Goal: Information Seeking & Learning: Learn about a topic

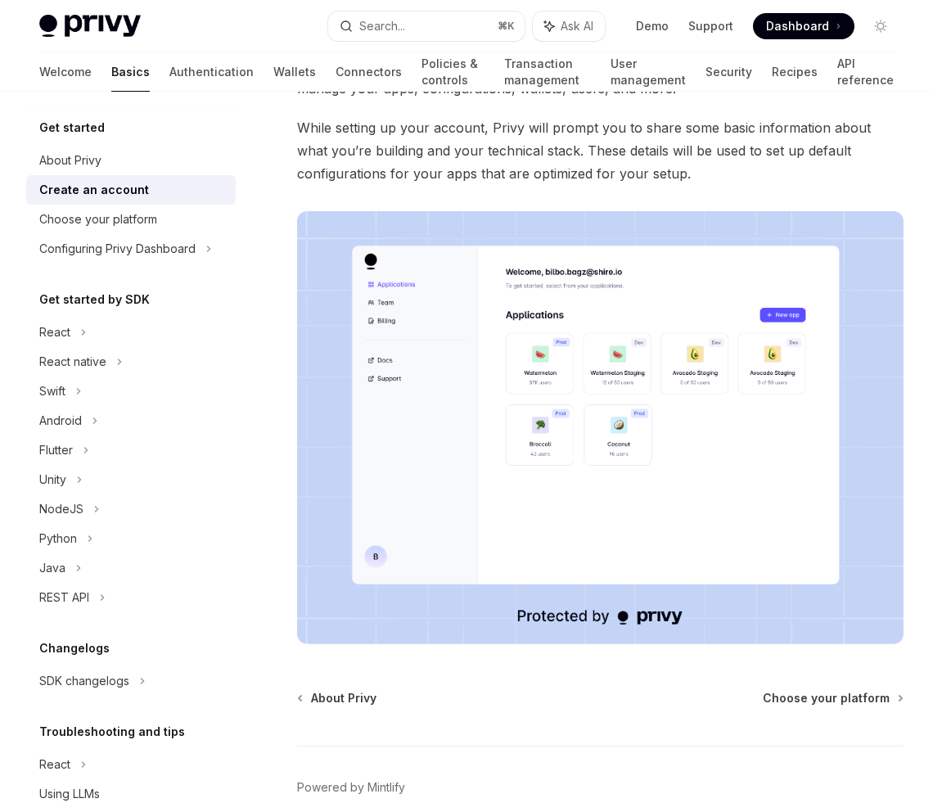
scroll to position [236, 0]
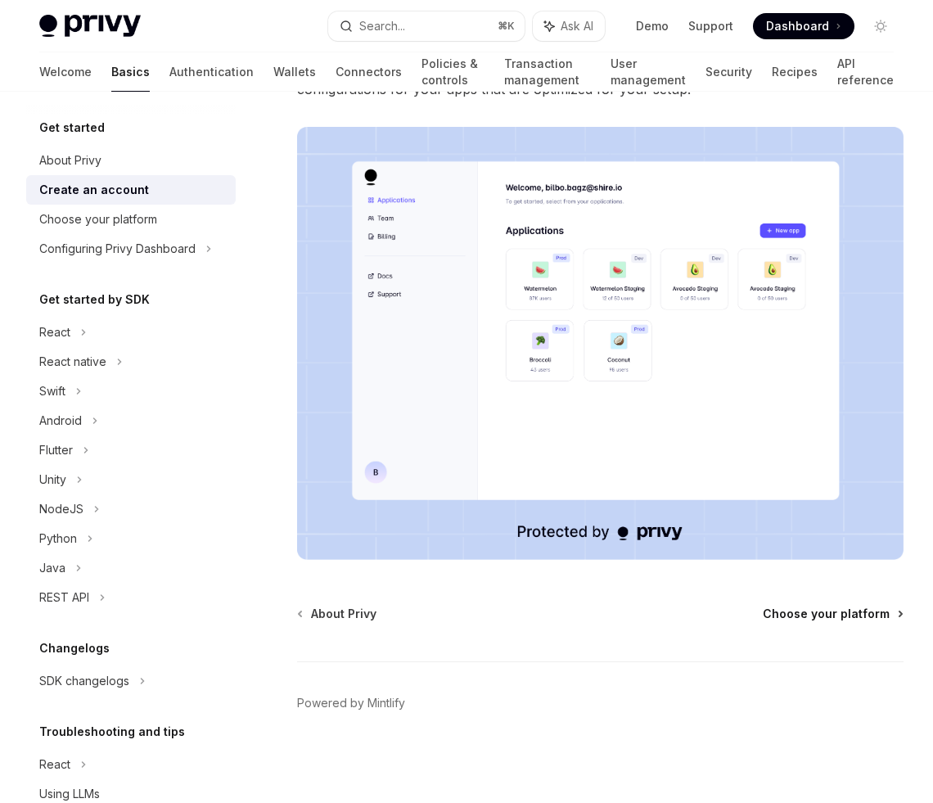
click at [845, 615] on span "Choose your platform" at bounding box center [825, 613] width 127 height 16
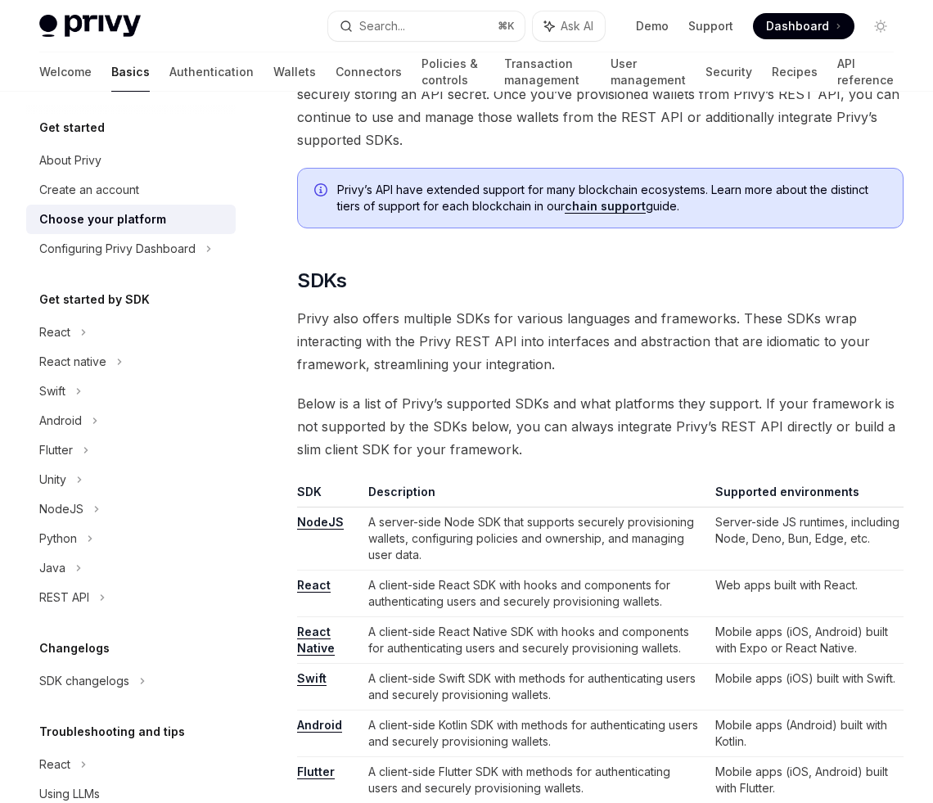
scroll to position [660, 0]
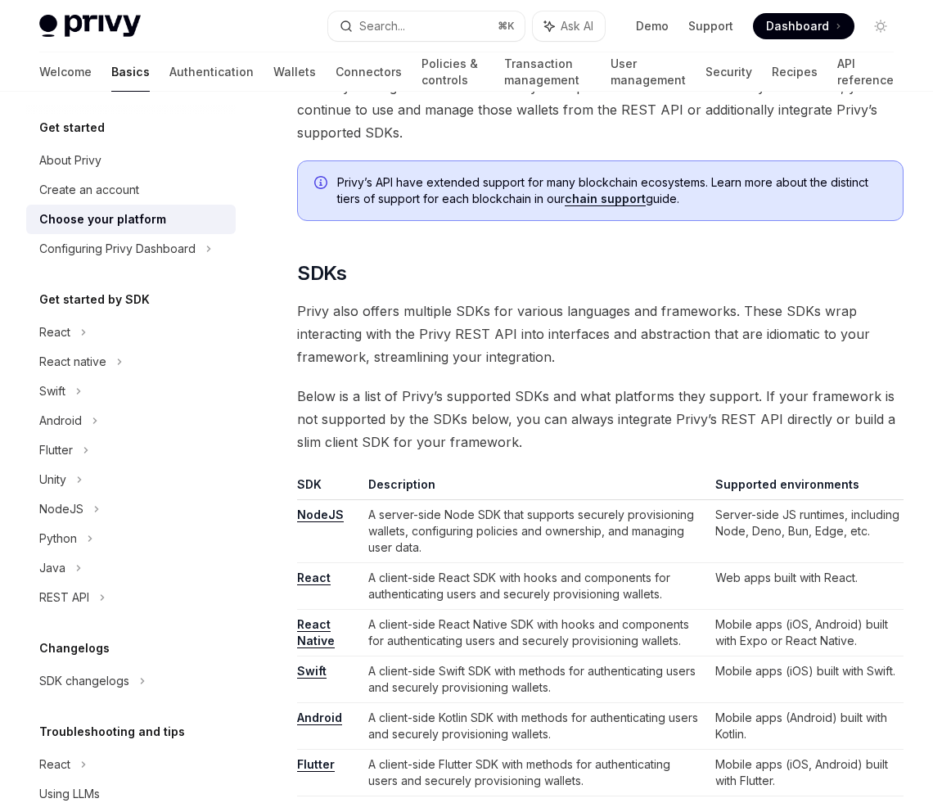
click at [641, 407] on span "Below is a list of Privy’s supported SDKs and what platforms they support. If y…" at bounding box center [600, 419] width 606 height 69
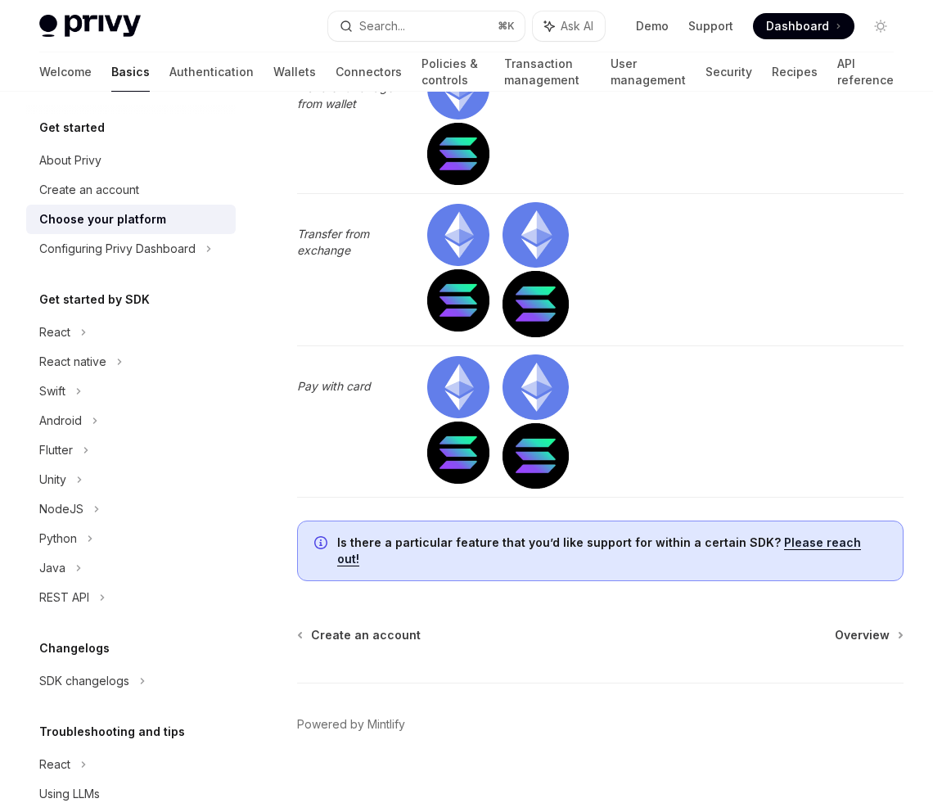
scroll to position [5364, 0]
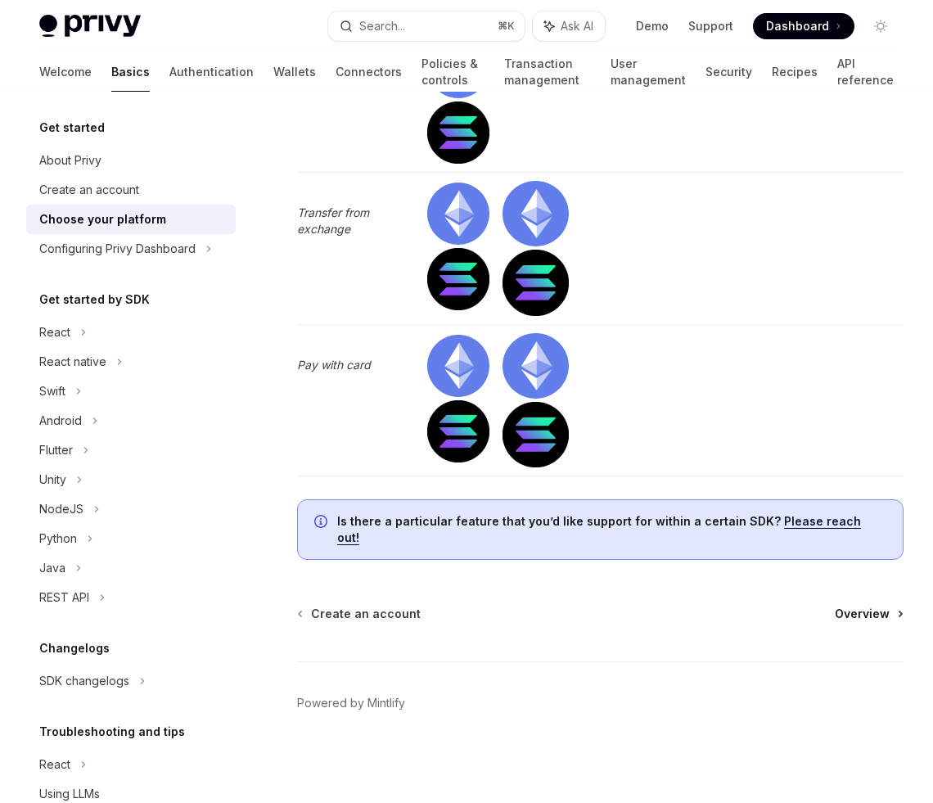
click at [871, 612] on span "Overview" at bounding box center [861, 613] width 55 height 16
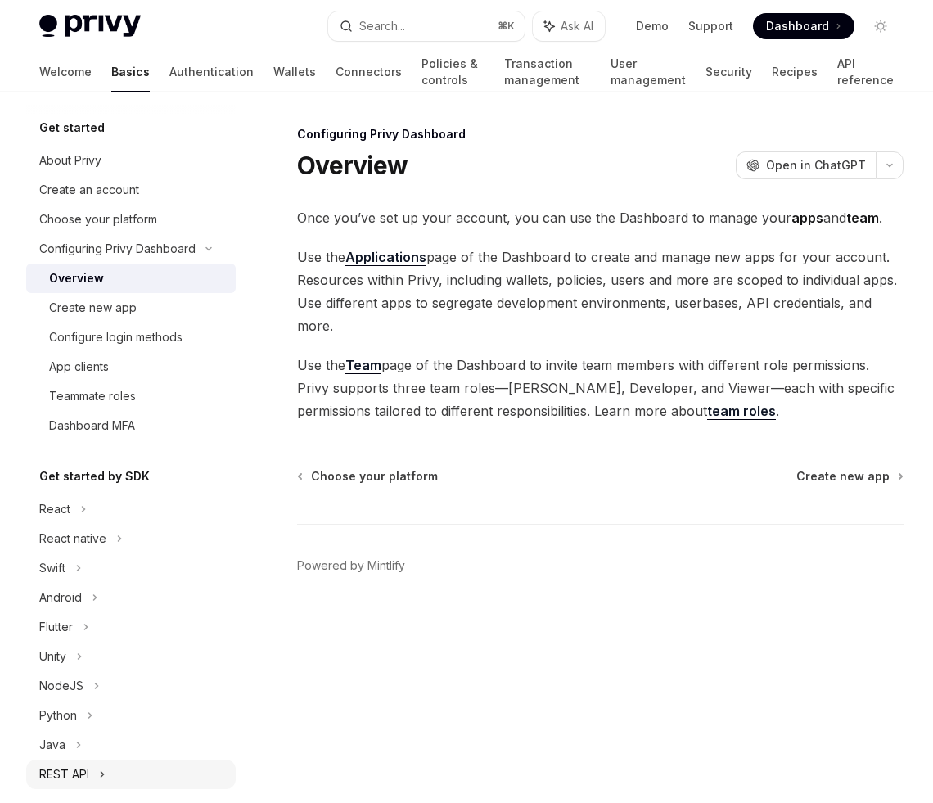
click at [77, 775] on div "REST API" at bounding box center [64, 774] width 50 height 20
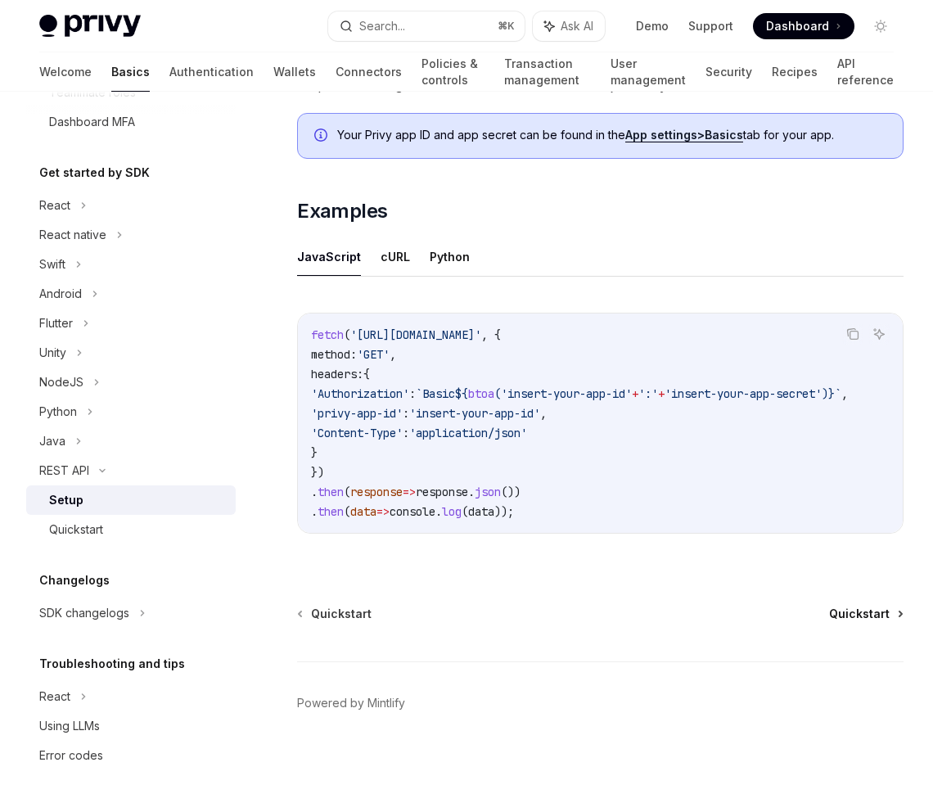
click at [862, 605] on span "Quickstart" at bounding box center [859, 613] width 61 height 16
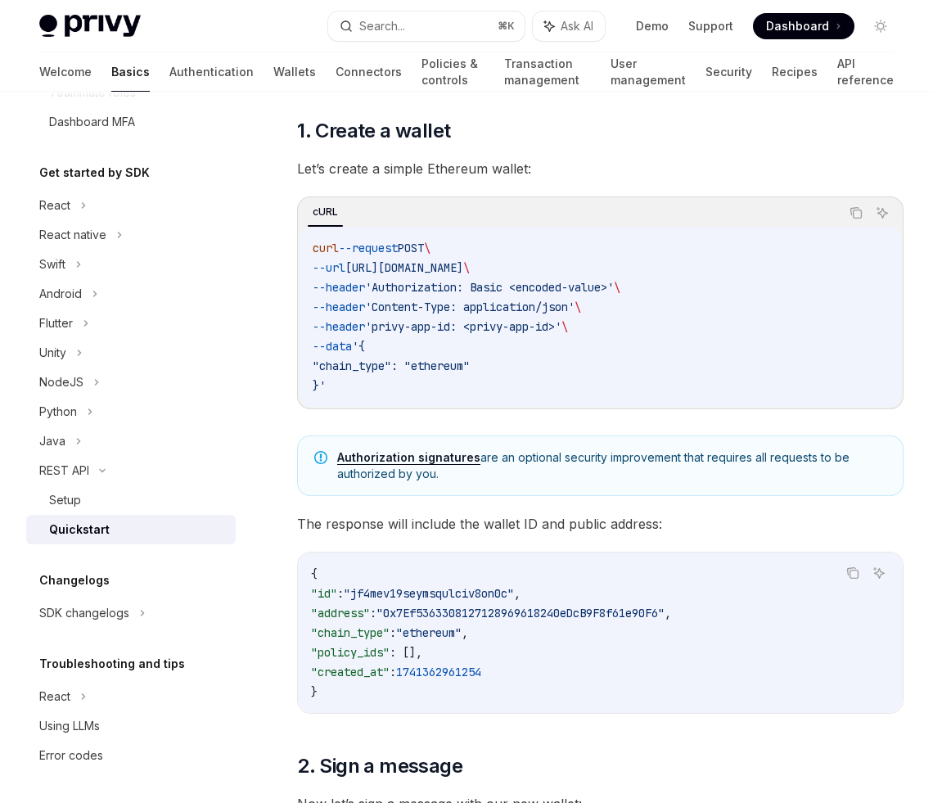
scroll to position [243, 0]
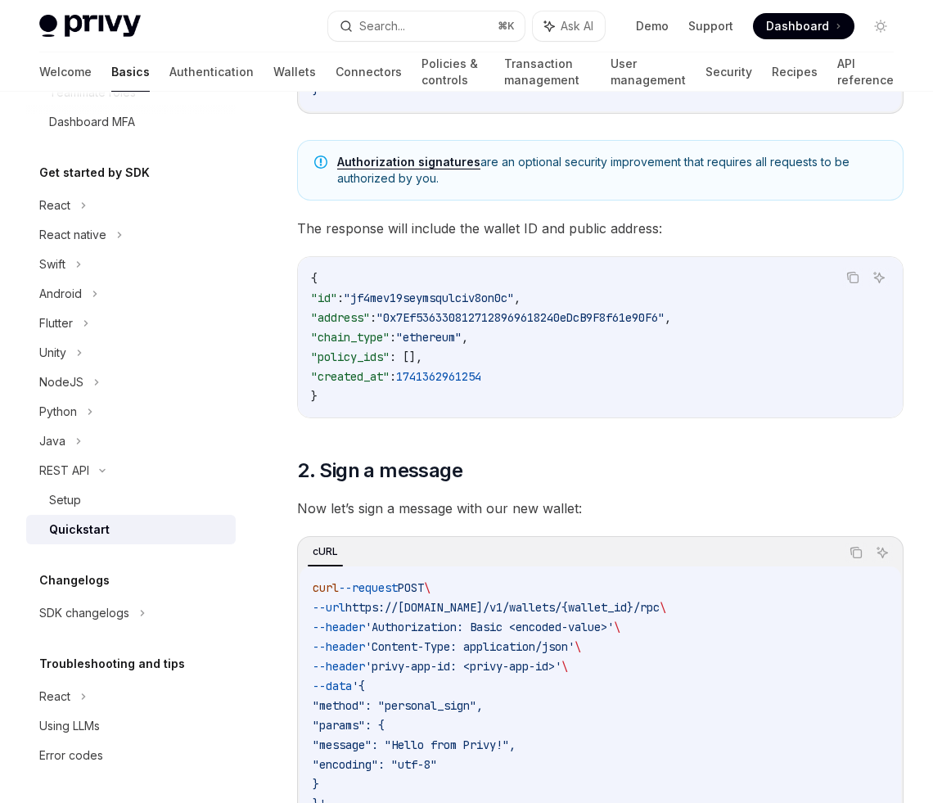
scroll to position [564, 0]
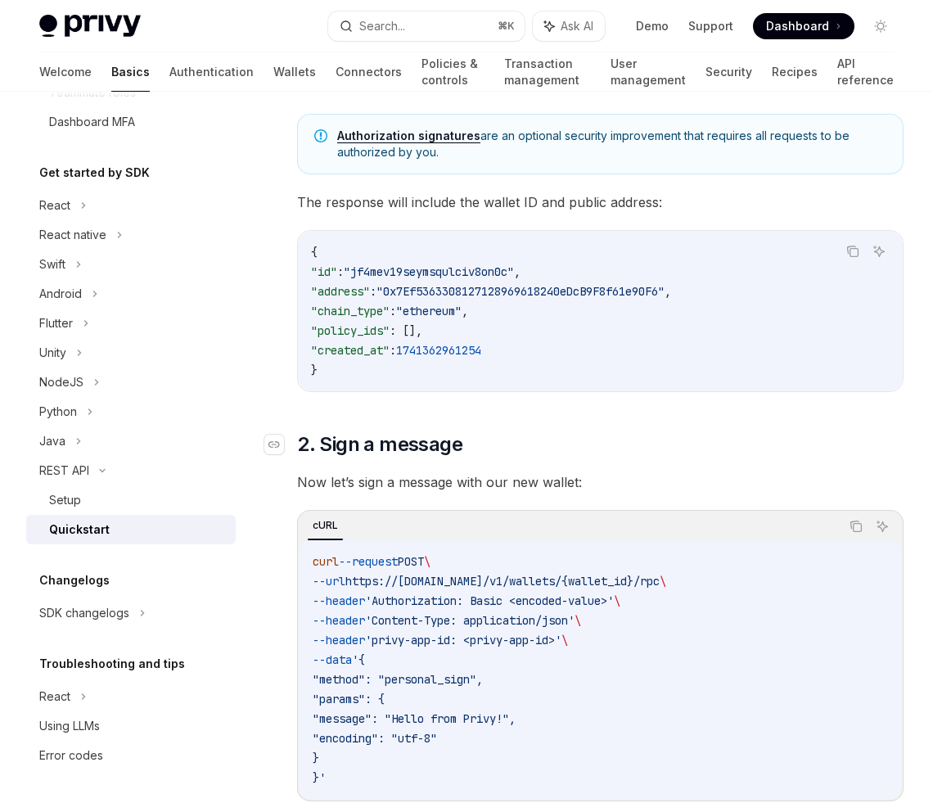
click at [682, 433] on h2 "​ 2. Sign a message" at bounding box center [600, 444] width 606 height 26
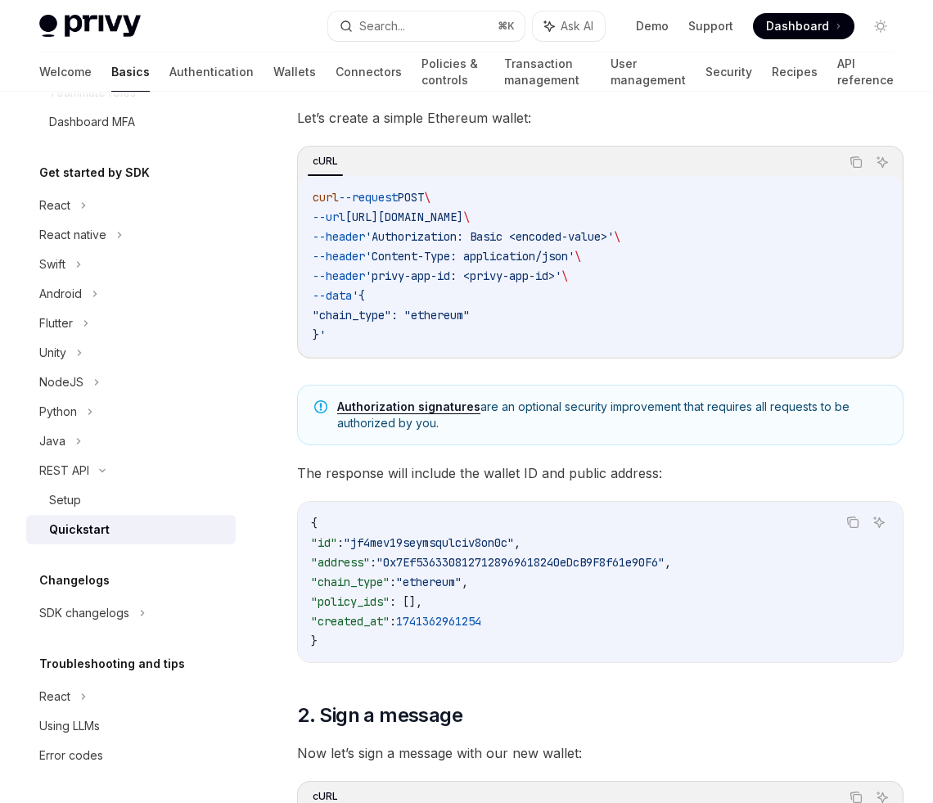
scroll to position [286, 0]
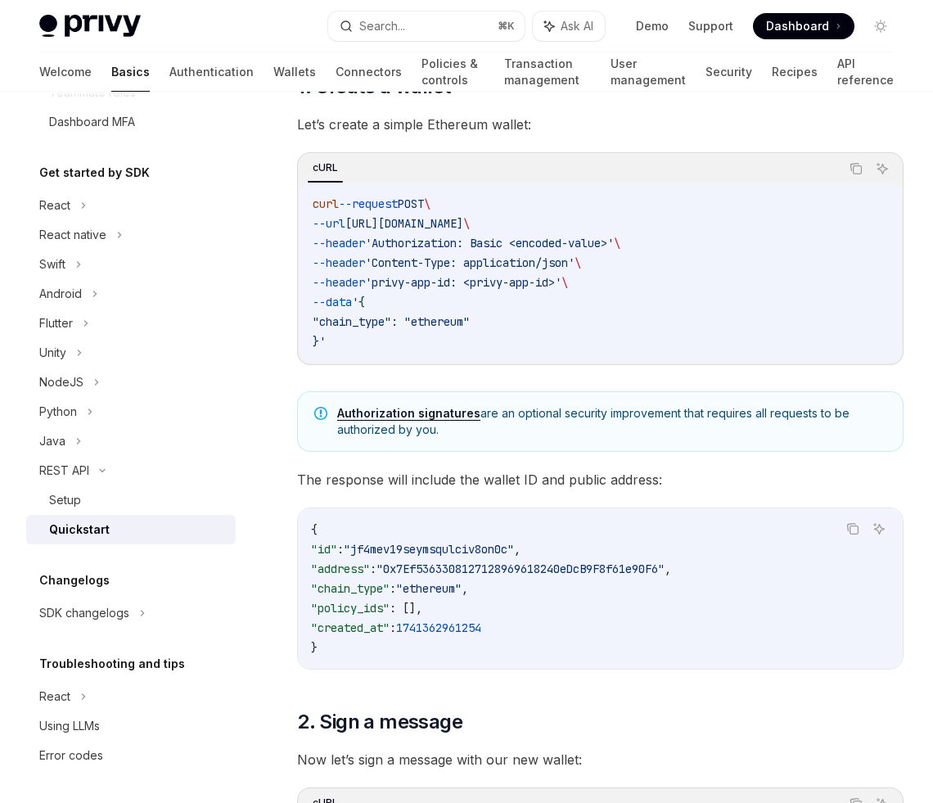
click at [755, 438] on div "Authorization signatures are an optional security improvement that requires all…" at bounding box center [600, 421] width 606 height 61
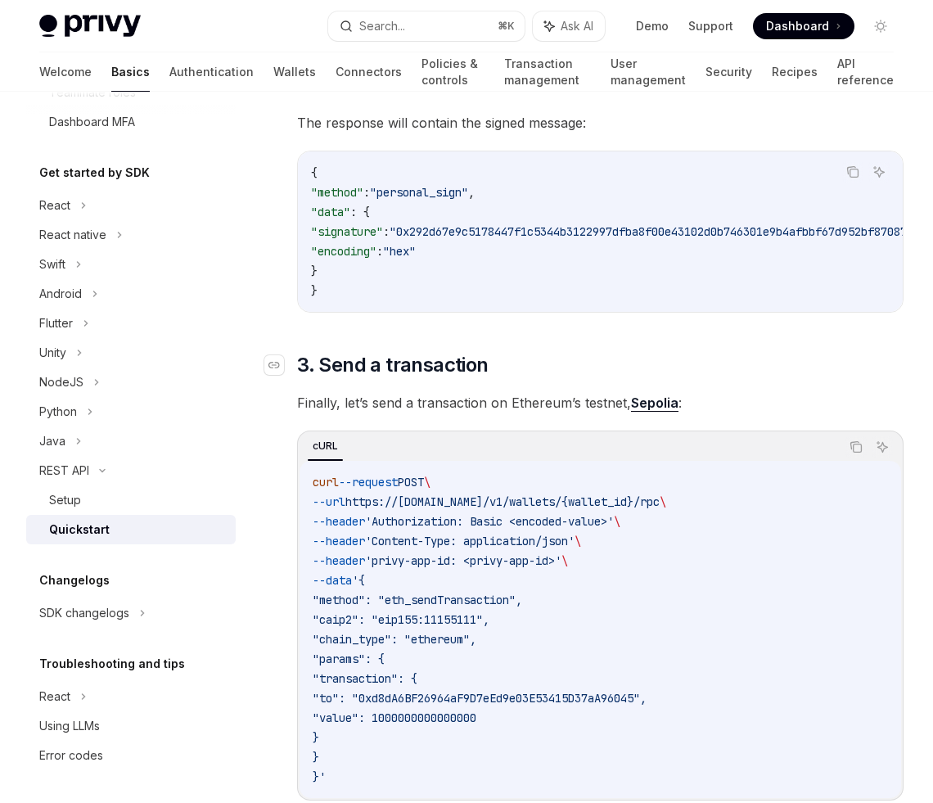
scroll to position [1305, 0]
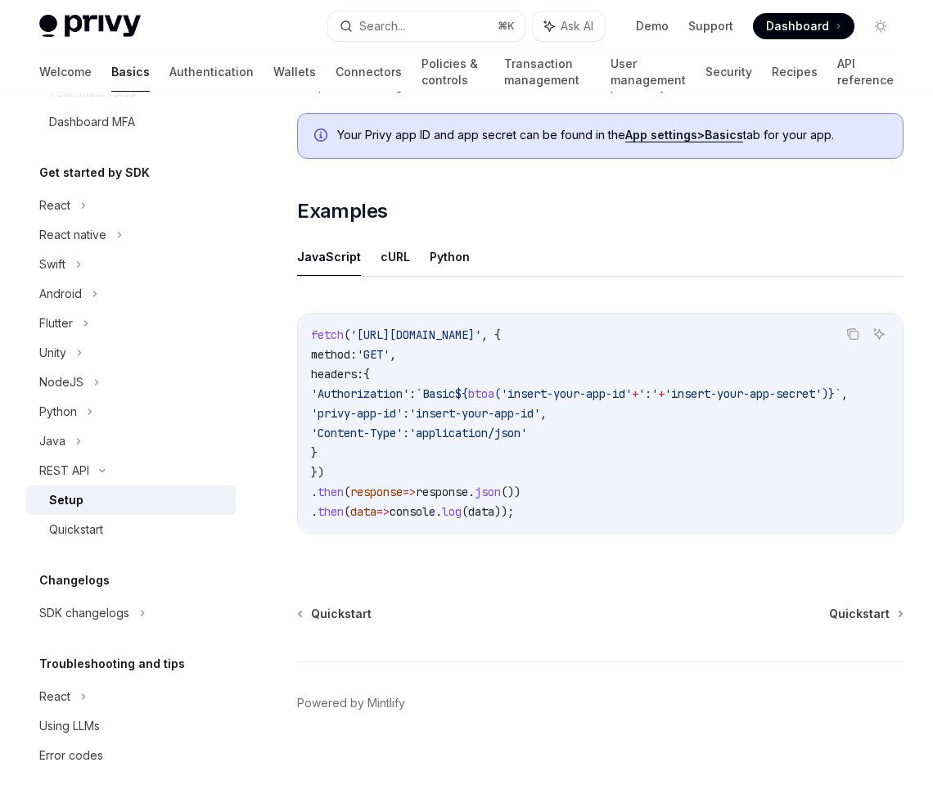
scroll to position [756, 0]
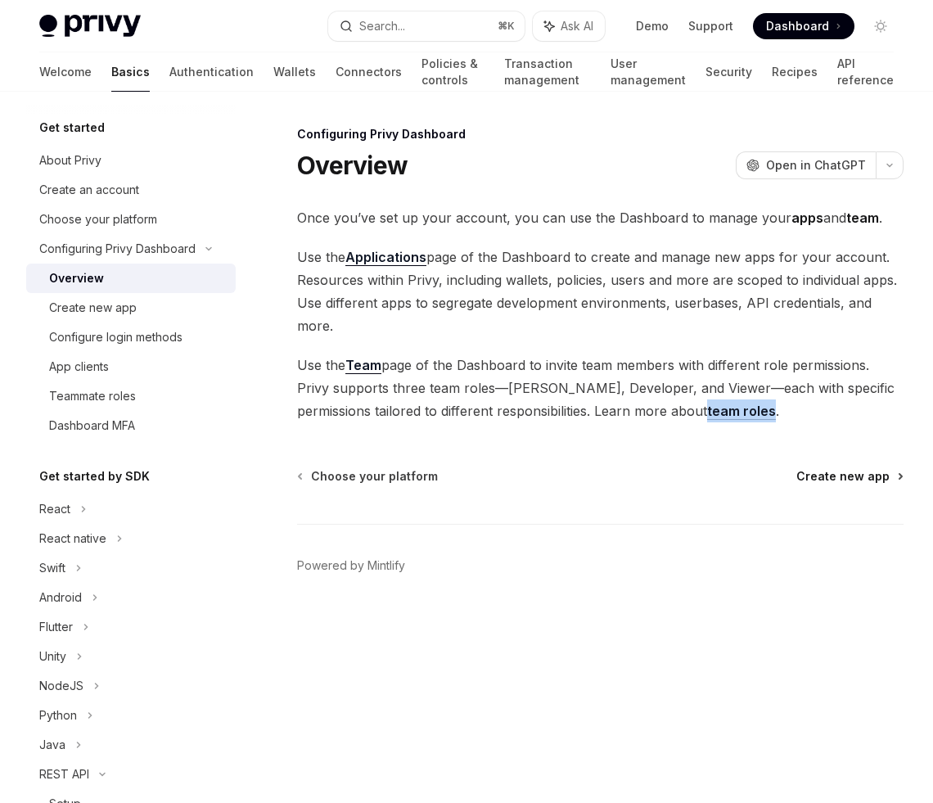
click at [843, 474] on span "Create new app" at bounding box center [842, 476] width 93 height 16
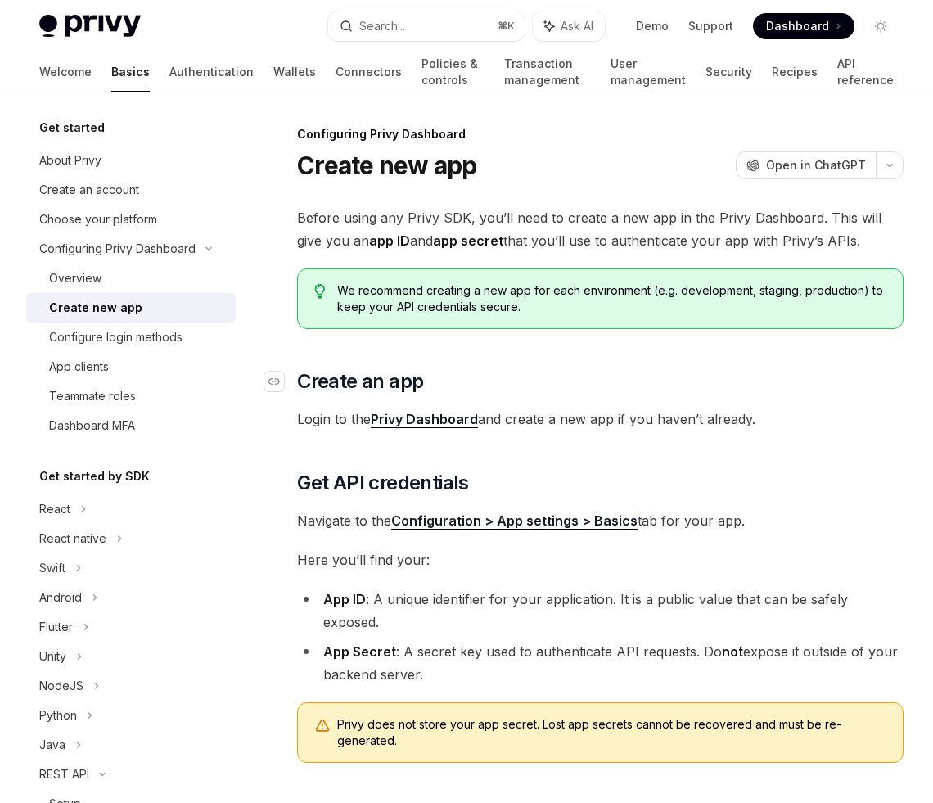
click at [776, 379] on h2 "​ Create an app" at bounding box center [600, 381] width 606 height 26
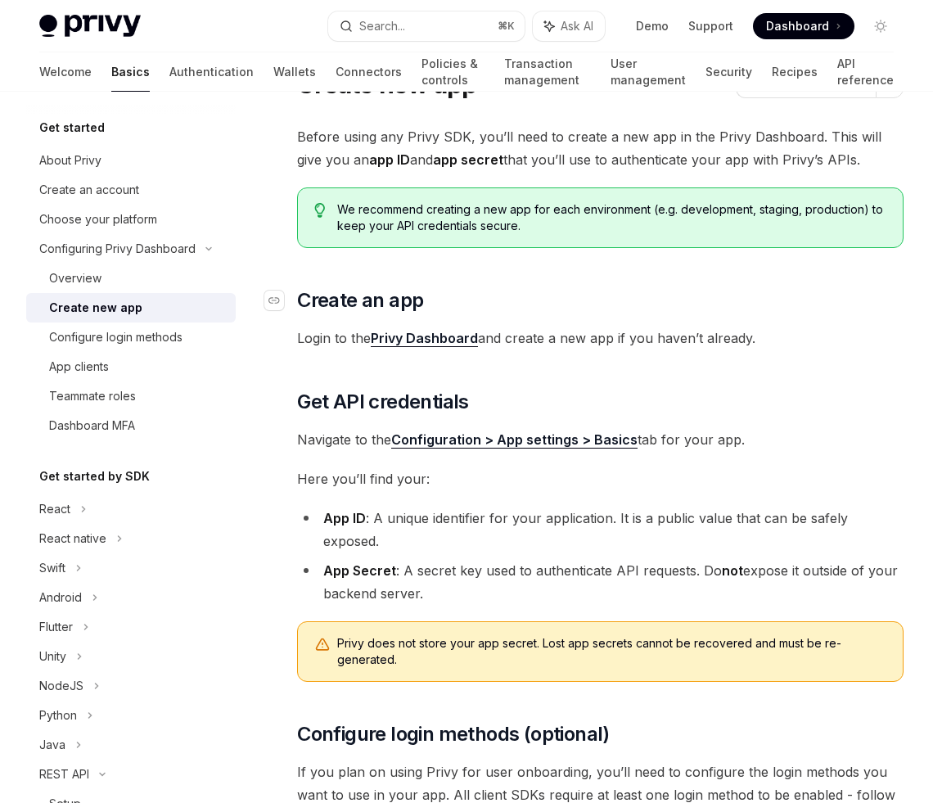
scroll to position [79, 0]
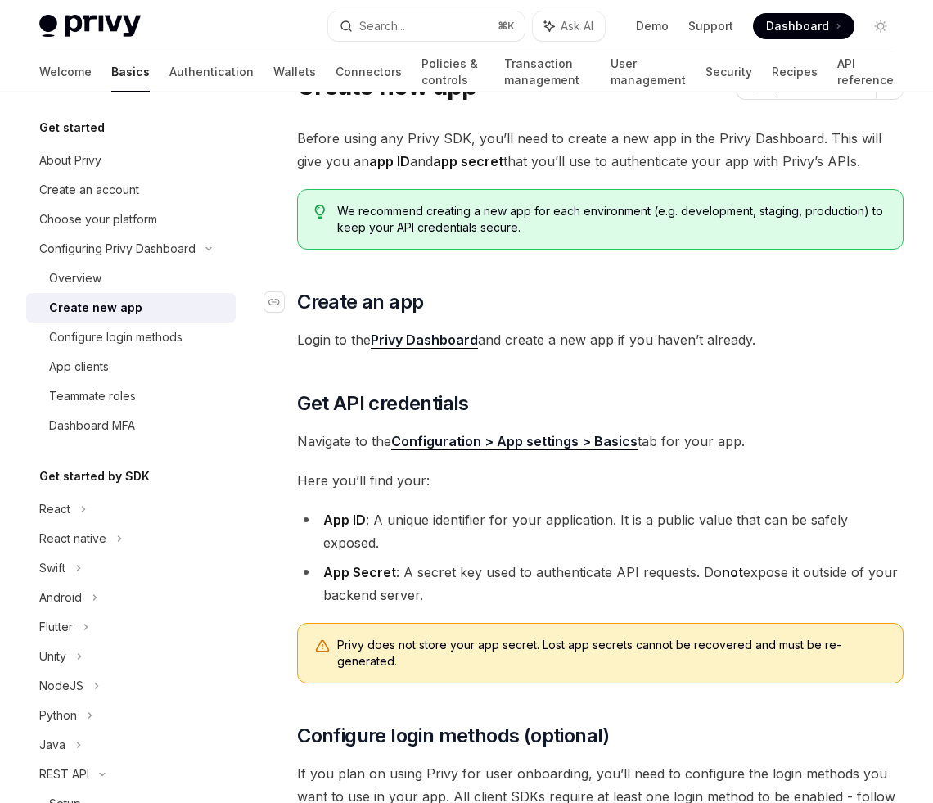
click at [804, 310] on h2 "​ Create an app" at bounding box center [600, 302] width 606 height 26
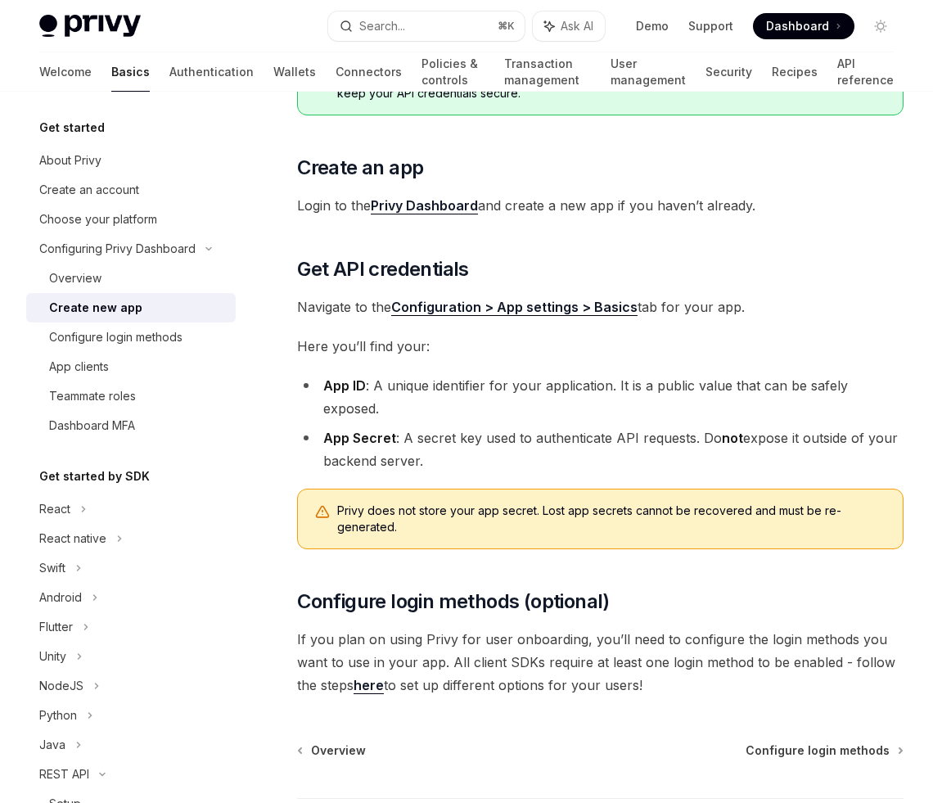
scroll to position [259, 0]
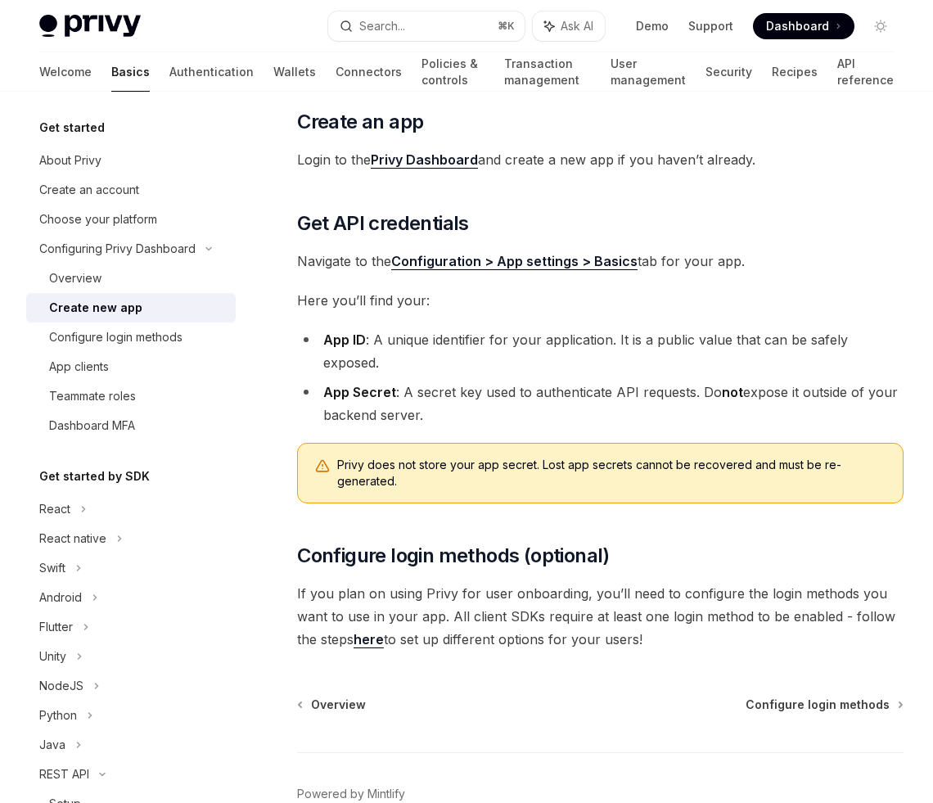
click at [750, 494] on div "Before using any Privy SDK, you’ll need to create a new app in the Privy Dashbo…" at bounding box center [600, 299] width 606 height 704
click at [752, 542] on h2 "​ Configure login methods (optional)" at bounding box center [600, 555] width 606 height 26
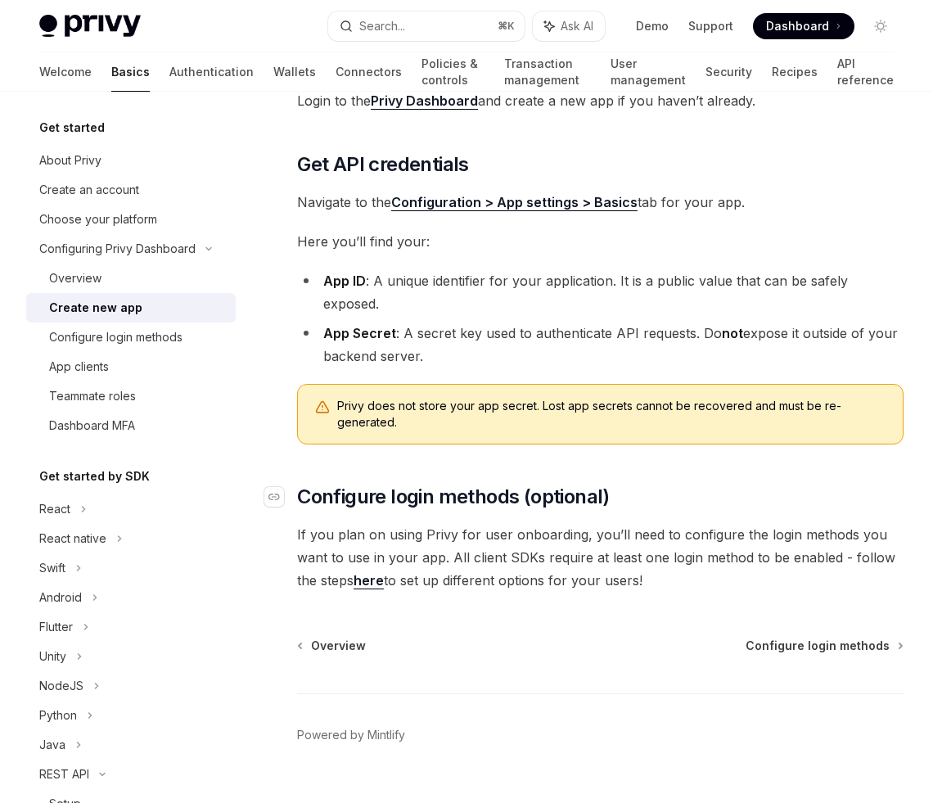
scroll to position [327, 0]
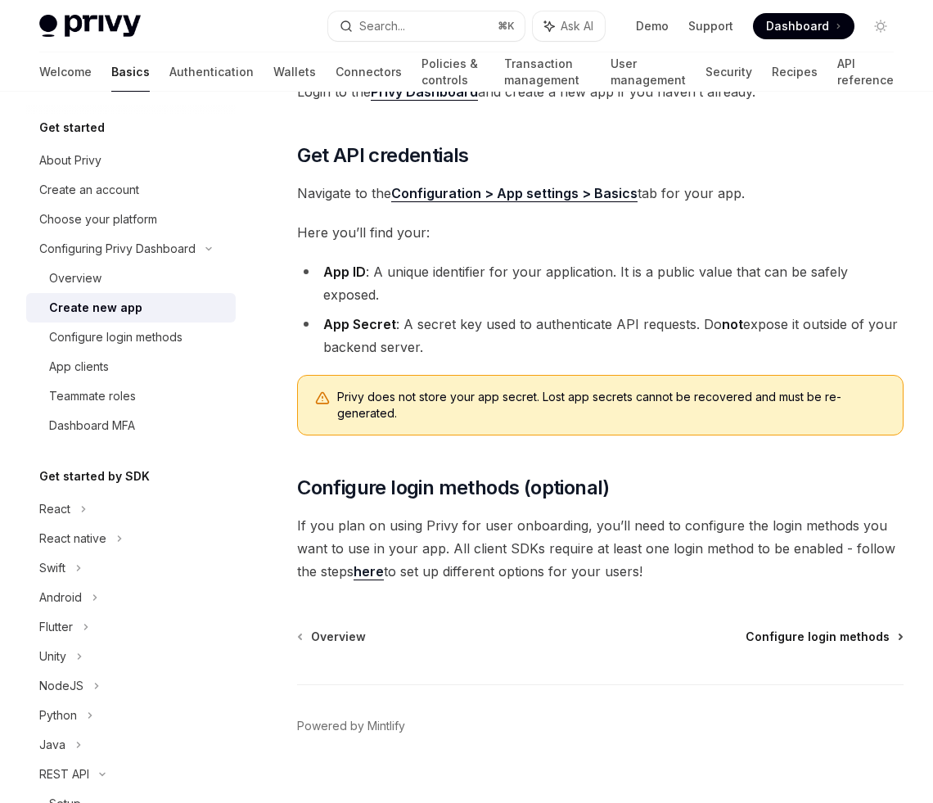
click at [837, 628] on span "Configure login methods" at bounding box center [817, 636] width 144 height 16
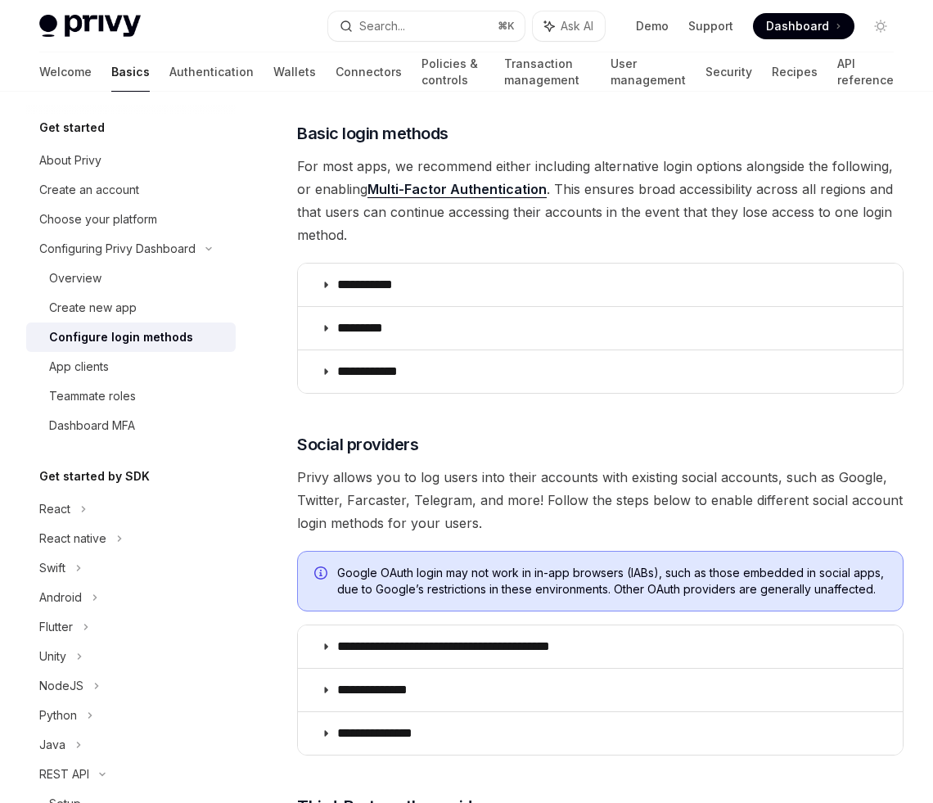
scroll to position [202, 0]
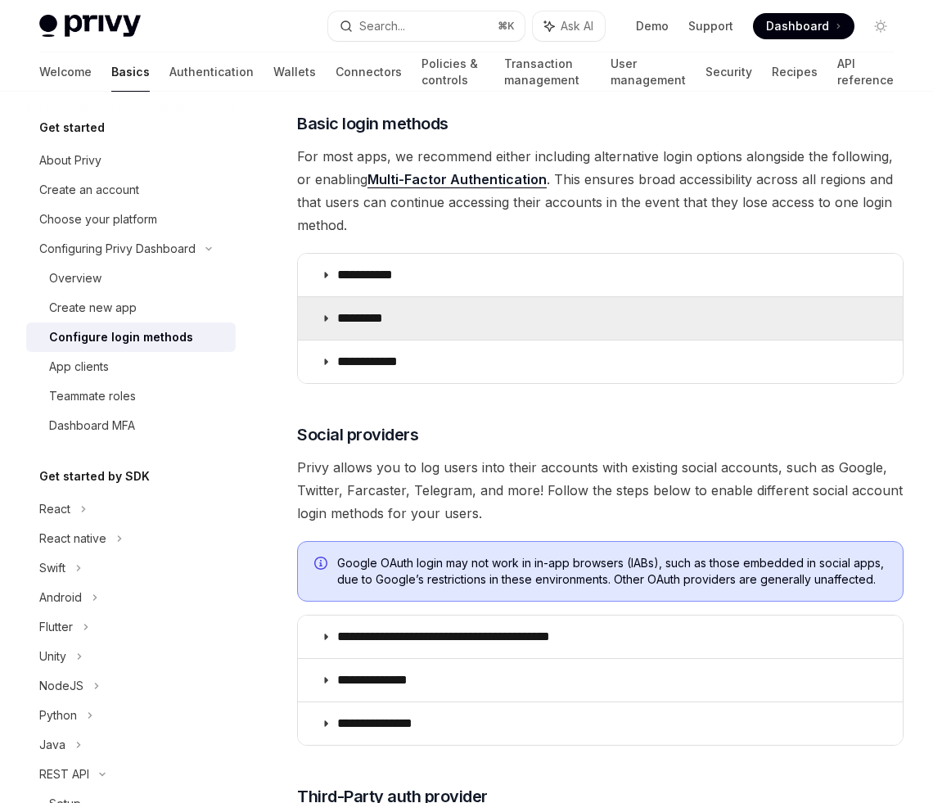
click at [326, 315] on icon at bounding box center [326, 318] width 10 height 10
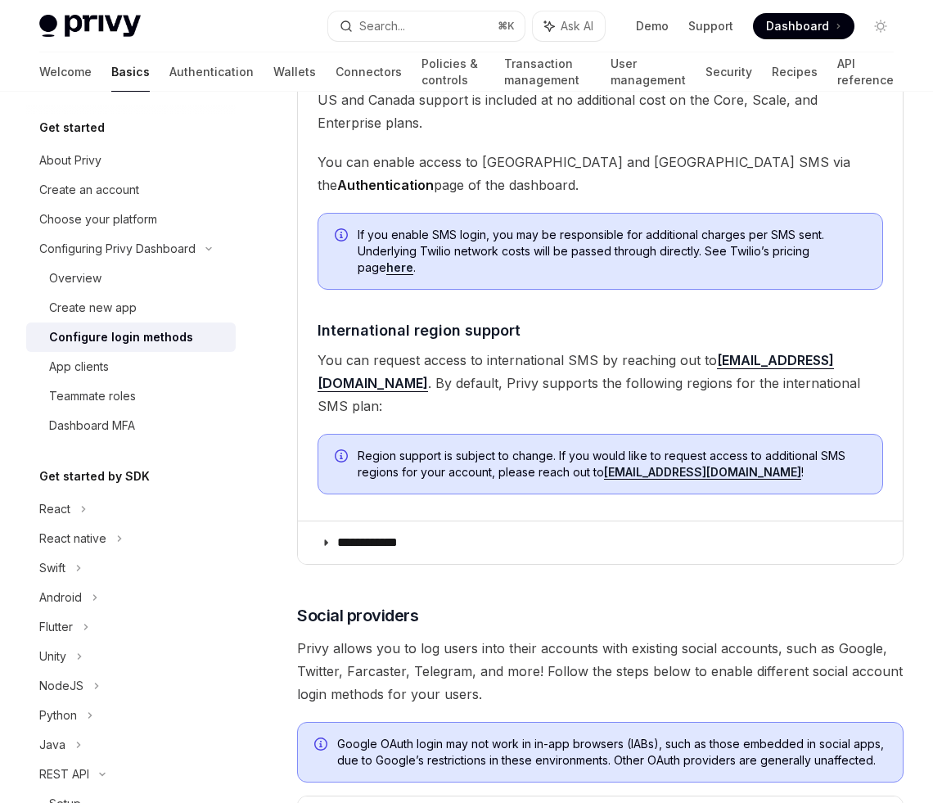
scroll to position [725, 0]
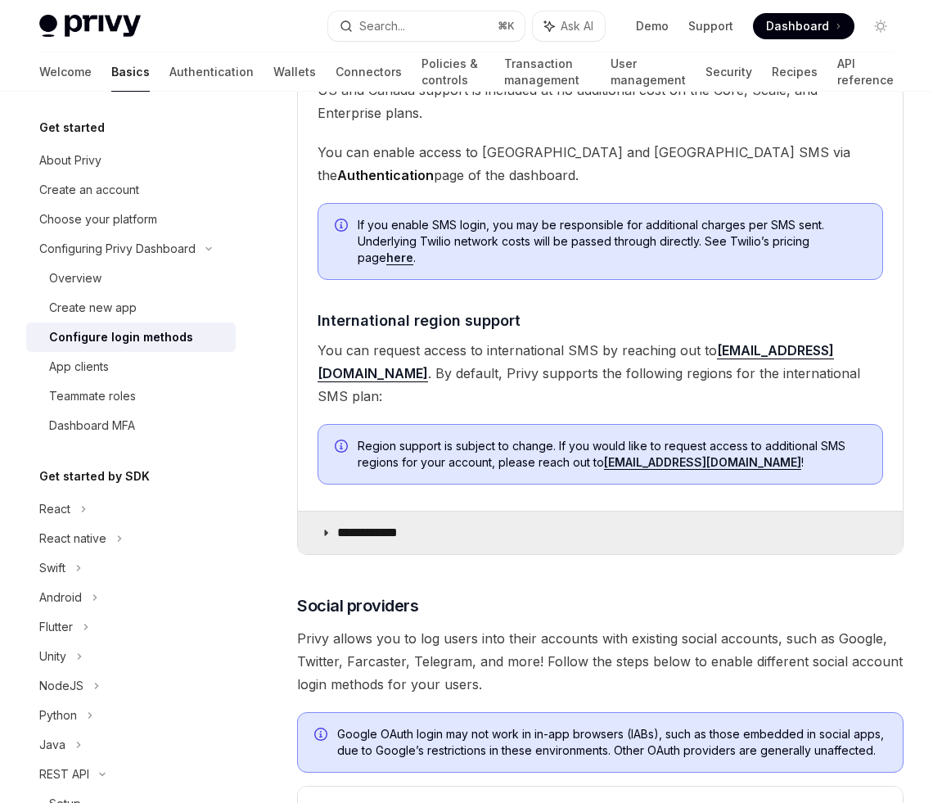
click at [327, 528] on icon at bounding box center [326, 533] width 10 height 10
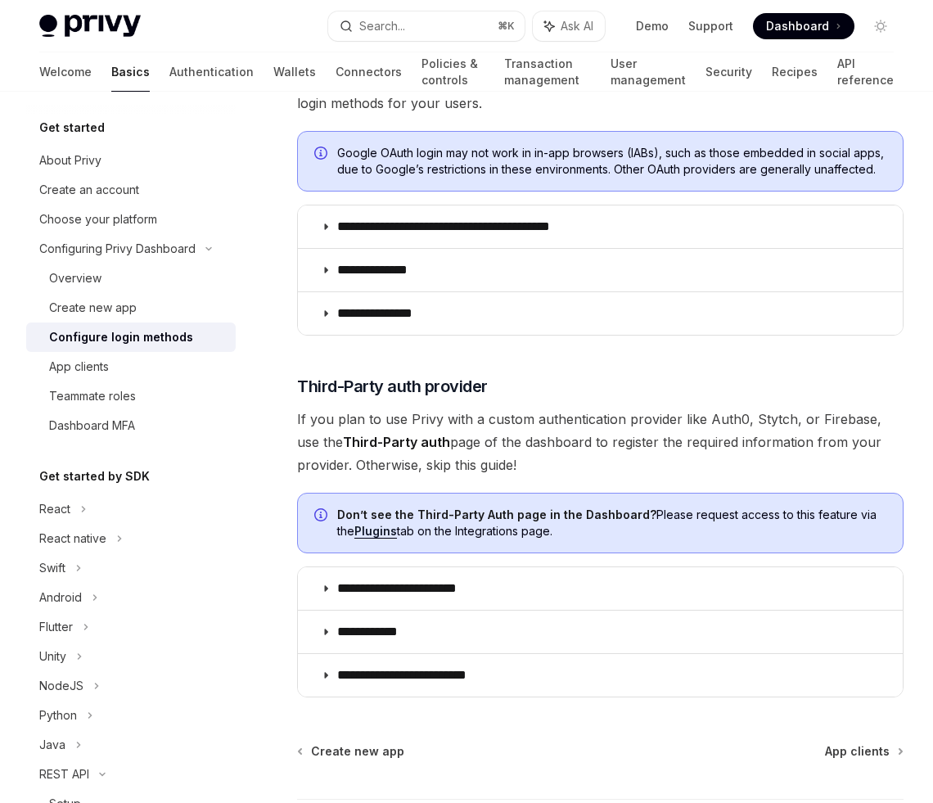
scroll to position [1867, 0]
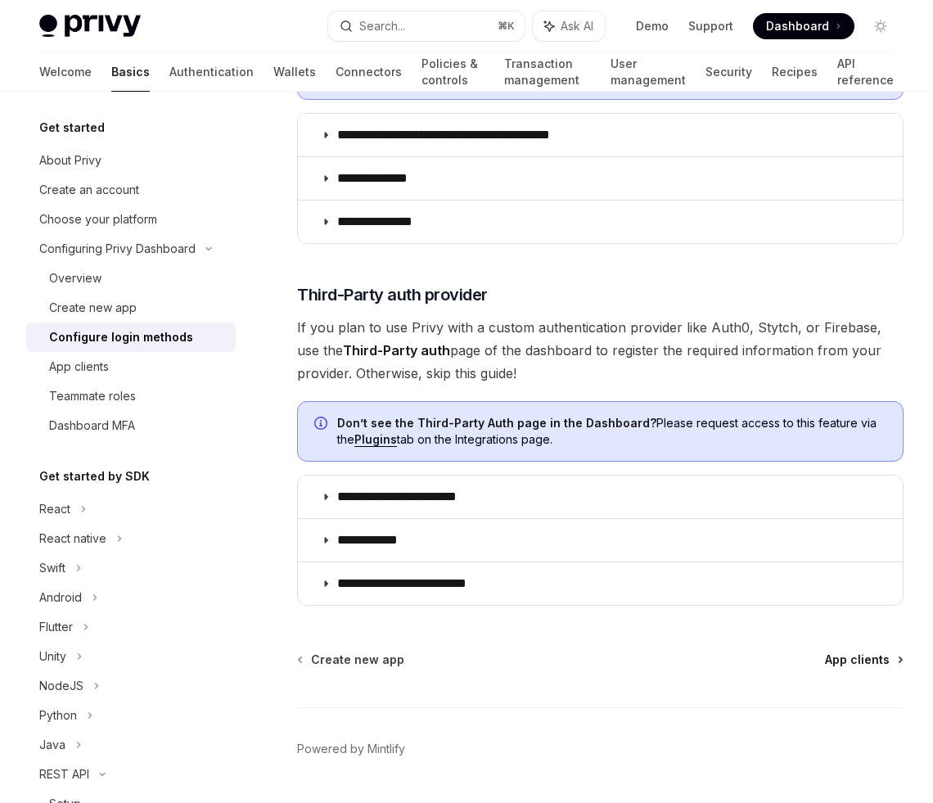
click at [847, 651] on span "App clients" at bounding box center [857, 659] width 65 height 16
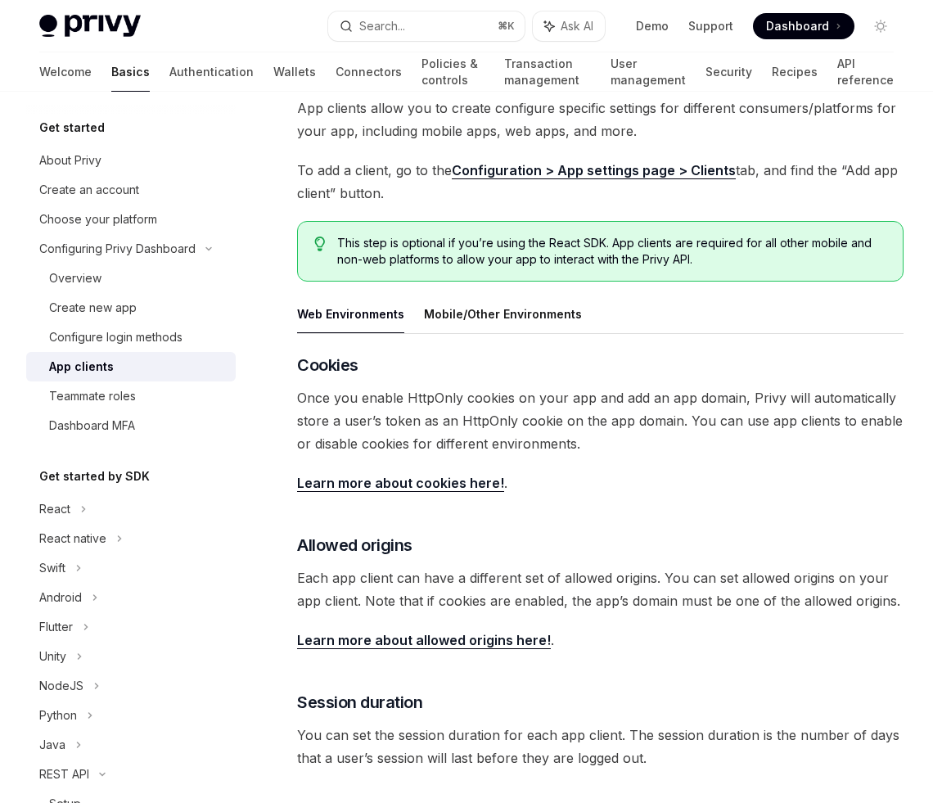
scroll to position [71, 0]
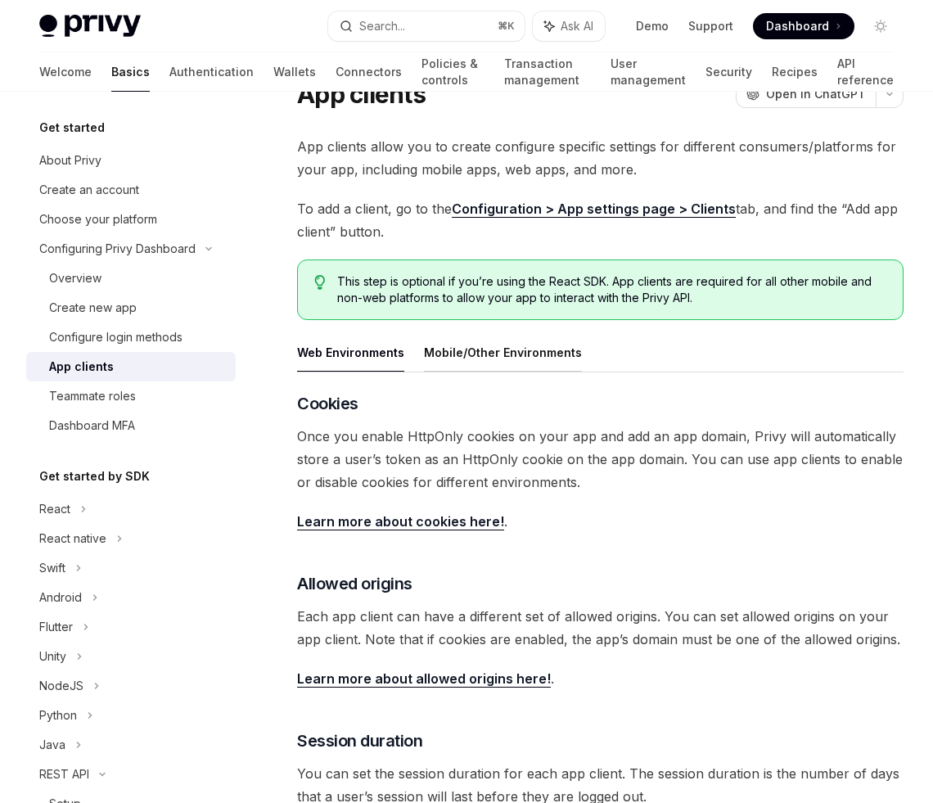
click at [545, 357] on button "Mobile/Other Environments" at bounding box center [503, 352] width 158 height 38
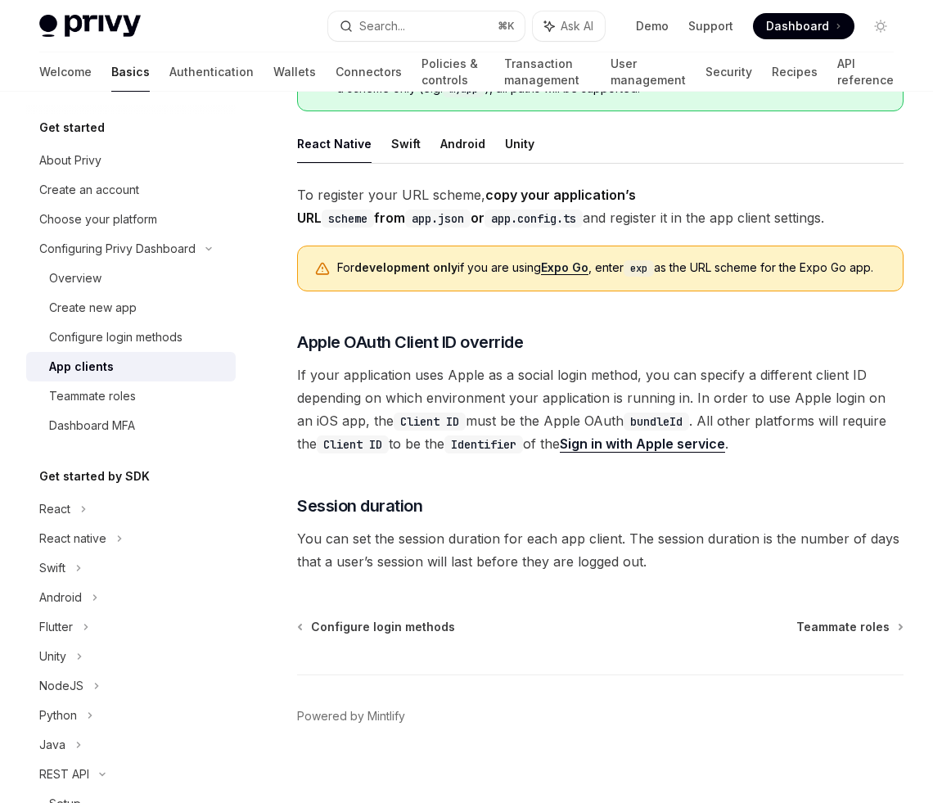
scroll to position [1128, 0]
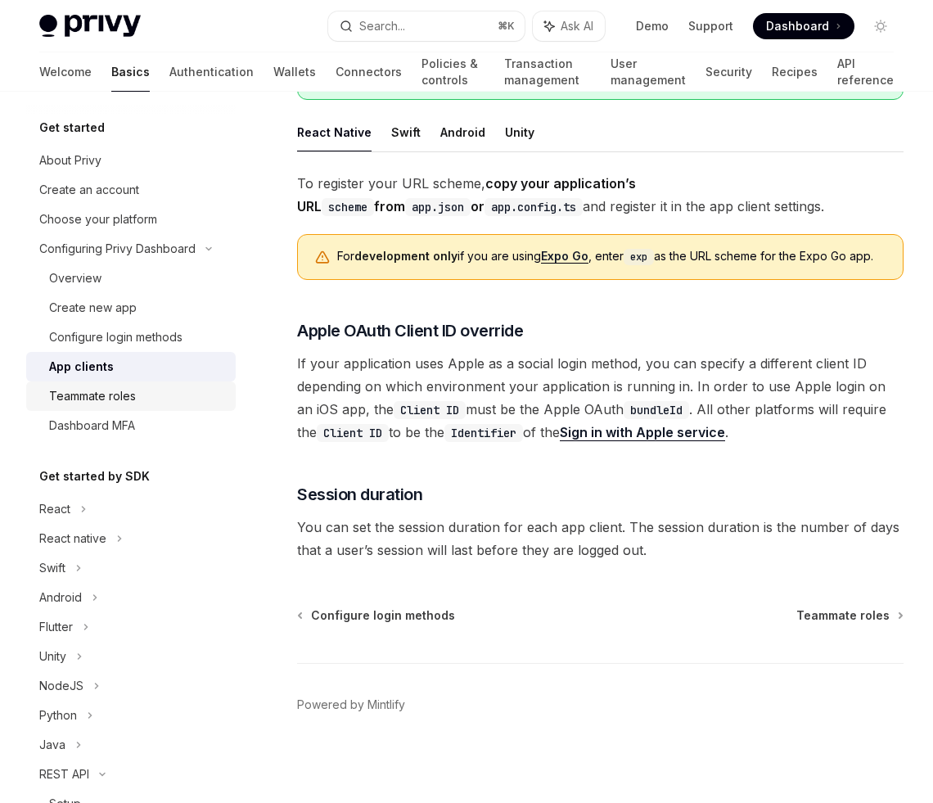
click at [125, 397] on div "Teammate roles" at bounding box center [92, 396] width 87 height 20
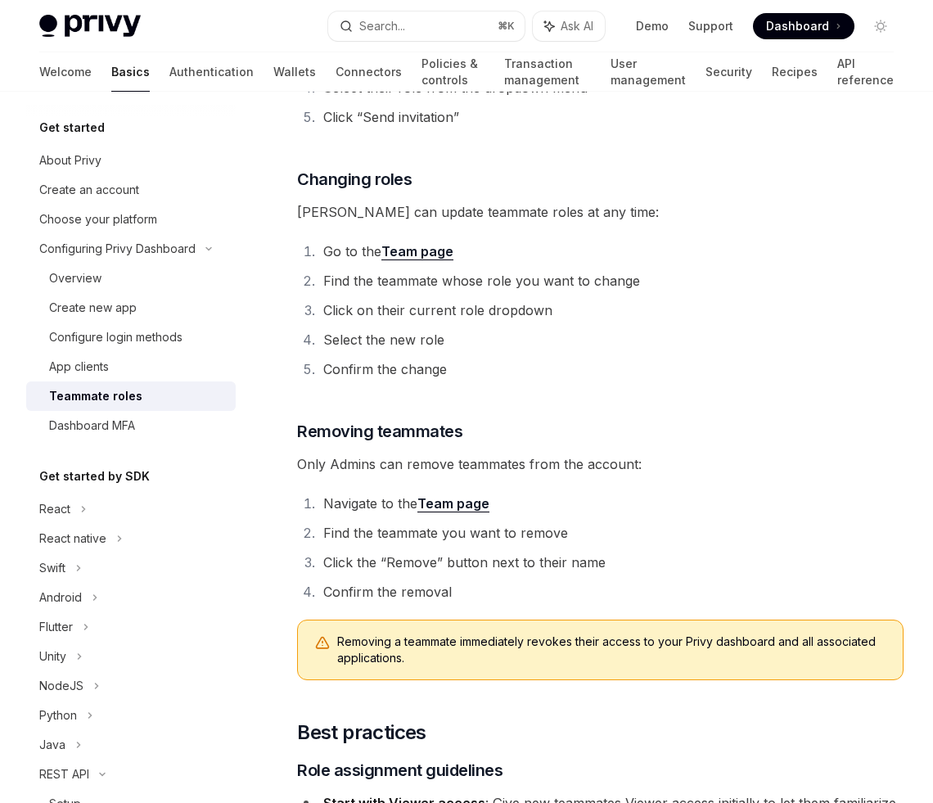
scroll to position [2149, 0]
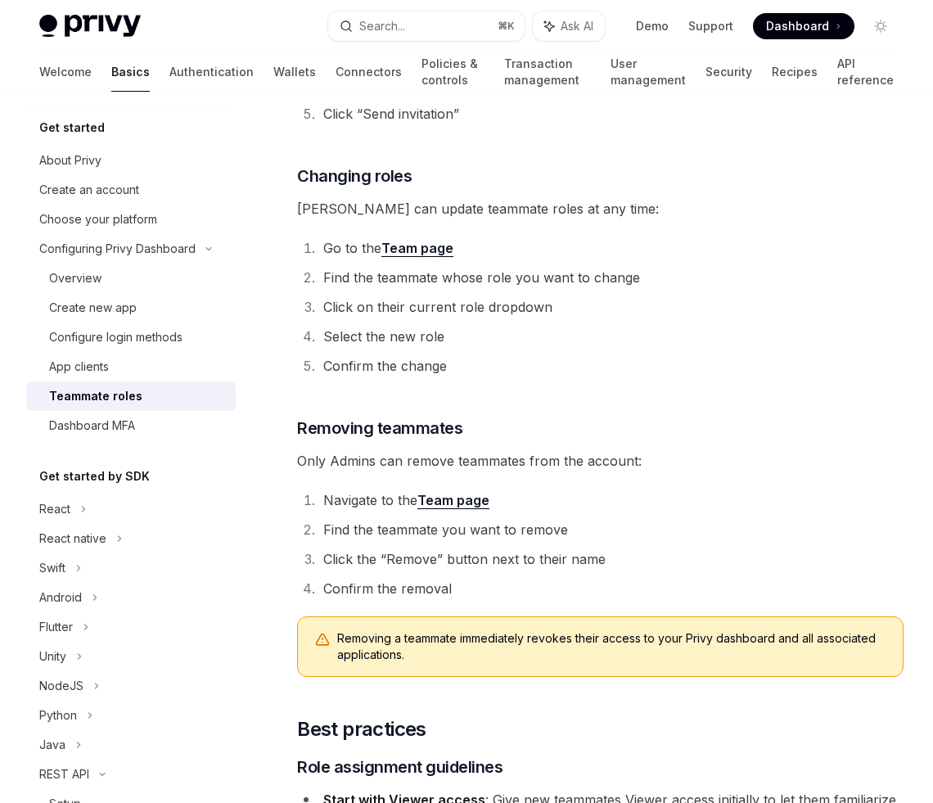
click at [776, 357] on li "Confirm the change" at bounding box center [610, 365] width 585 height 23
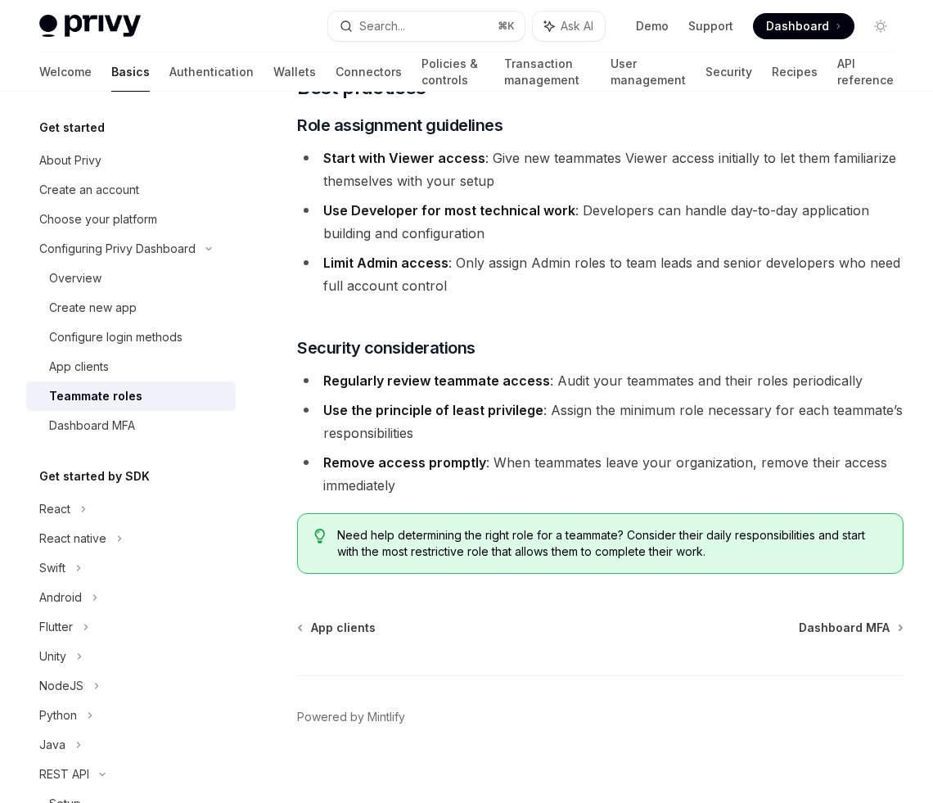
scroll to position [2804, 0]
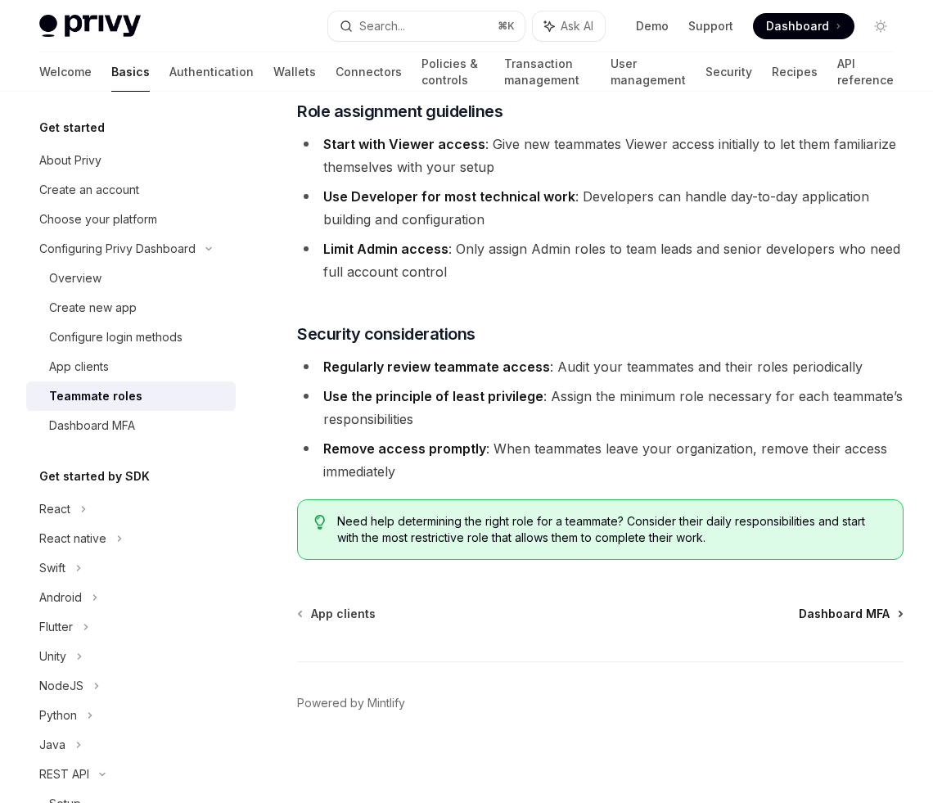
click at [830, 615] on span "Dashboard MFA" at bounding box center [843, 613] width 91 height 16
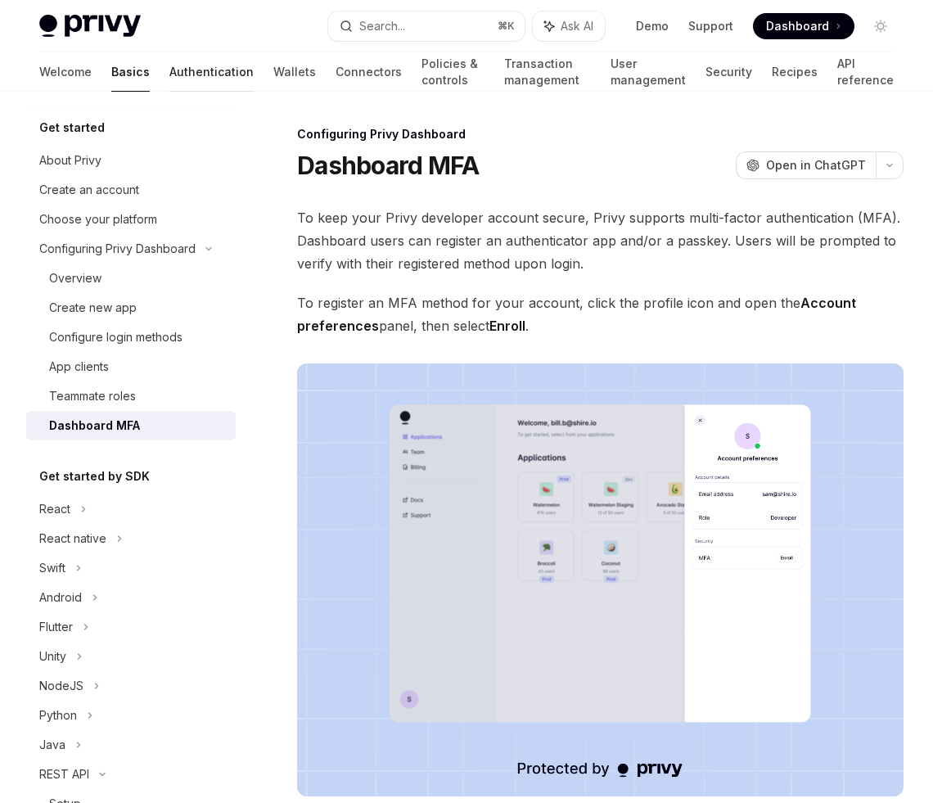
click at [169, 77] on link "Authentication" at bounding box center [211, 71] width 84 height 39
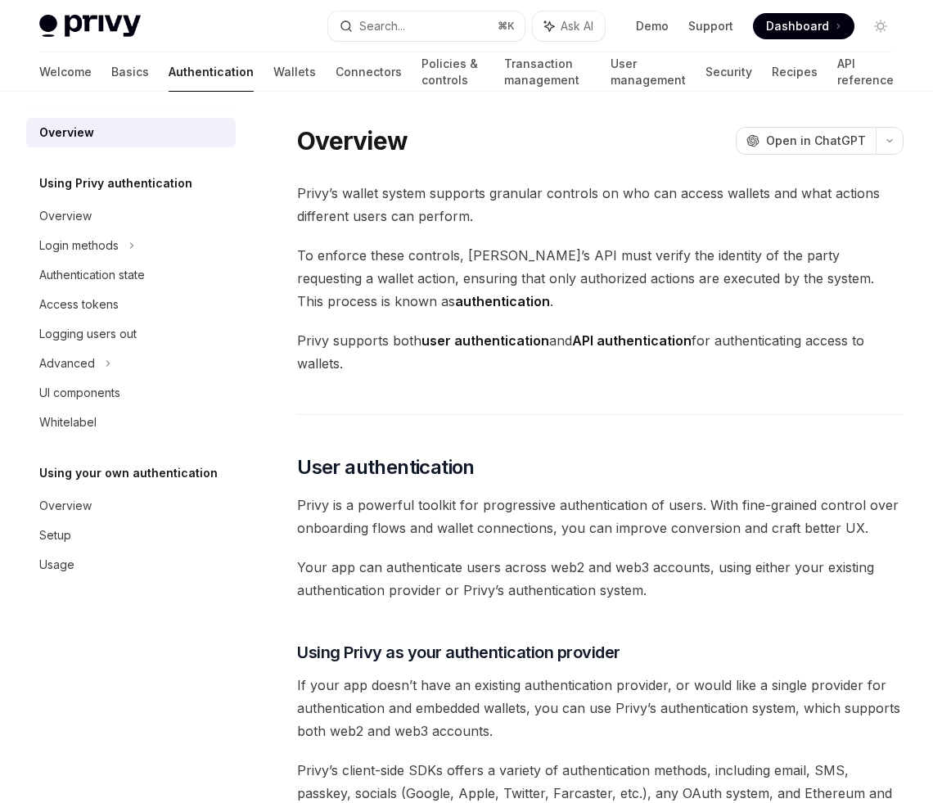
click at [676, 208] on span "Privy’s wallet system supports granular controls on who can access wallets and …" at bounding box center [600, 205] width 606 height 46
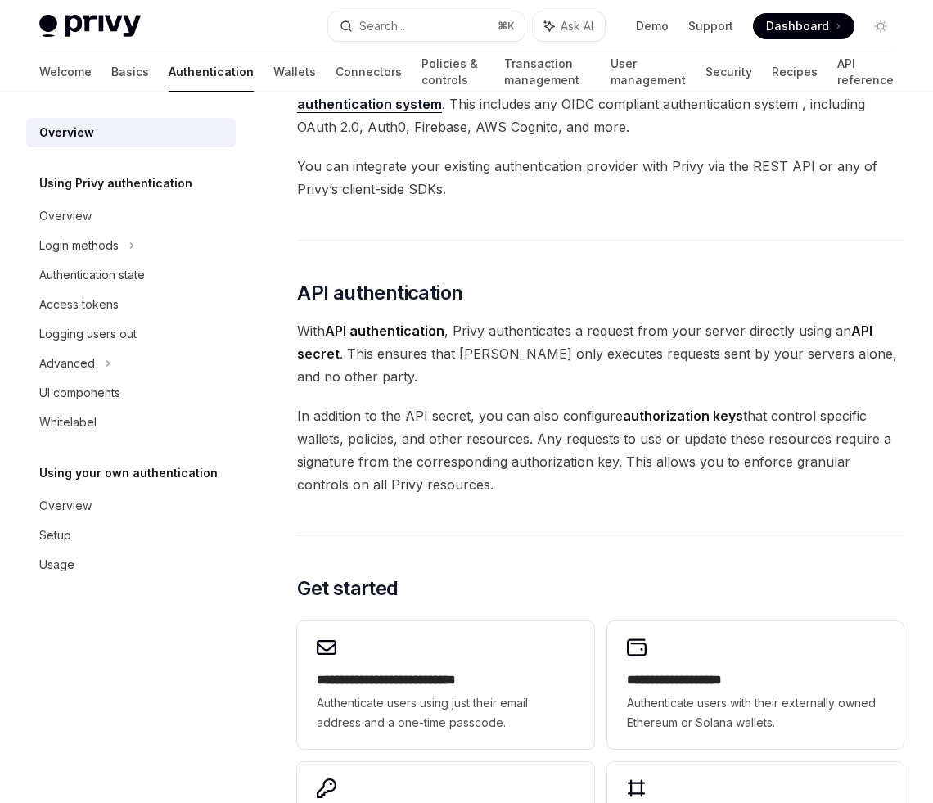
scroll to position [885, 0]
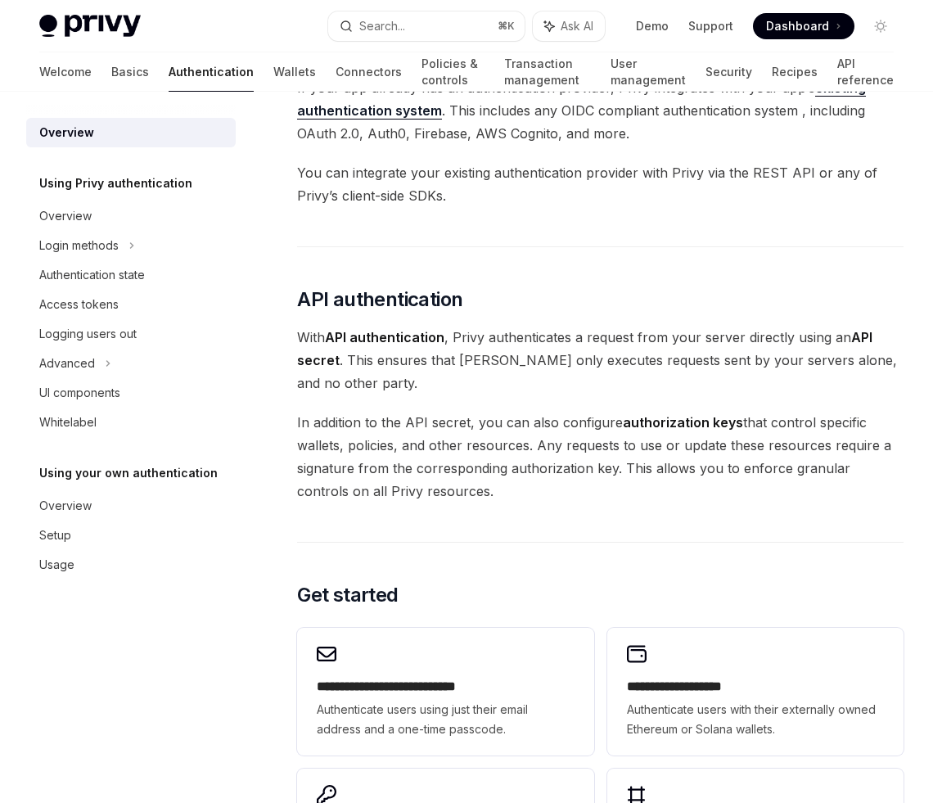
click at [649, 466] on span "In addition to the API secret, you can also configure authorization keys that c…" at bounding box center [600, 457] width 606 height 92
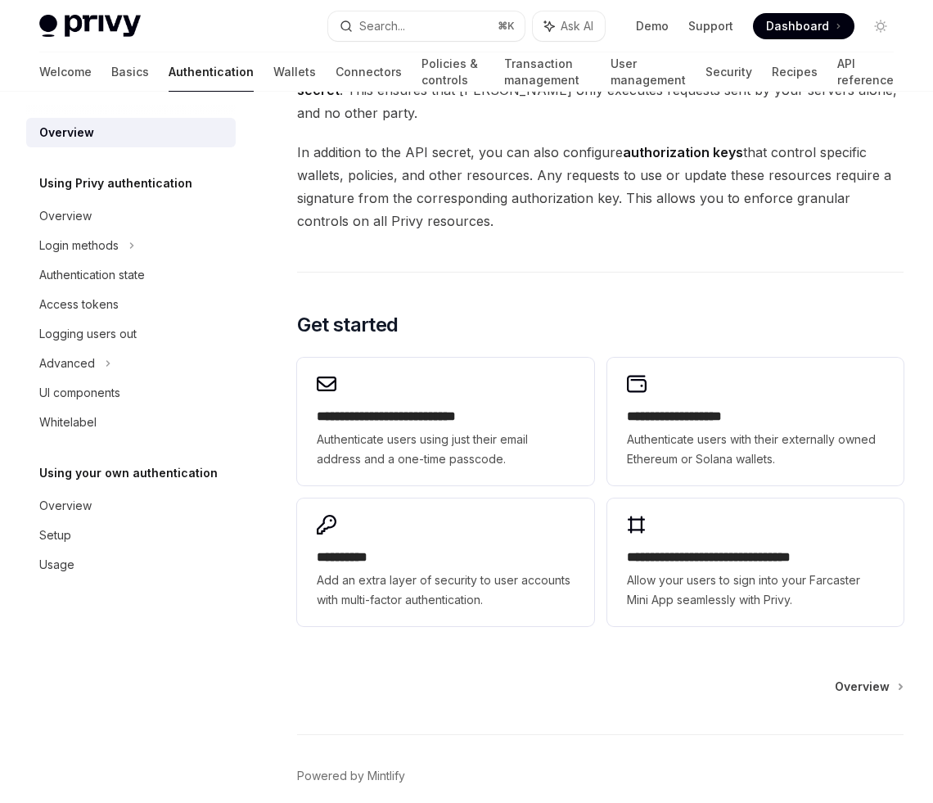
scroll to position [1228, 0]
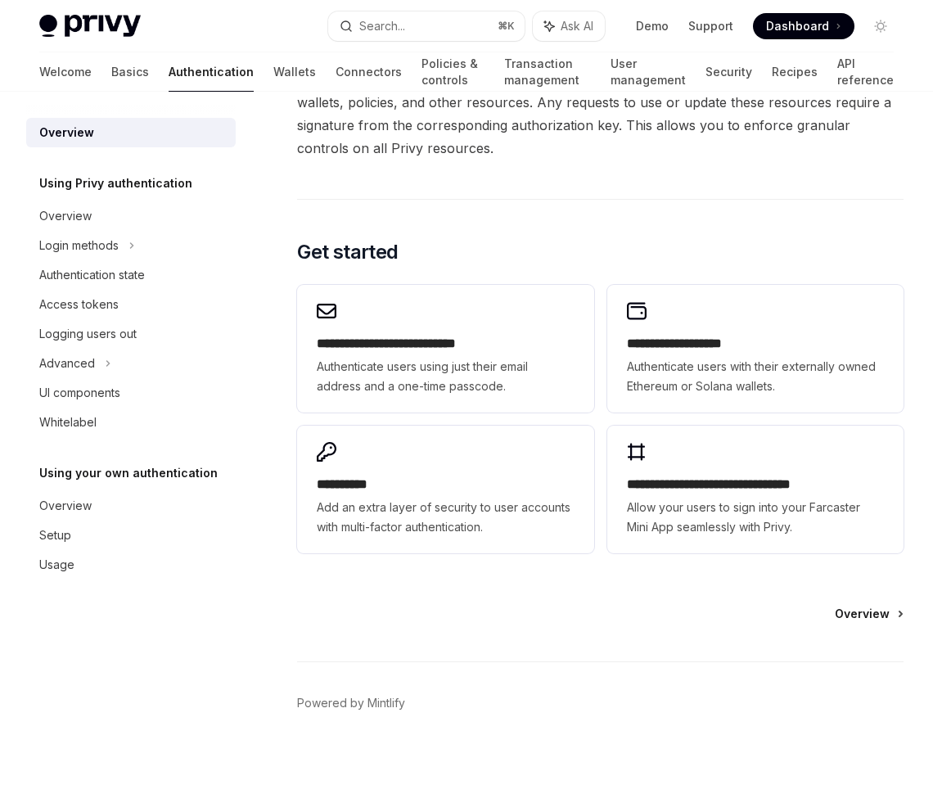
click at [869, 618] on span "Overview" at bounding box center [861, 613] width 55 height 16
type textarea "*"
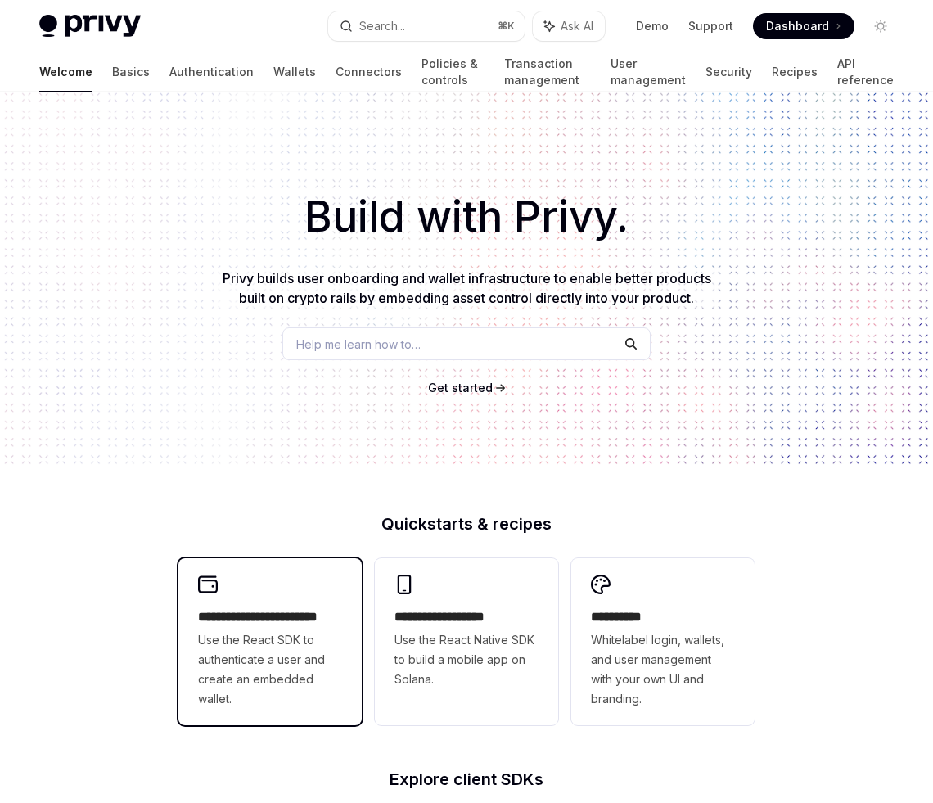
click at [269, 641] on span "Use the React SDK to authenticate a user and create an embedded wallet." at bounding box center [270, 669] width 144 height 79
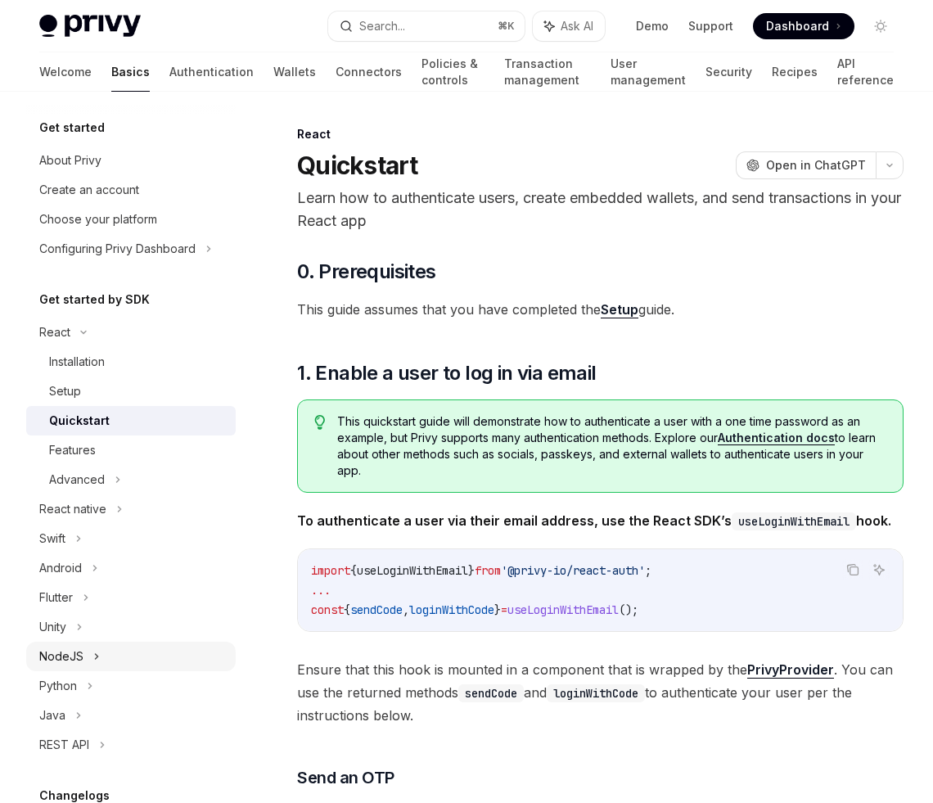
click at [98, 654] on icon at bounding box center [96, 656] width 7 height 20
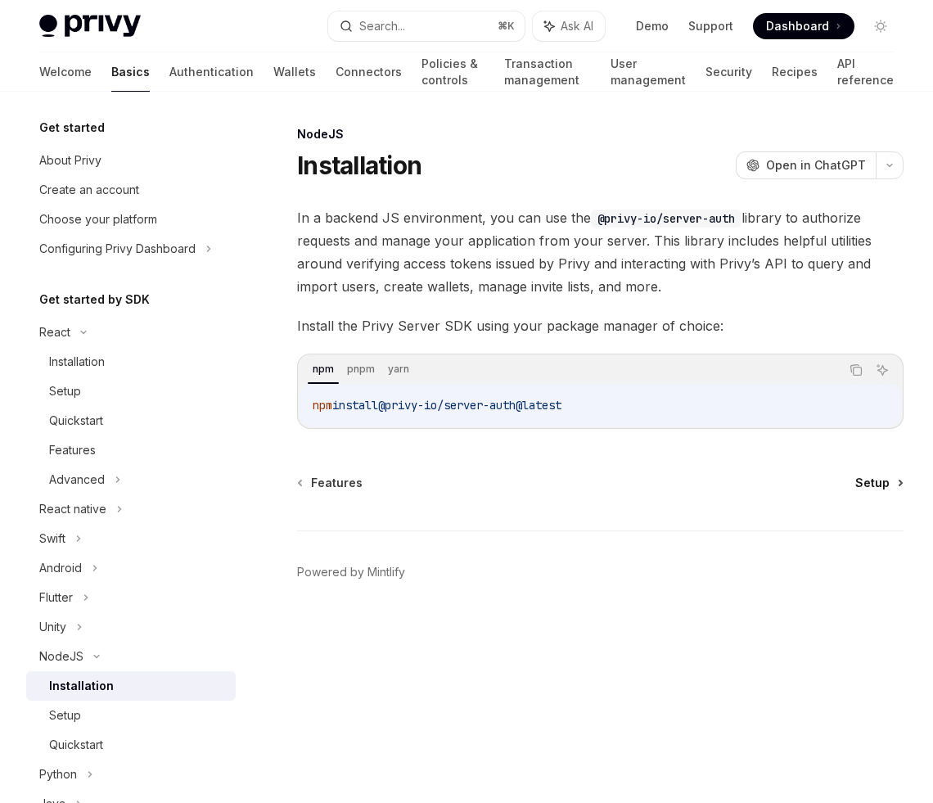
click at [863, 476] on span "Setup" at bounding box center [872, 483] width 34 height 16
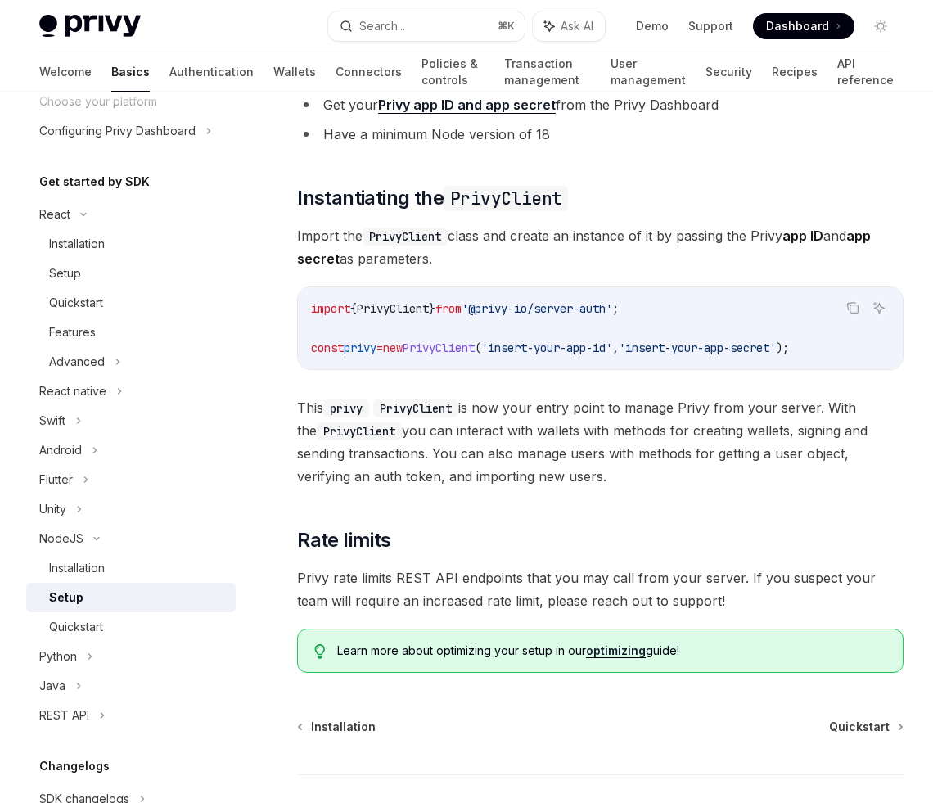
scroll to position [218, 0]
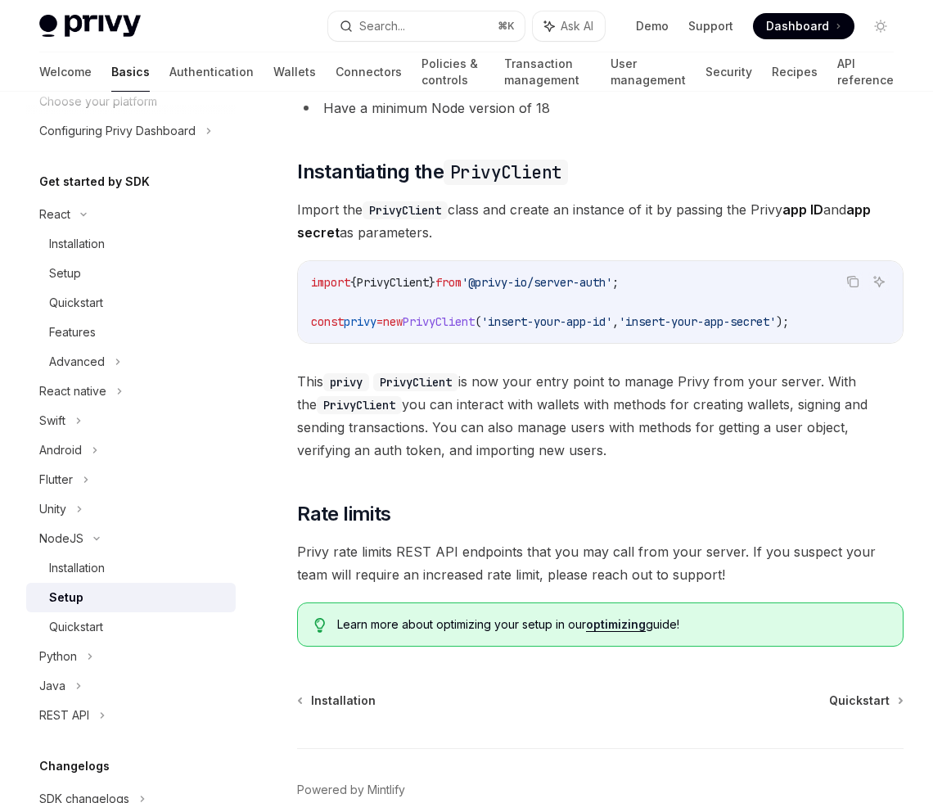
click at [653, 462] on div "​ Prerequisites Before you begin: Get your Privy app ID and app secret from the…" at bounding box center [600, 318] width 606 height 658
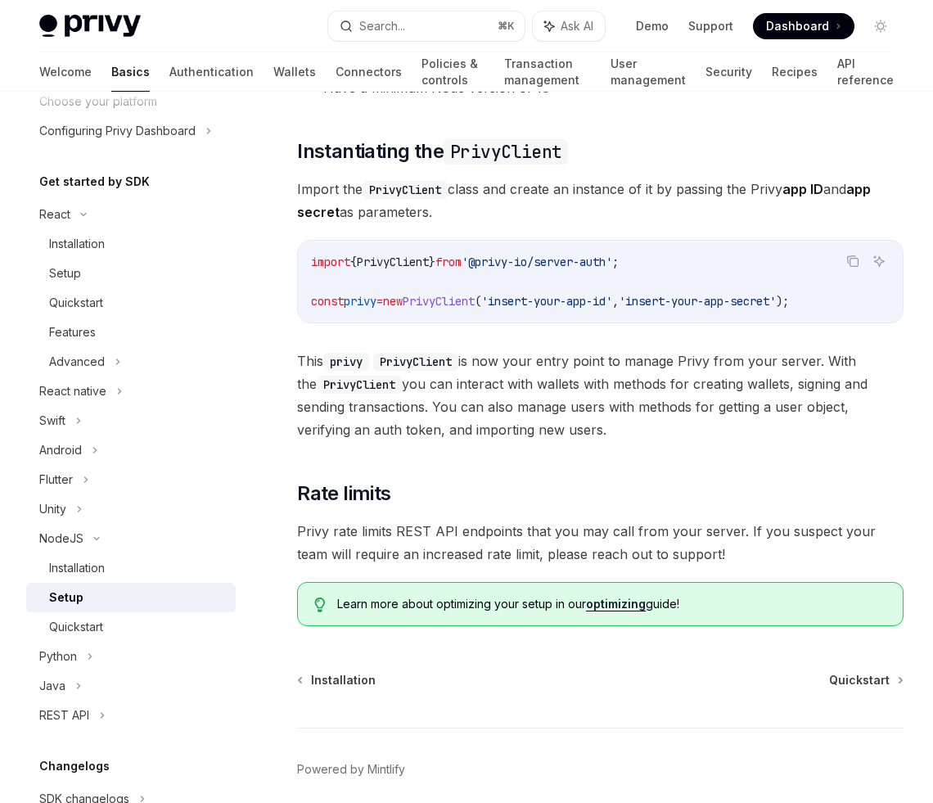
scroll to position [250, 0]
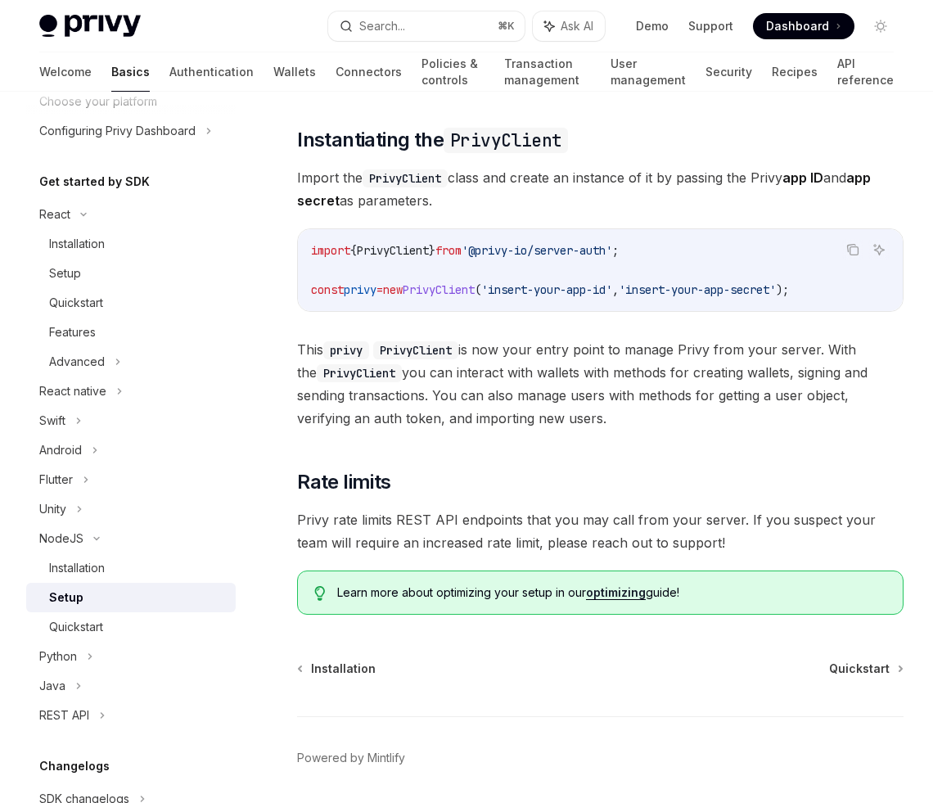
click at [672, 448] on div "​ Prerequisites Before you begin: Get your Privy app ID and app secret from the…" at bounding box center [600, 286] width 606 height 658
click at [867, 668] on span "Quickstart" at bounding box center [859, 668] width 61 height 16
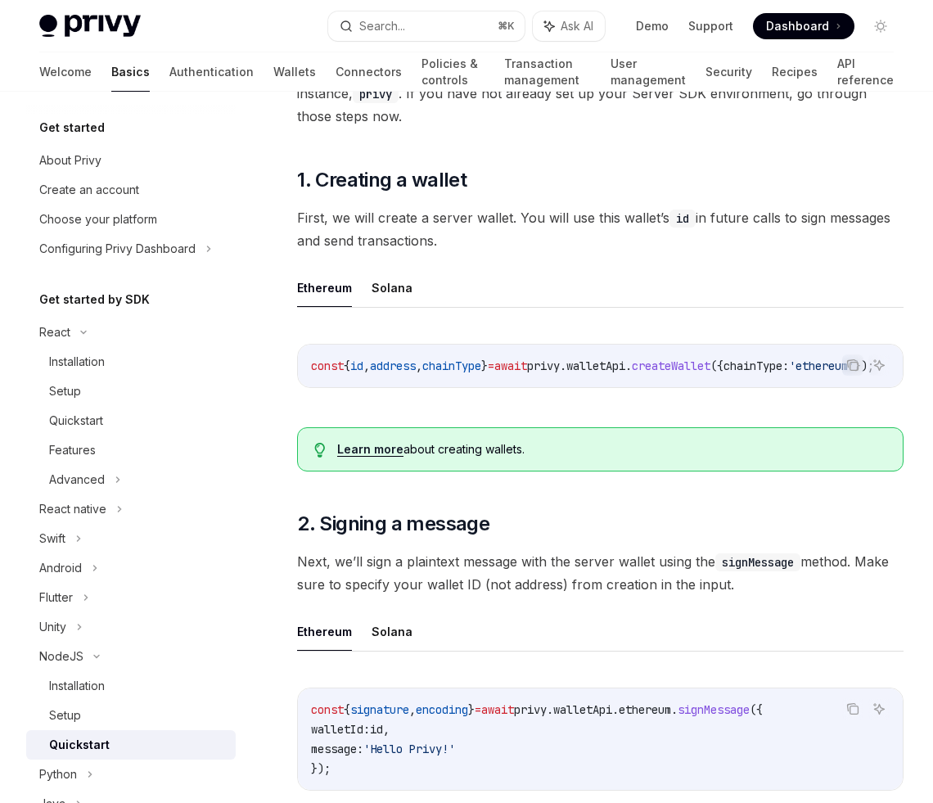
scroll to position [240, 0]
click at [391, 284] on button "Solana" at bounding box center [391, 287] width 41 height 38
click at [328, 291] on button "Ethereum" at bounding box center [324, 287] width 55 height 38
click at [394, 286] on button "Solana" at bounding box center [391, 287] width 41 height 38
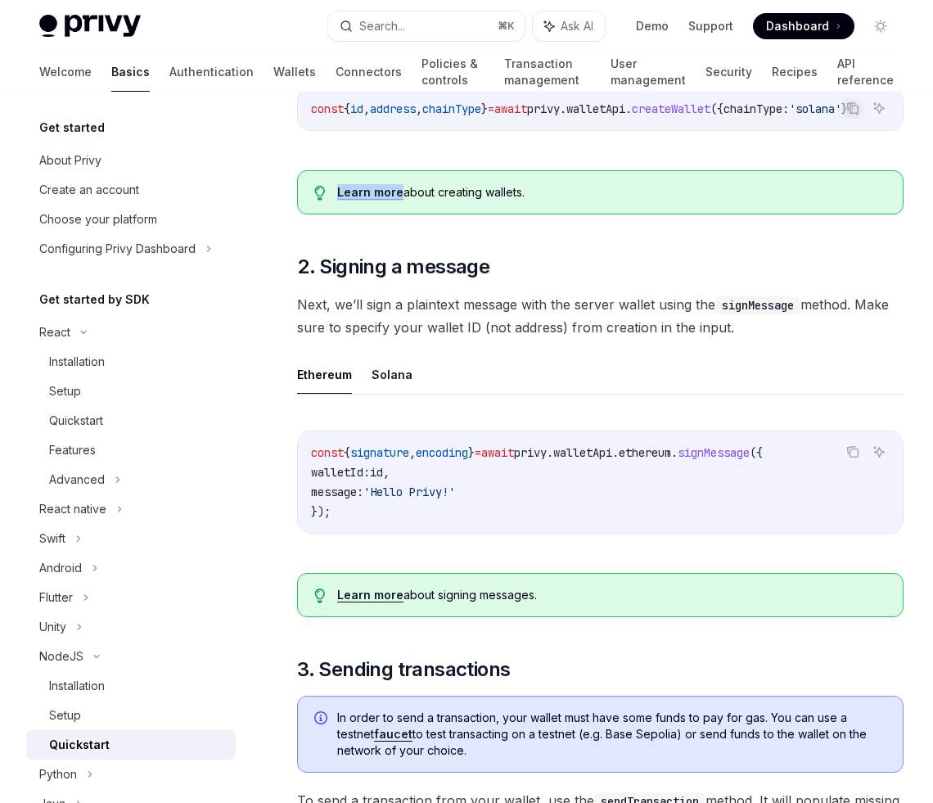
scroll to position [497, 0]
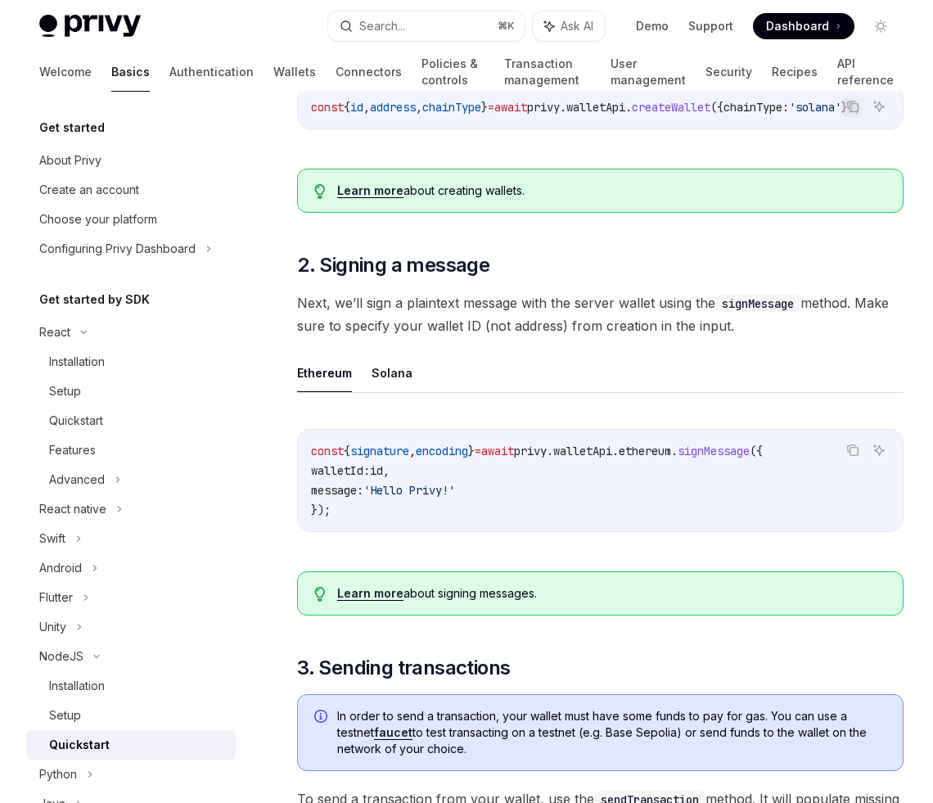
click at [631, 290] on div "​ 0. Prerequisites This guide assumes you have followed the Server SDK setup gu…" at bounding box center [600, 733] width 606 height 1945
click at [678, 373] on ul "Ethereum Solana" at bounding box center [600, 372] width 606 height 39
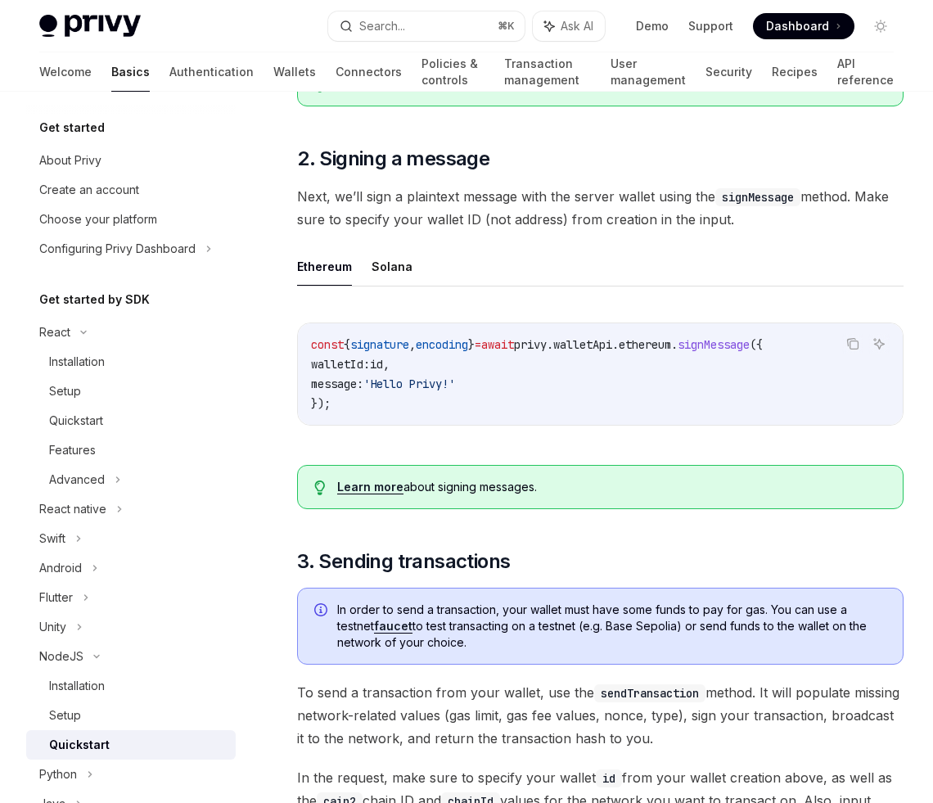
scroll to position [605, 0]
click at [395, 268] on button "Solana" at bounding box center [391, 265] width 41 height 38
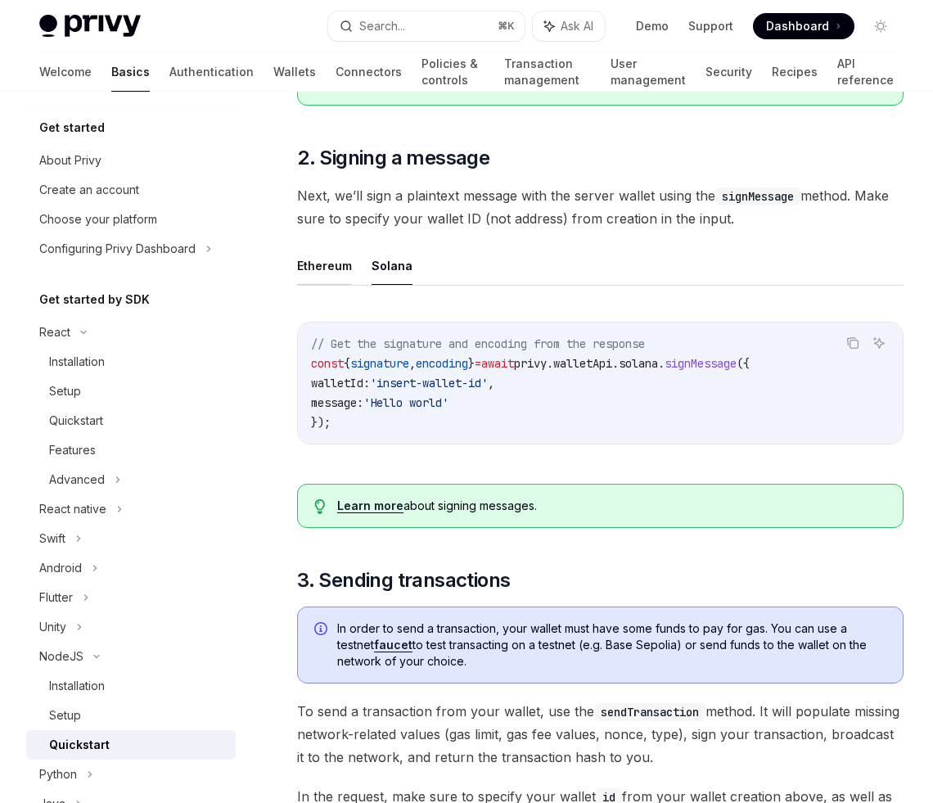
click at [308, 274] on button "Ethereum" at bounding box center [324, 265] width 55 height 38
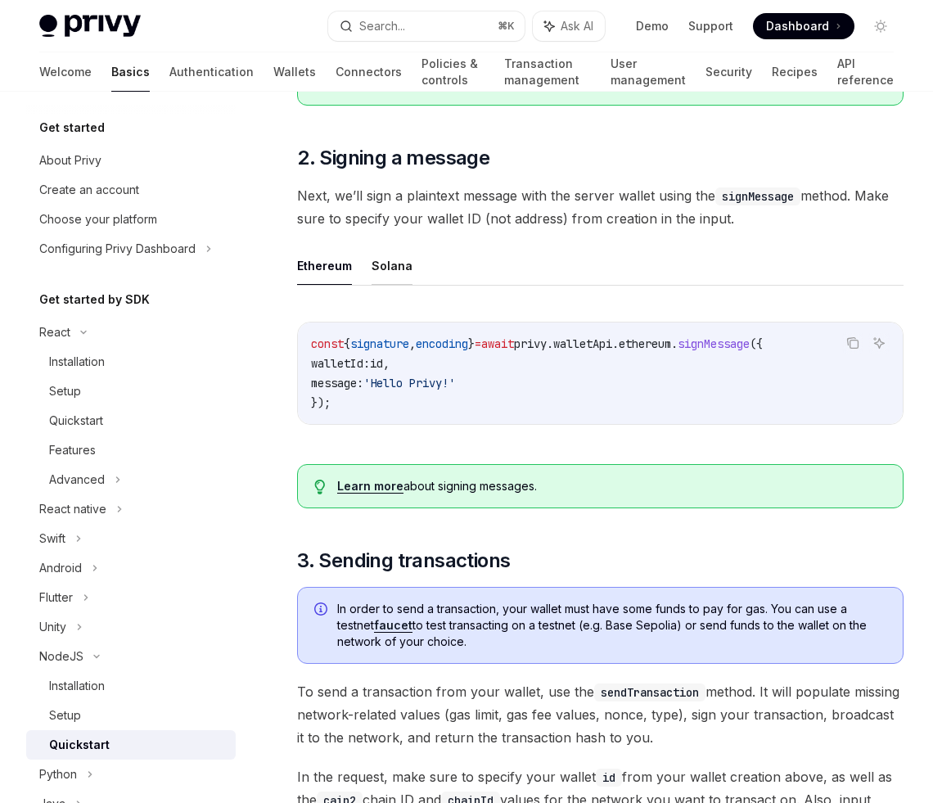
click at [406, 267] on button "Solana" at bounding box center [391, 265] width 41 height 38
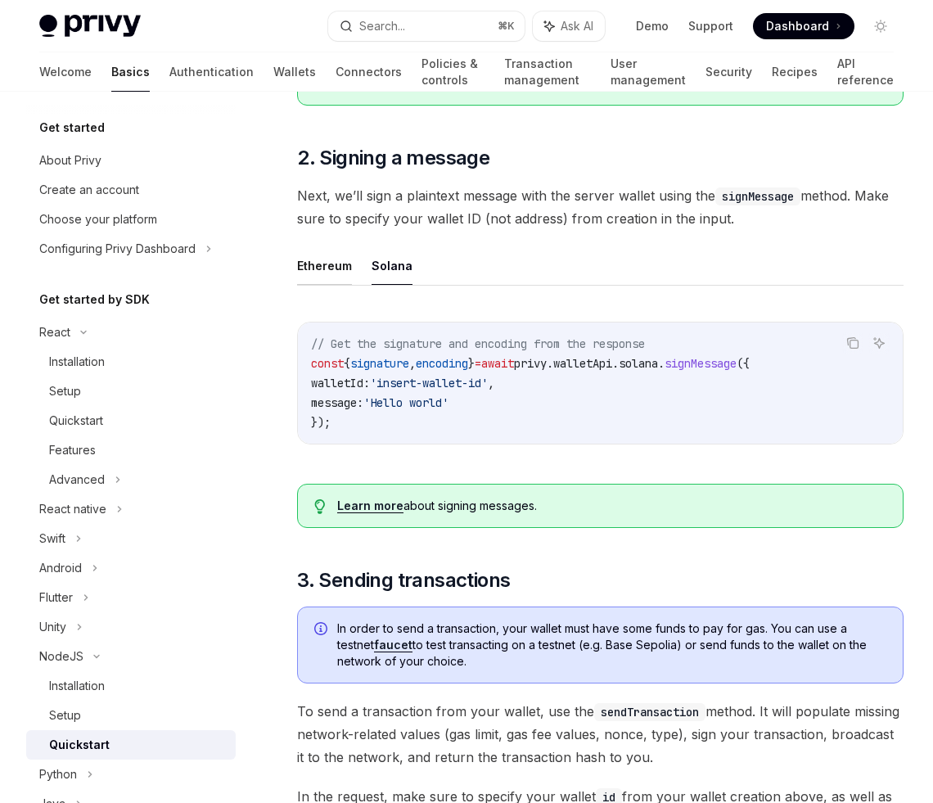
click at [338, 273] on button "Ethereum" at bounding box center [324, 265] width 55 height 38
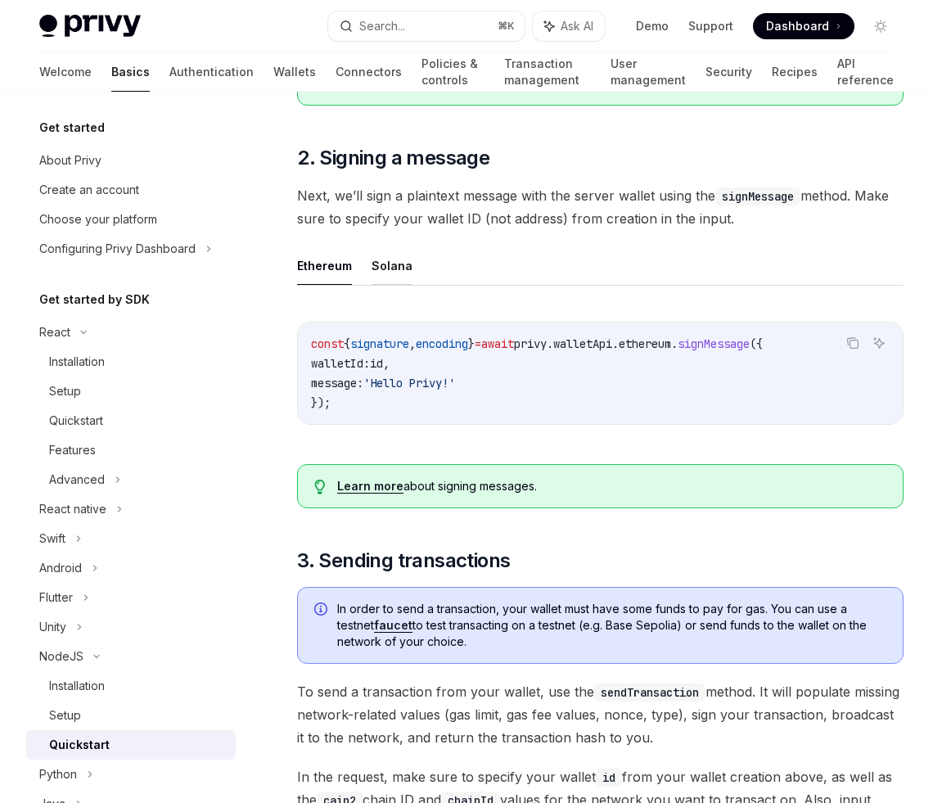
click at [400, 268] on button "Solana" at bounding box center [391, 265] width 41 height 38
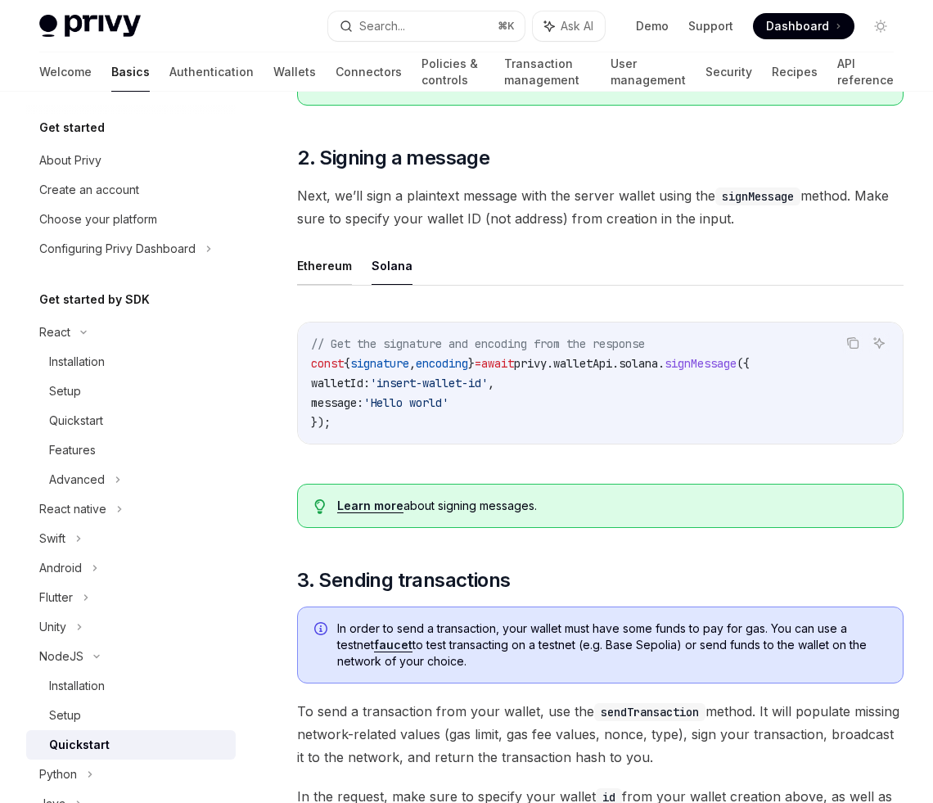
click at [309, 285] on button "Ethereum" at bounding box center [324, 265] width 55 height 38
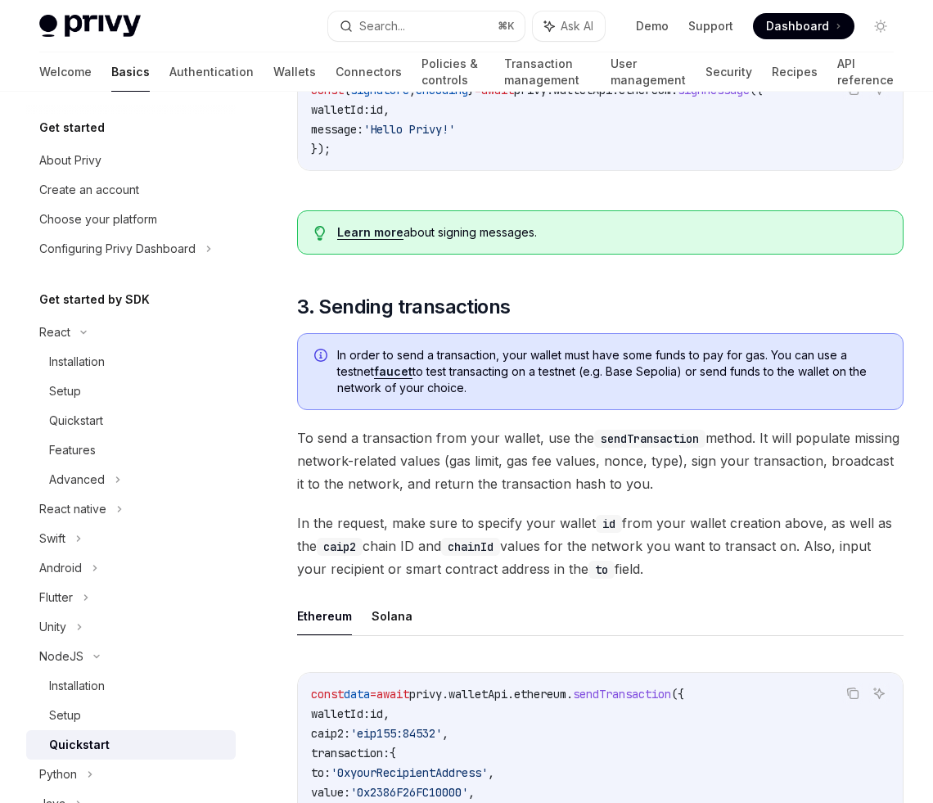
scroll to position [953, 0]
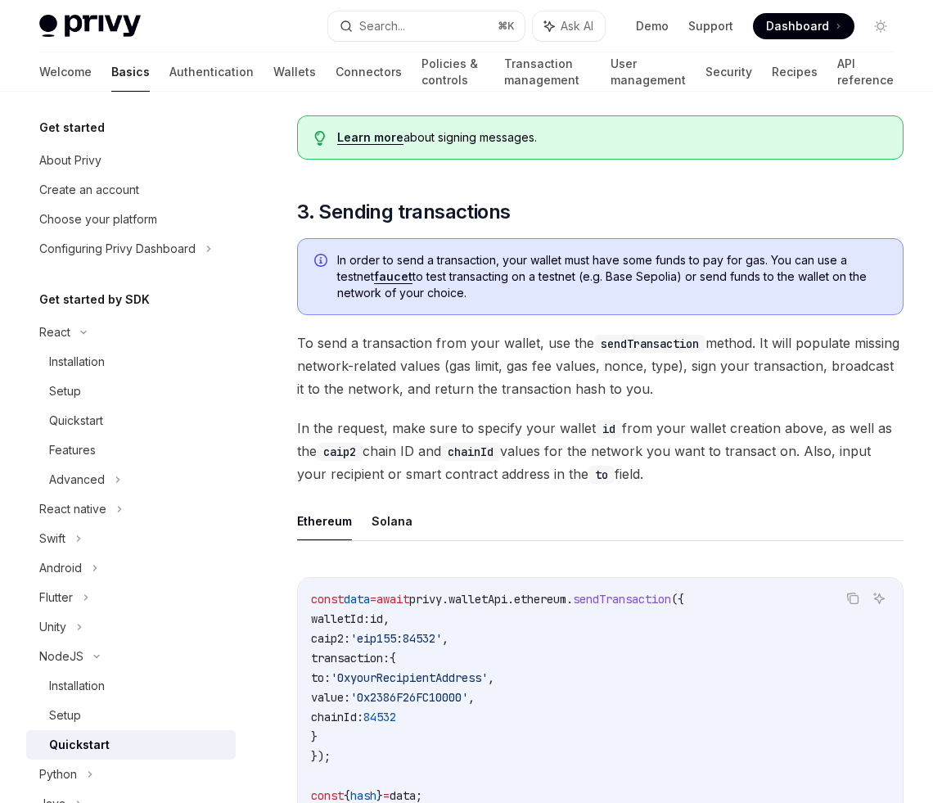
click at [789, 410] on div "​ 0. Prerequisites This guide assumes you have followed the Server SDK setup gu…" at bounding box center [600, 277] width 606 height 1945
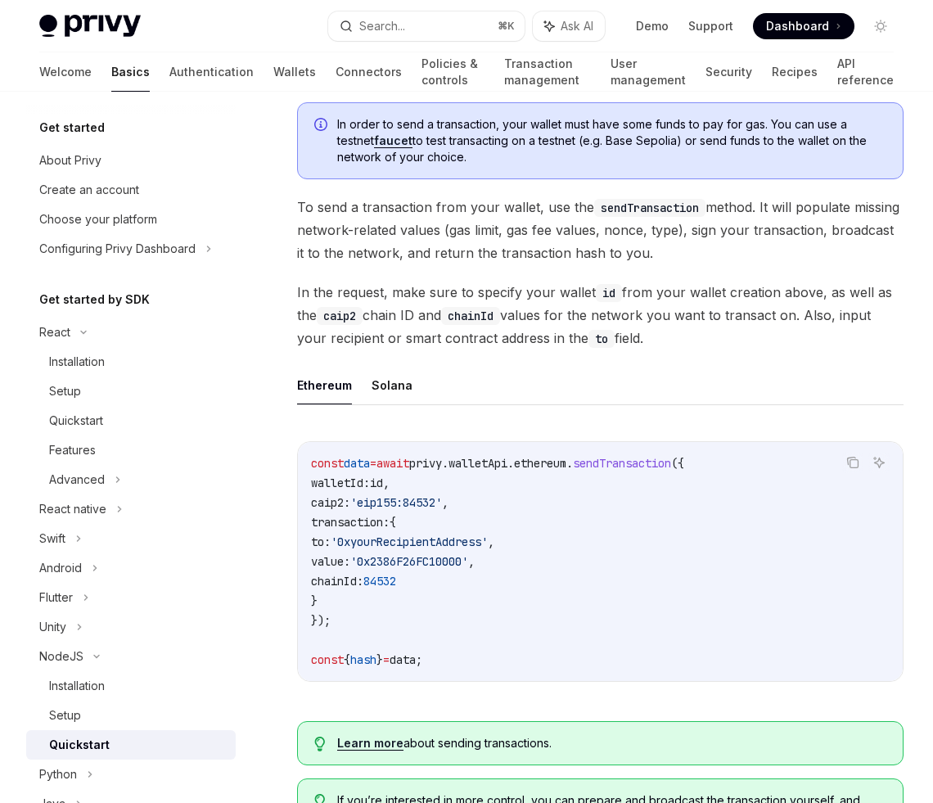
scroll to position [1092, 0]
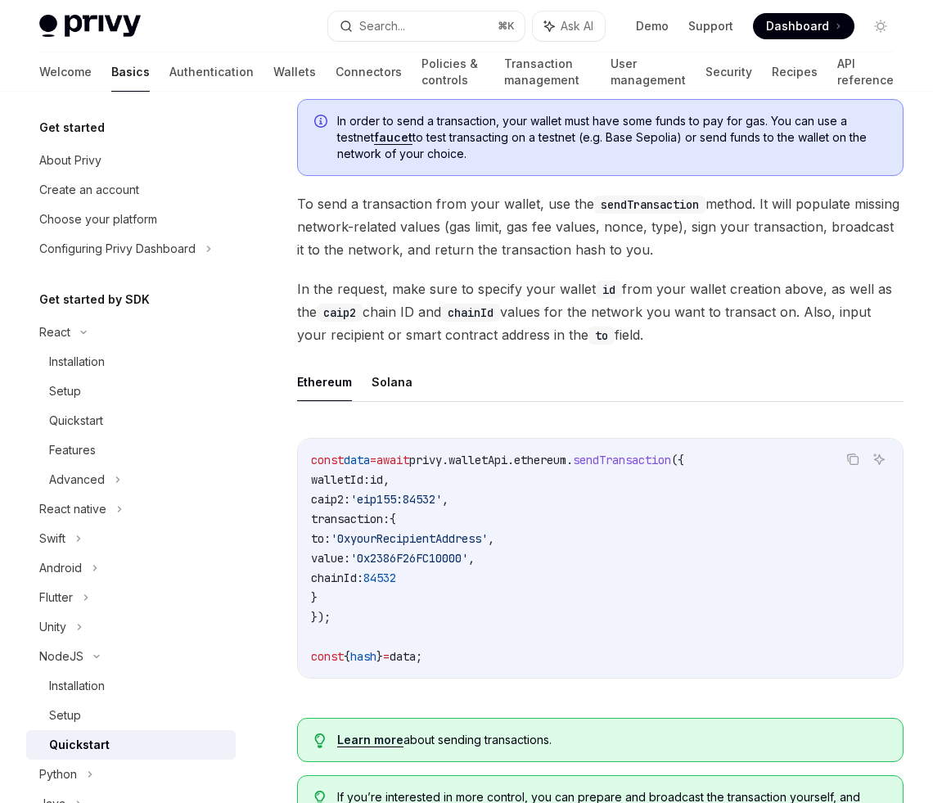
click at [735, 330] on span "In the request, make sure to specify your wallet id from your wallet creation a…" at bounding box center [600, 311] width 606 height 69
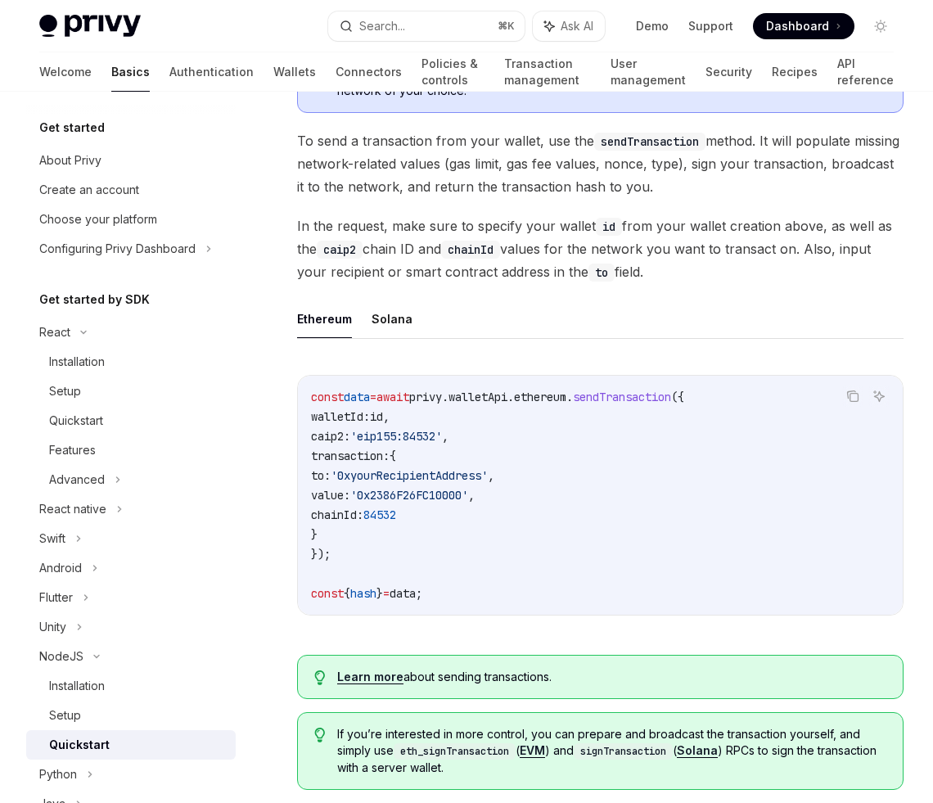
scroll to position [1156, 0]
click at [785, 273] on span "In the request, make sure to specify your wallet id from your wallet creation a…" at bounding box center [600, 248] width 606 height 69
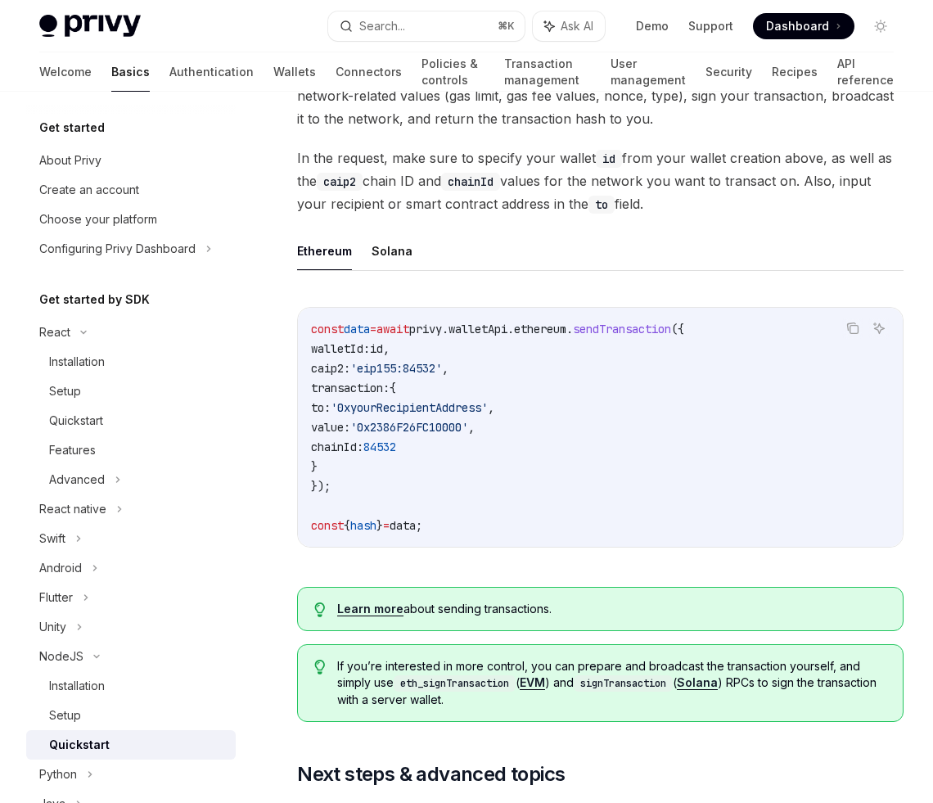
scroll to position [1228, 0]
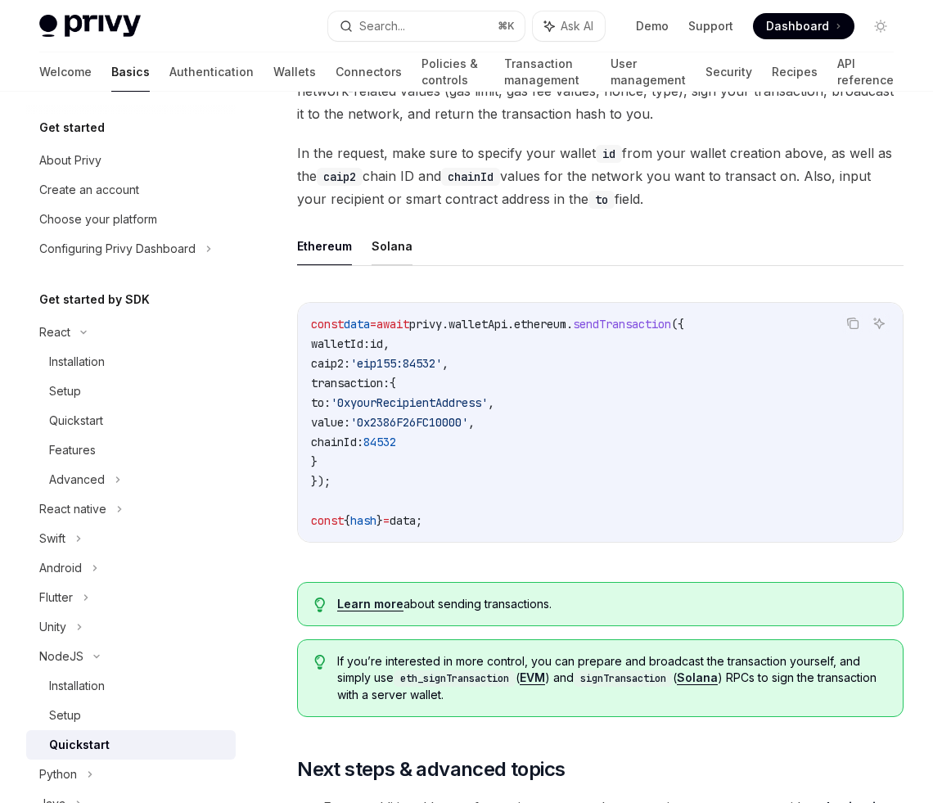
click at [393, 252] on button "Solana" at bounding box center [391, 246] width 41 height 38
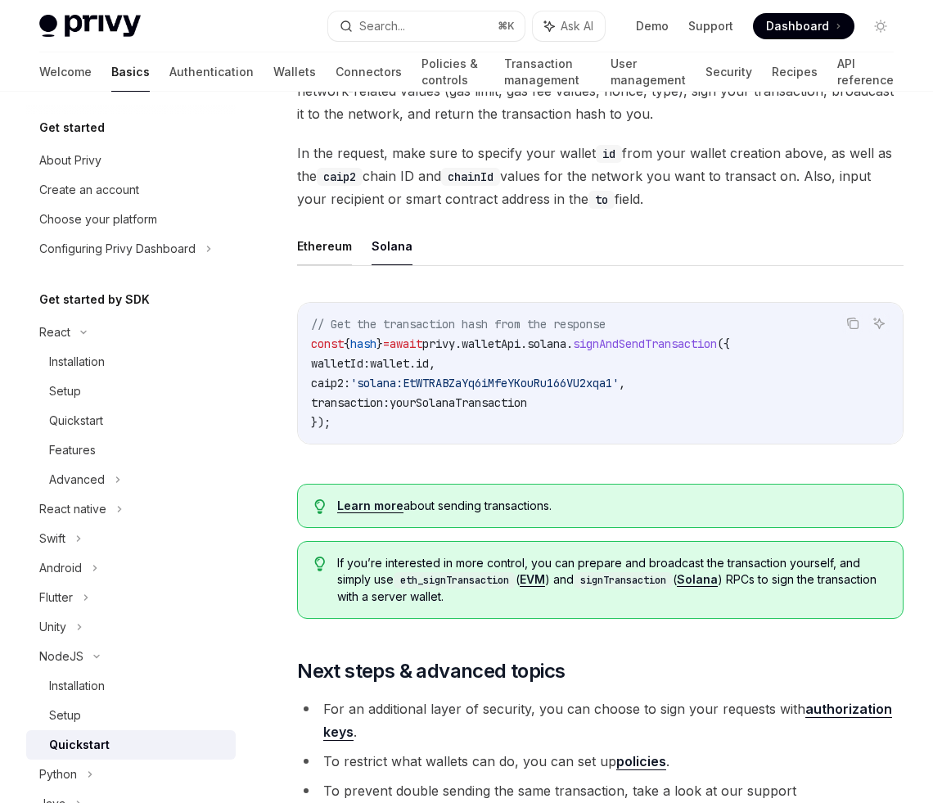
click at [331, 258] on button "Ethereum" at bounding box center [324, 246] width 55 height 38
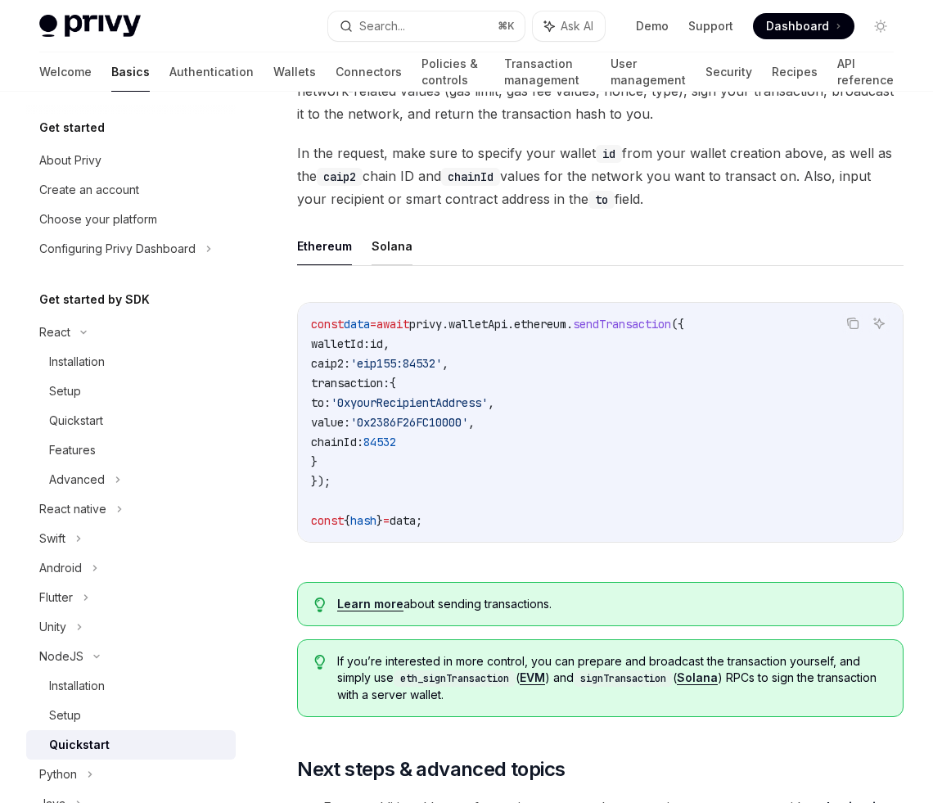
click at [384, 252] on button "Solana" at bounding box center [391, 246] width 41 height 38
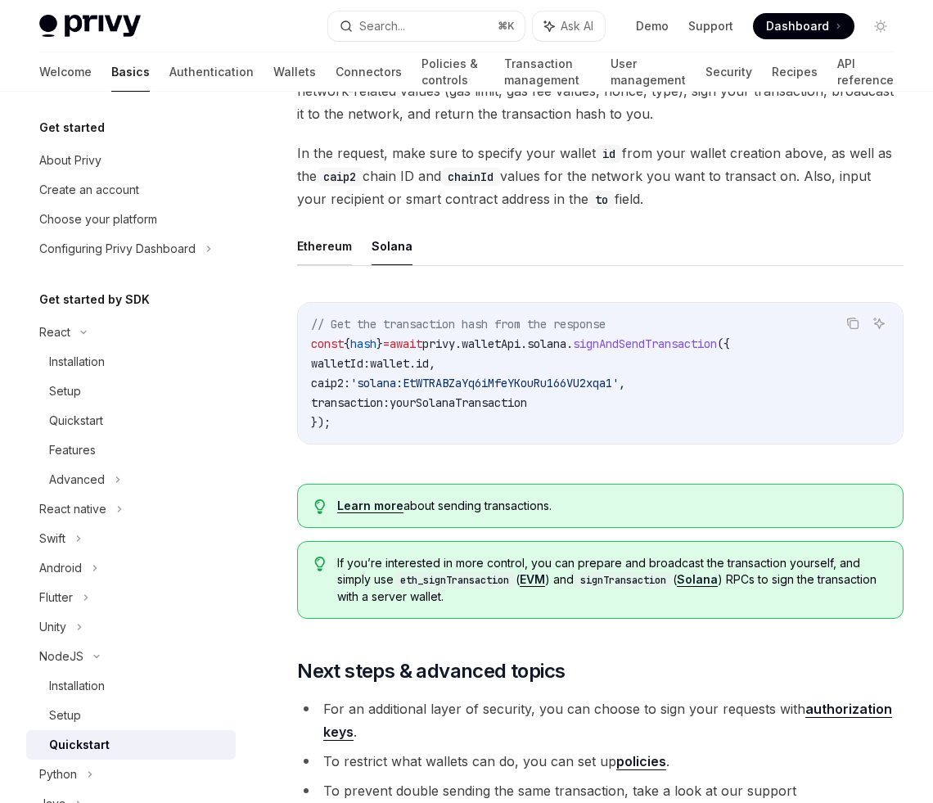
click at [322, 265] on button "Ethereum" at bounding box center [324, 246] width 55 height 38
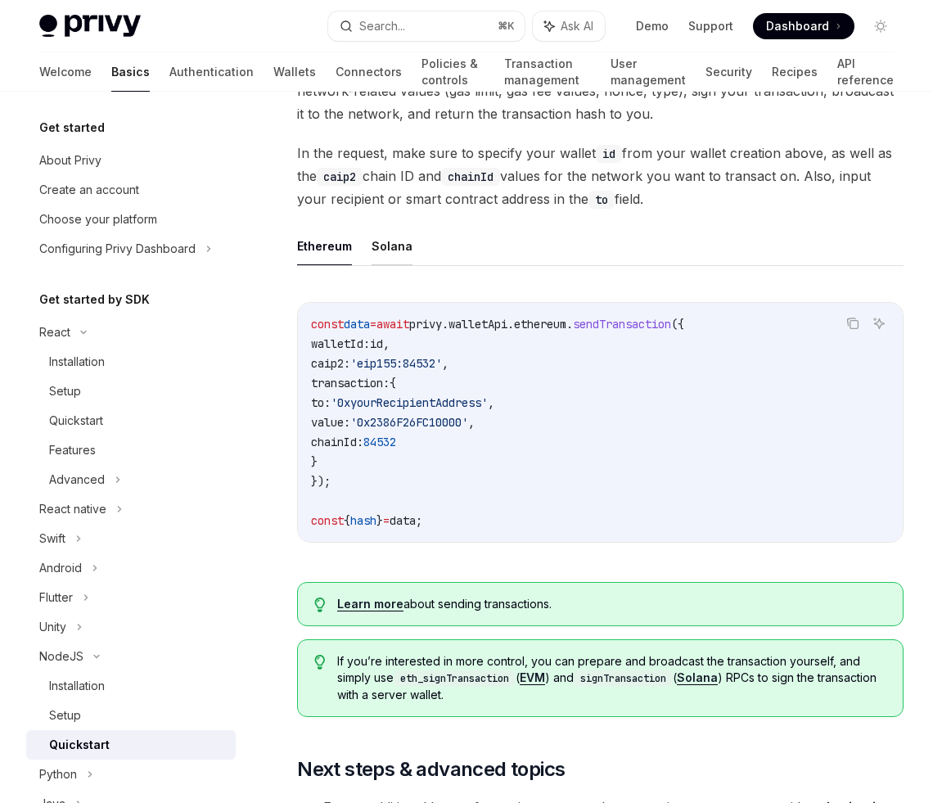
click at [401, 250] on button "Solana" at bounding box center [391, 246] width 41 height 38
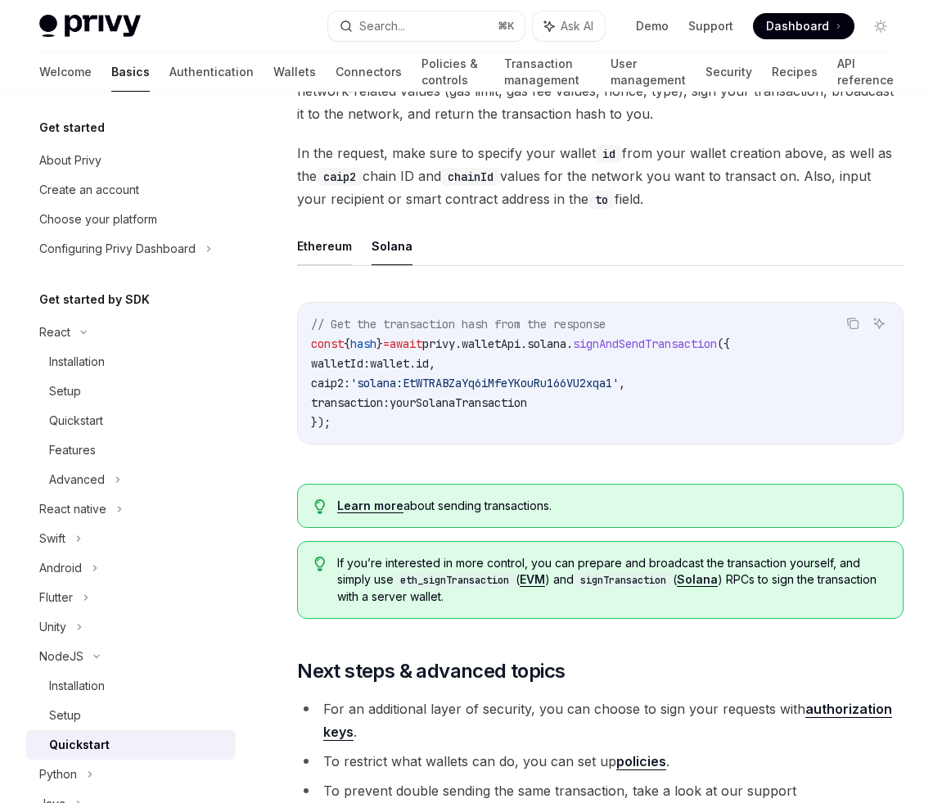
click at [335, 264] on button "Ethereum" at bounding box center [324, 246] width 55 height 38
type textarea "*"
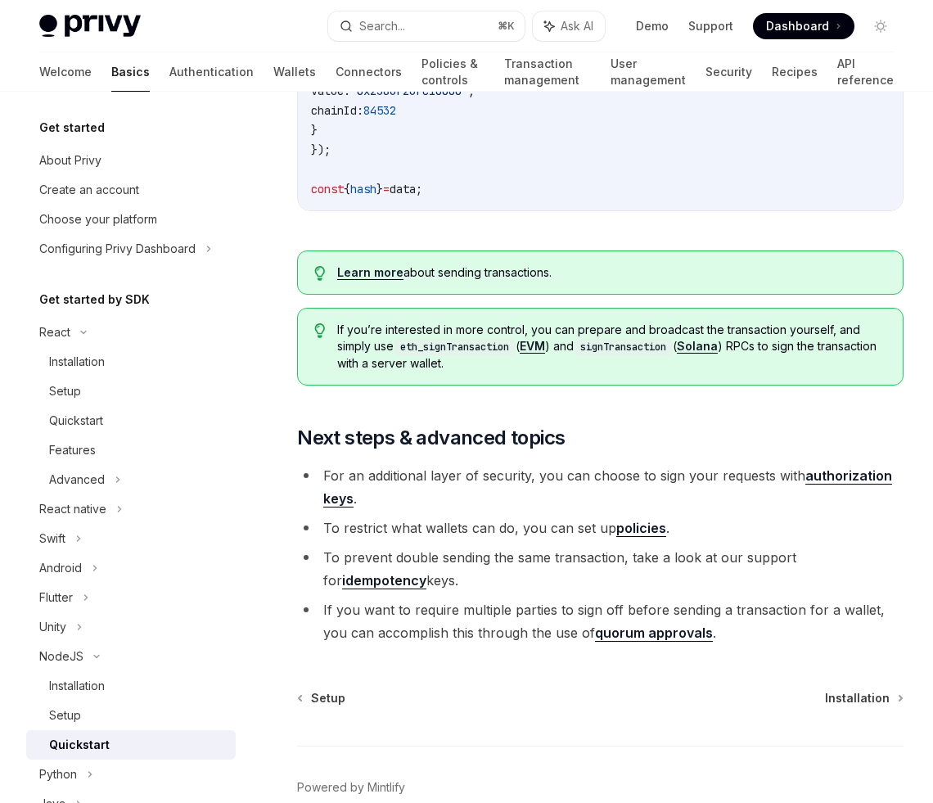
scroll to position [1599, 0]
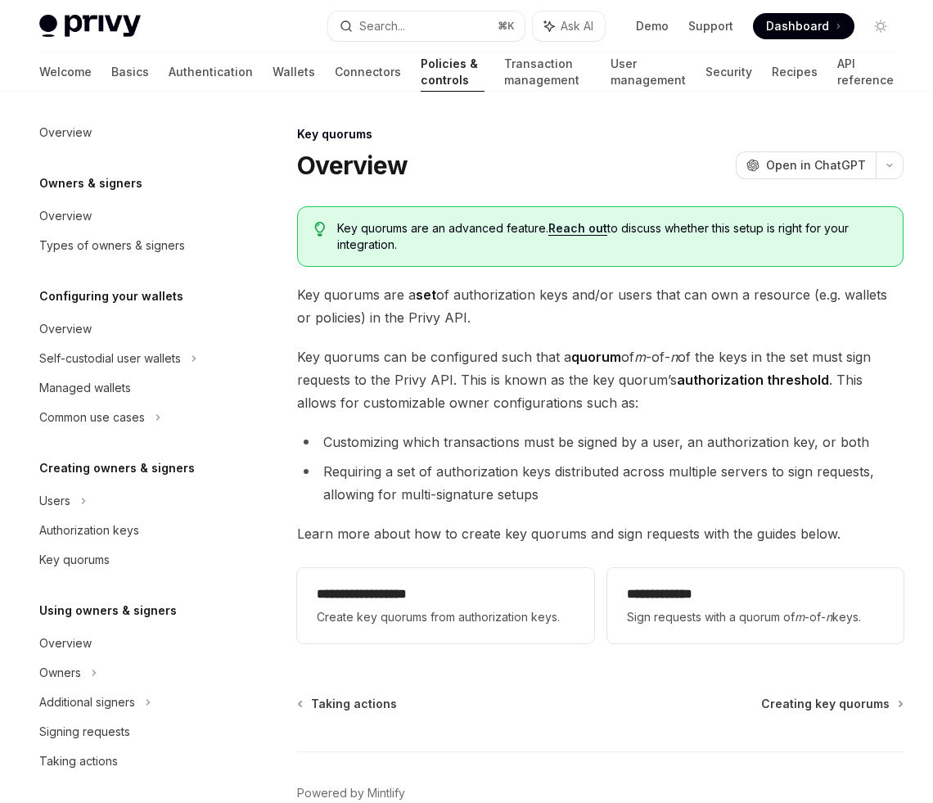
scroll to position [349, 0]
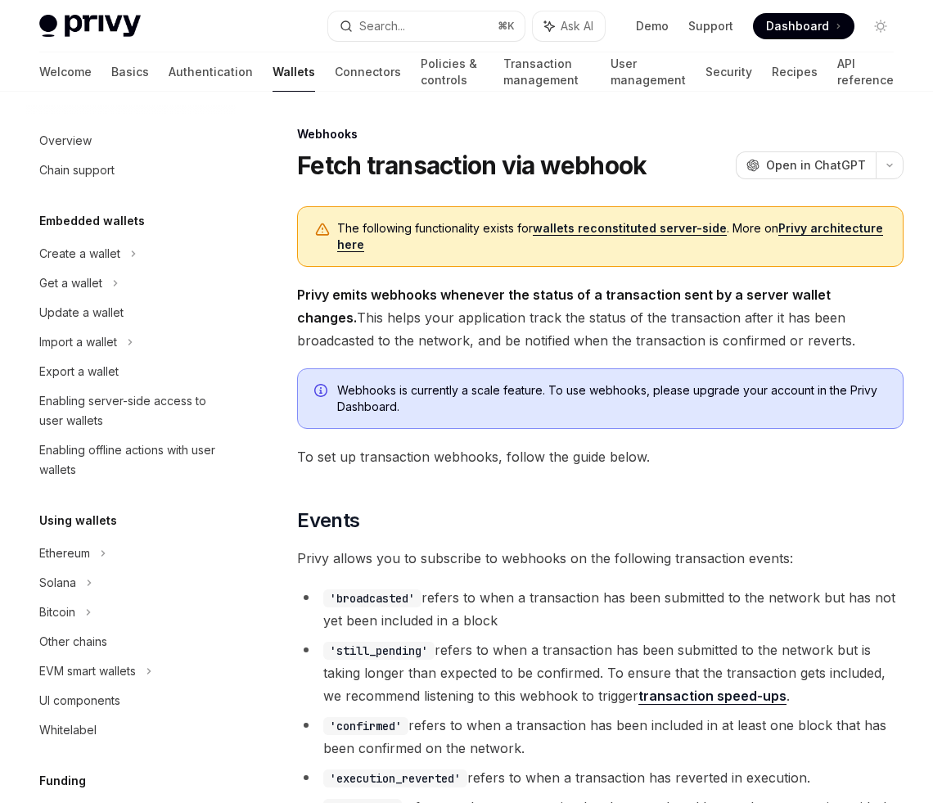
scroll to position [596, 0]
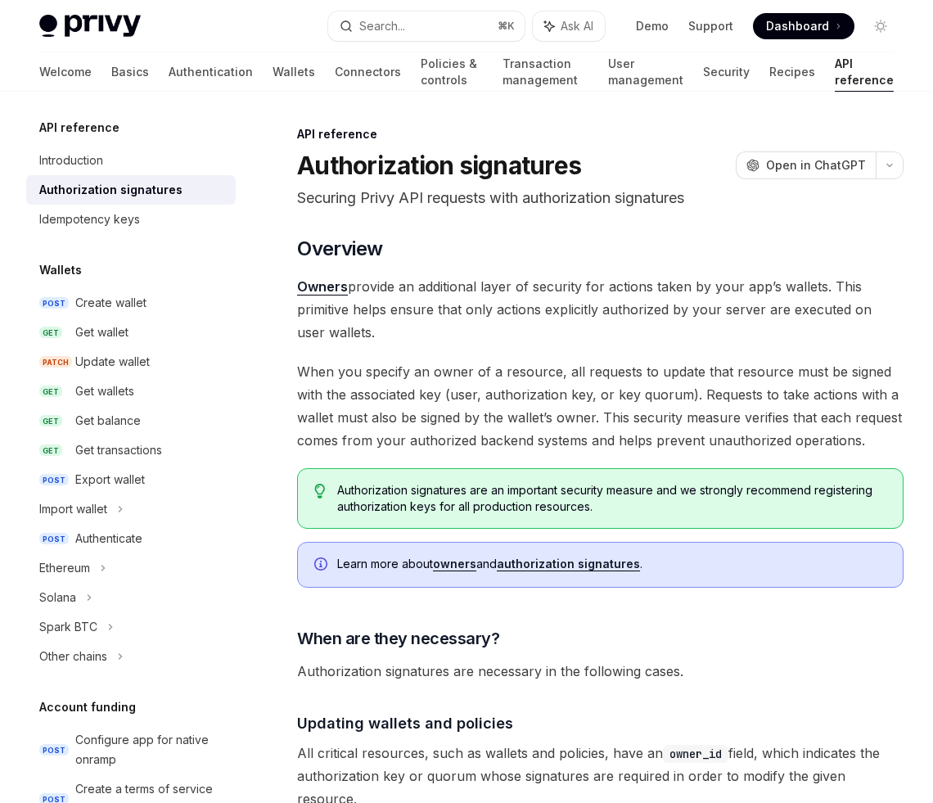
click at [616, 362] on span "When you specify an owner of a resource, all requests to update that resource m…" at bounding box center [600, 406] width 606 height 92
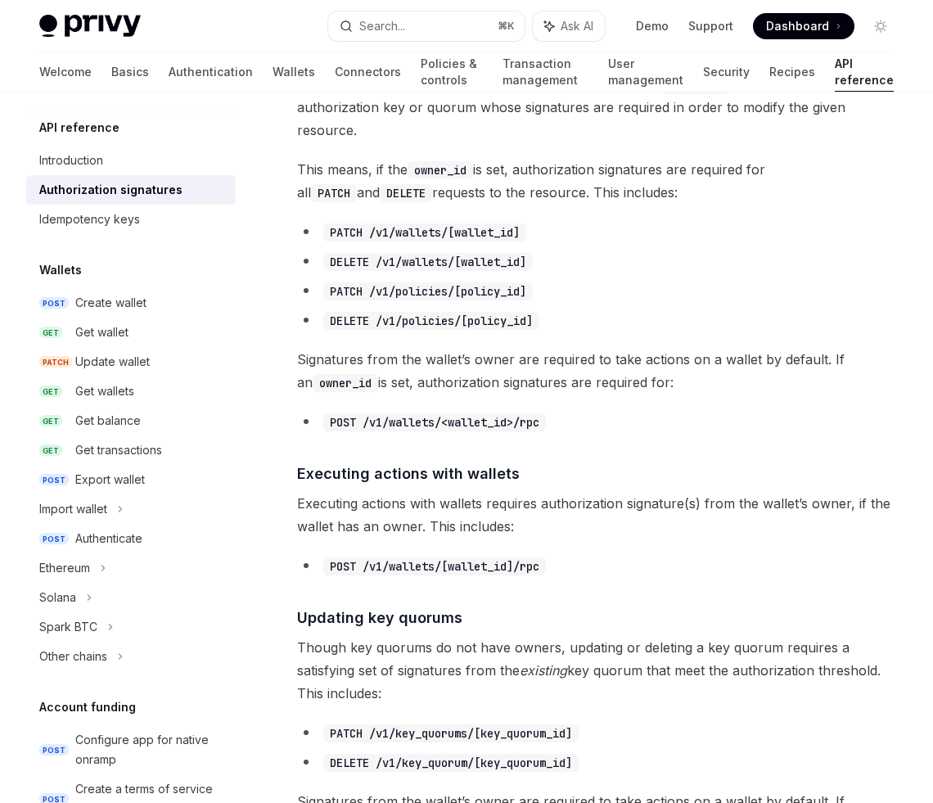
scroll to position [678, 0]
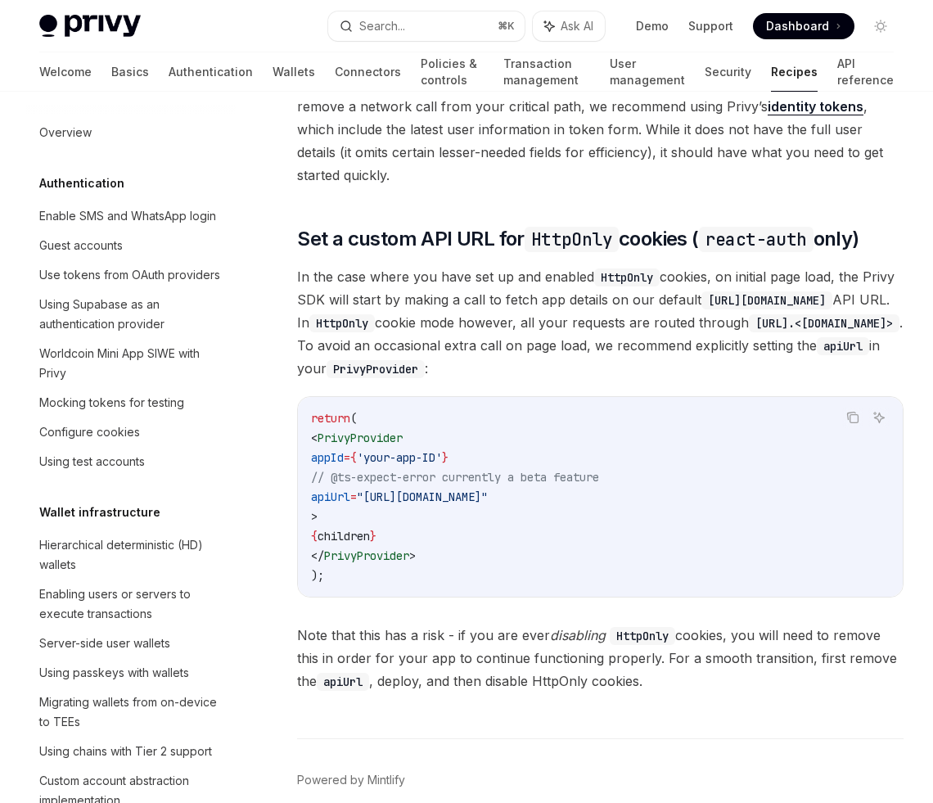
scroll to position [695, 0]
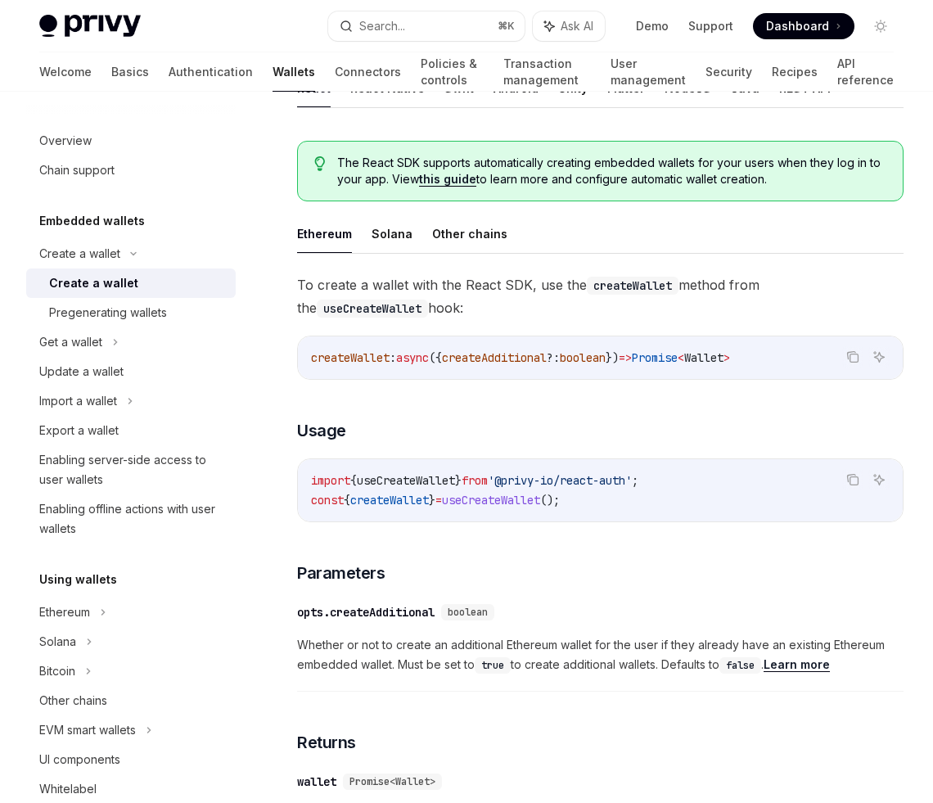
scroll to position [452, 0]
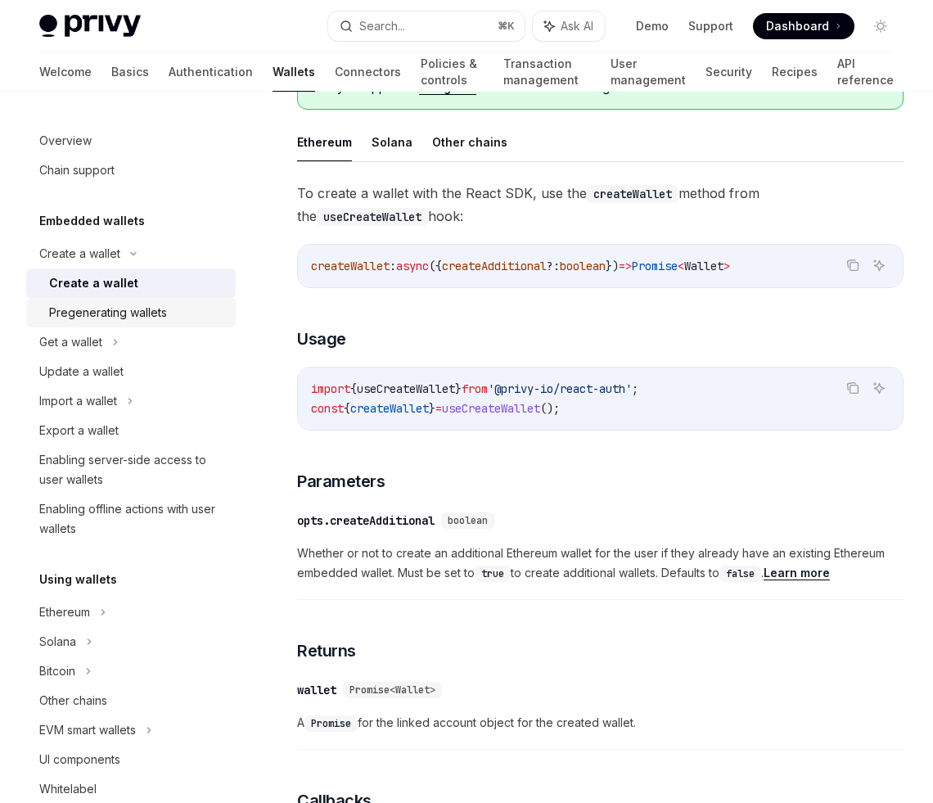
click at [96, 317] on div "Pregenerating wallets" at bounding box center [108, 313] width 118 height 20
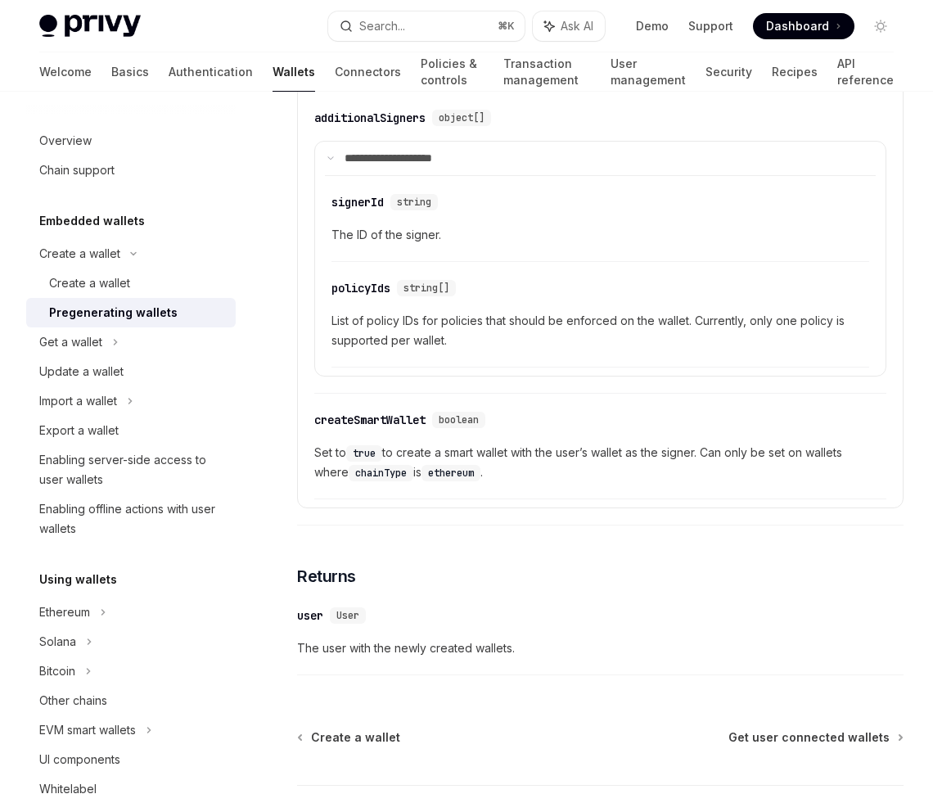
scroll to position [2972, 0]
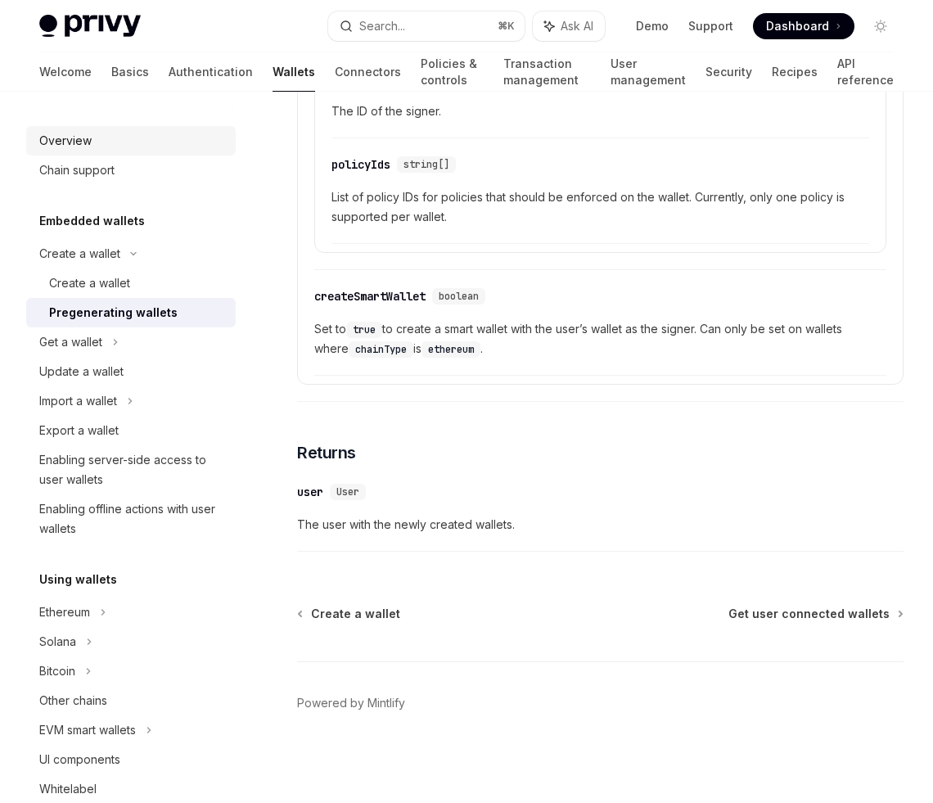
click at [82, 141] on div "Overview" at bounding box center [65, 141] width 52 height 20
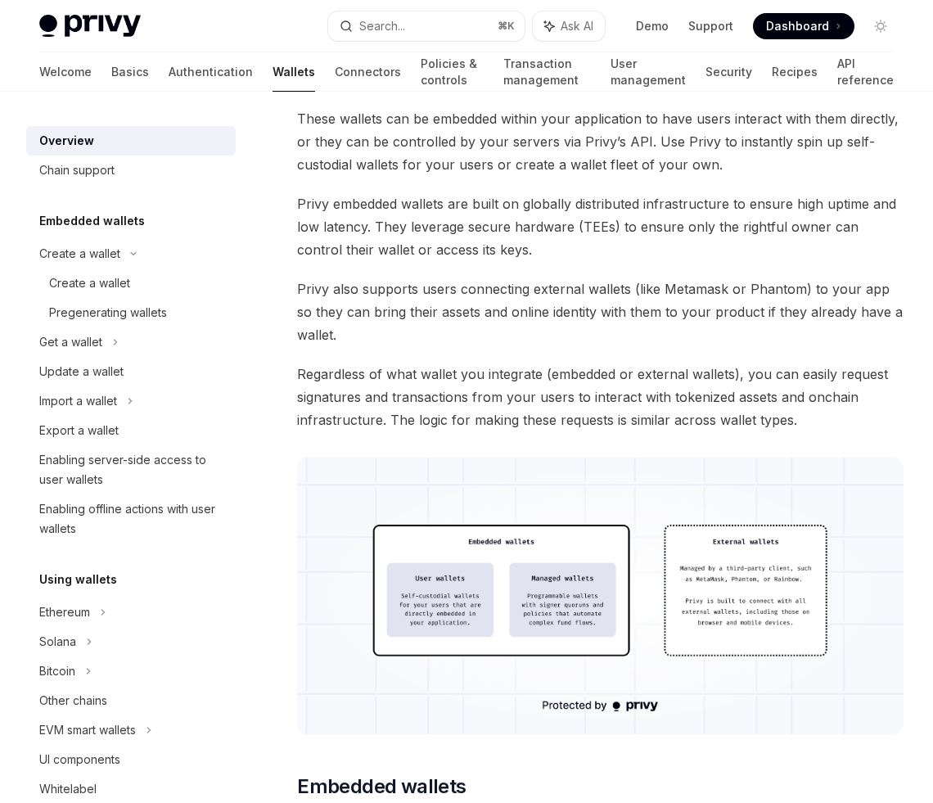
scroll to position [167, 0]
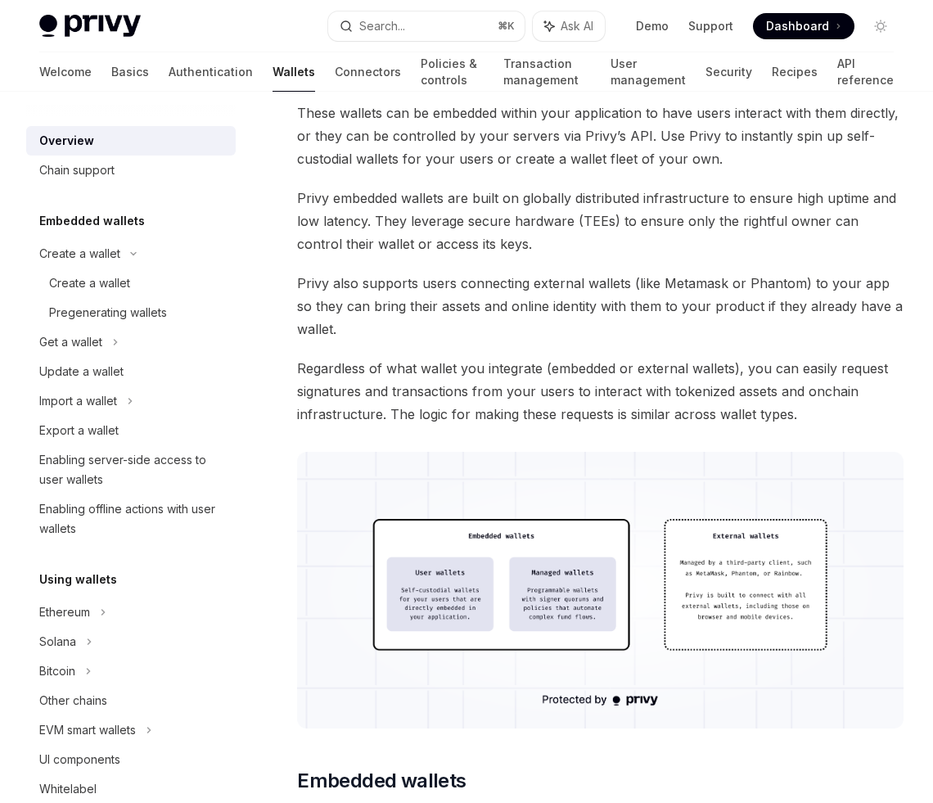
click at [757, 244] on span "Privy embedded wallets are built on globally distributed infrastructure to ensu…" at bounding box center [600, 221] width 606 height 69
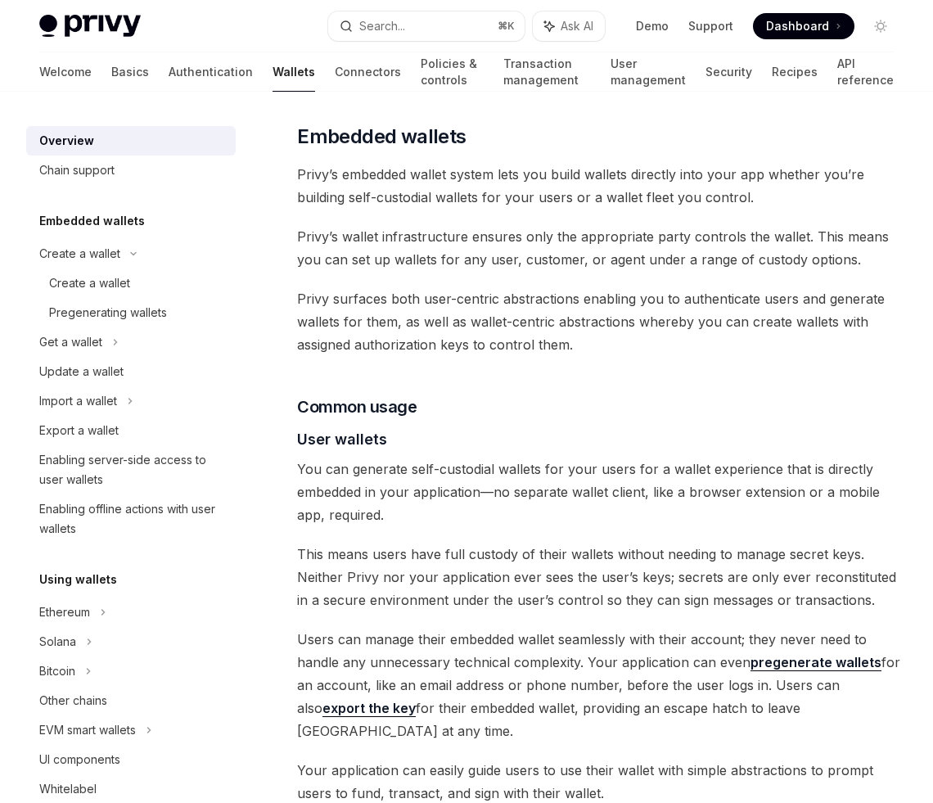
scroll to position [803, 0]
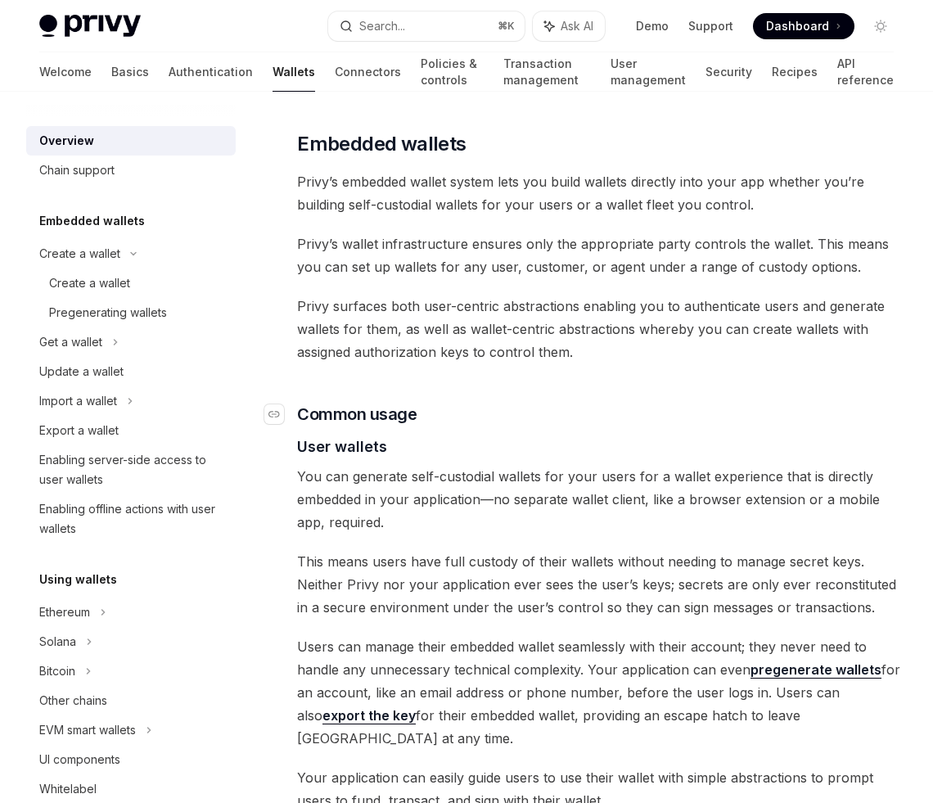
click at [694, 423] on h3 "​ Common usage" at bounding box center [600, 414] width 606 height 23
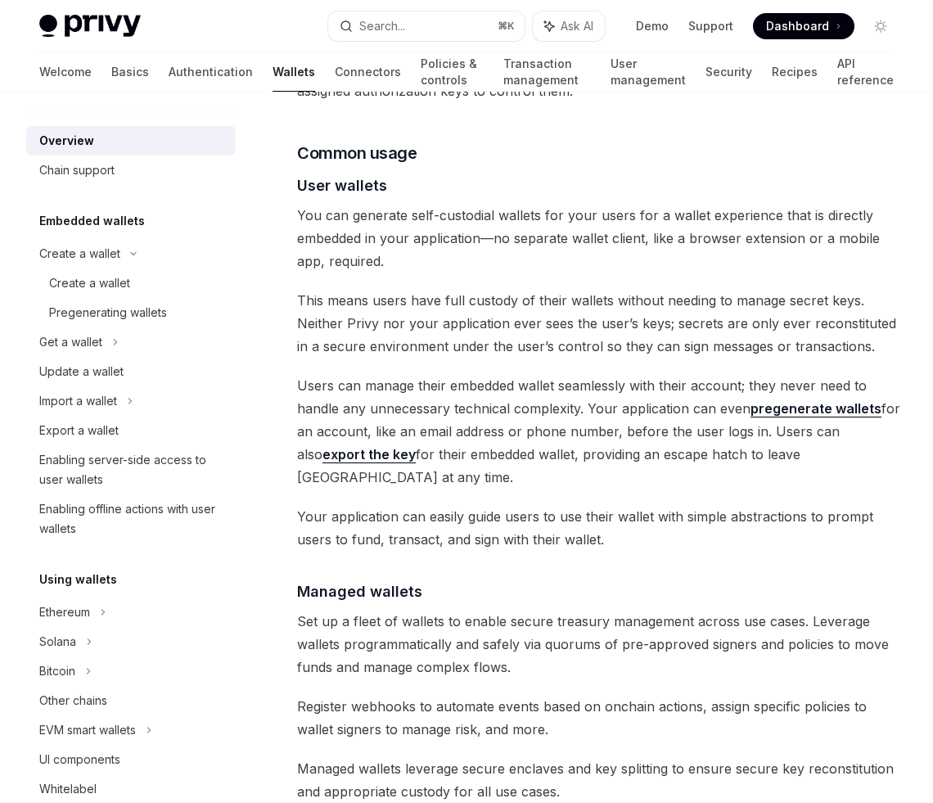
scroll to position [1066, 0]
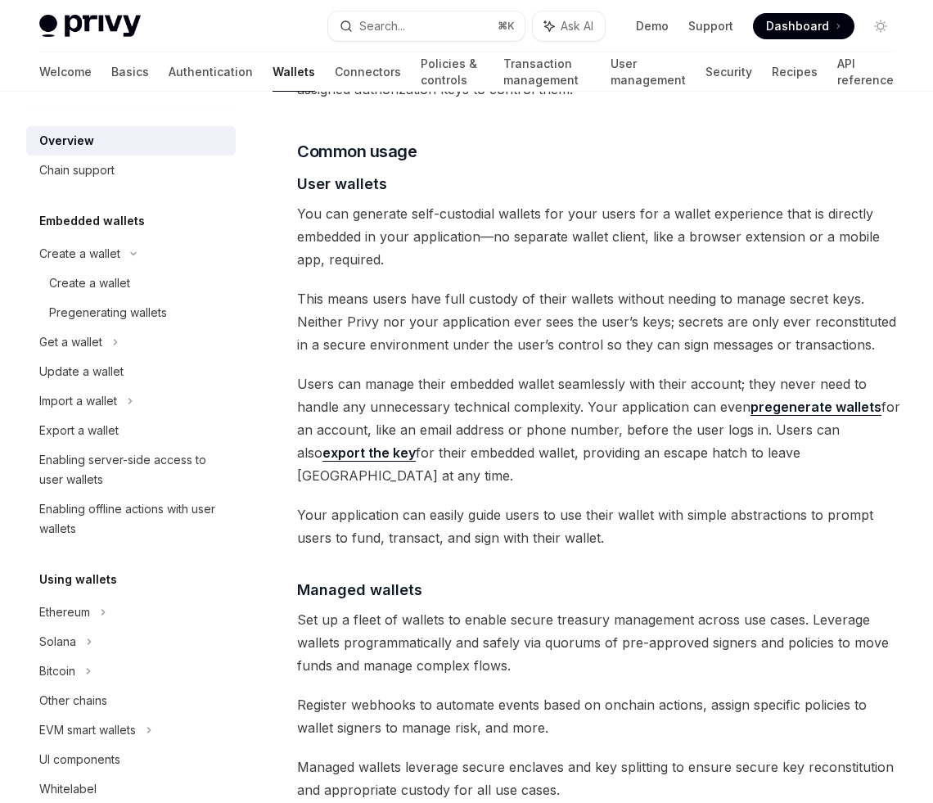
click at [668, 272] on div "Privy builds wallet infrastructure that empowers users and applications to tran…" at bounding box center [600, 559] width 606 height 2839
click at [707, 527] on div "Privy builds wallet infrastructure that empowers users and applications to tran…" at bounding box center [600, 559] width 606 height 2839
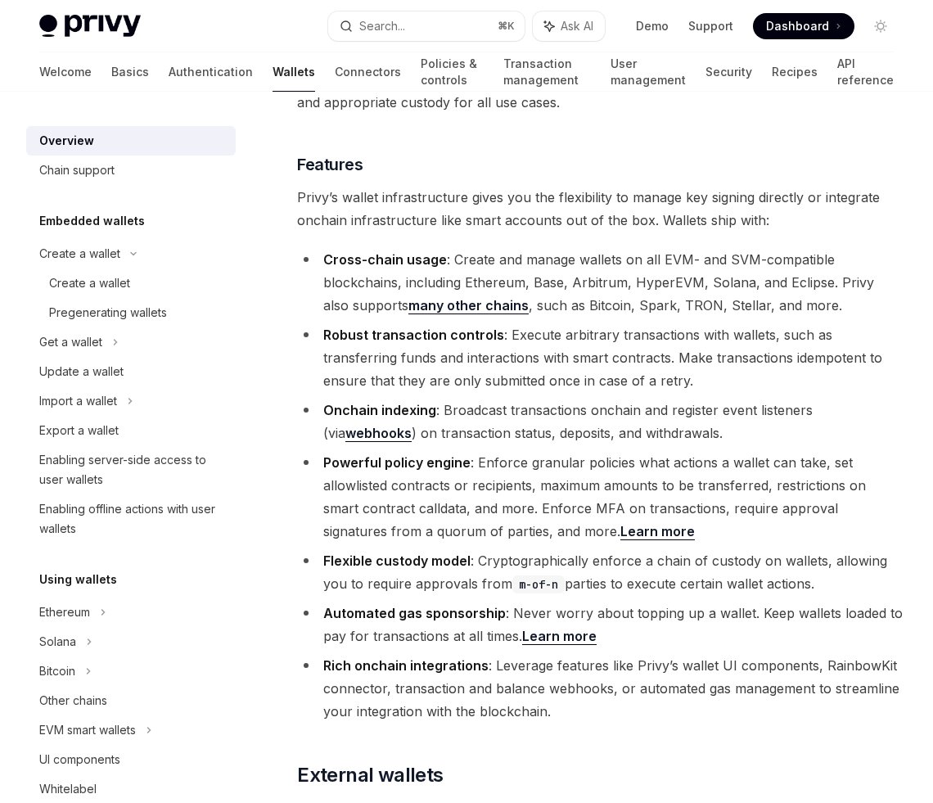
scroll to position [1786, 0]
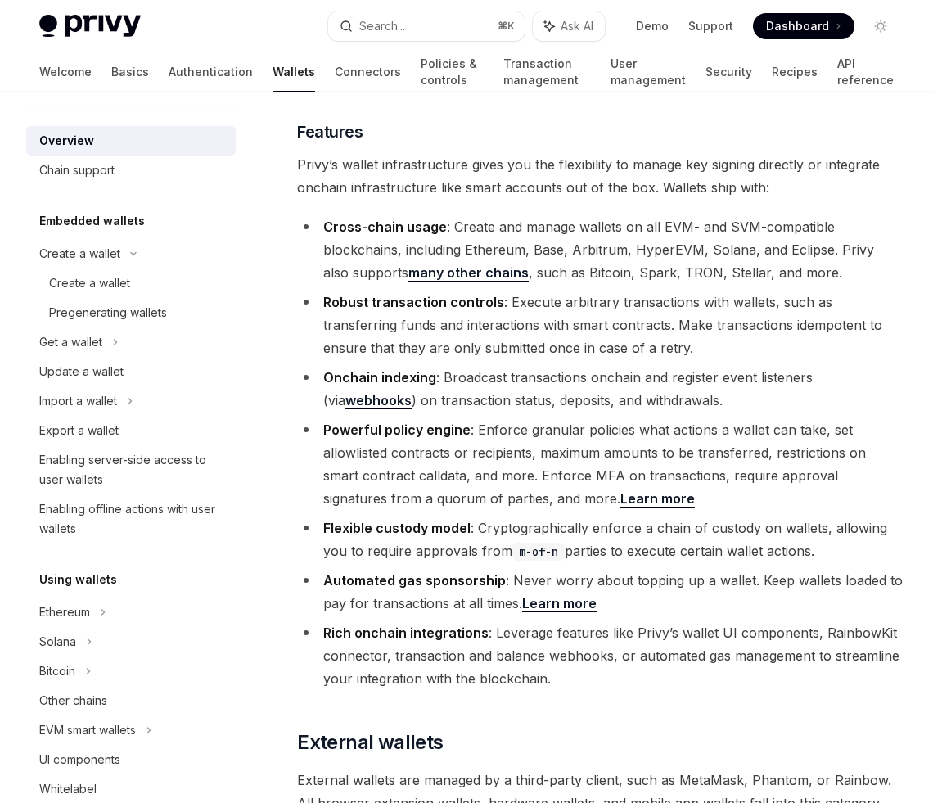
click at [746, 318] on li "Robust transaction controls : Execute arbitrary transactions with wallets, such…" at bounding box center [600, 324] width 606 height 69
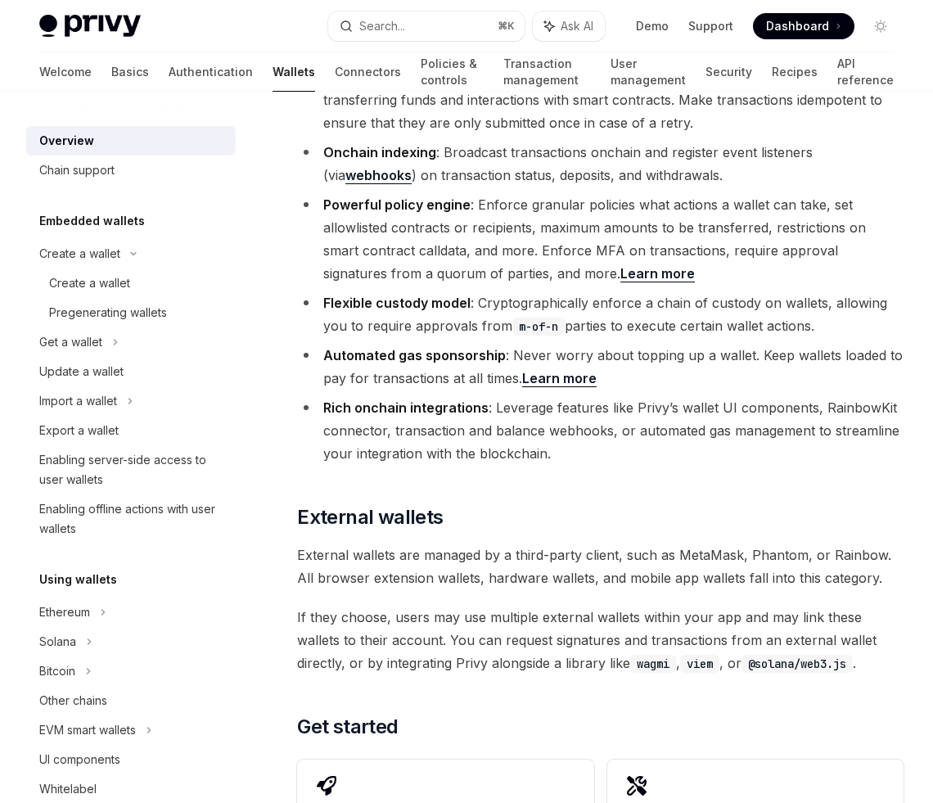
scroll to position [2016, 0]
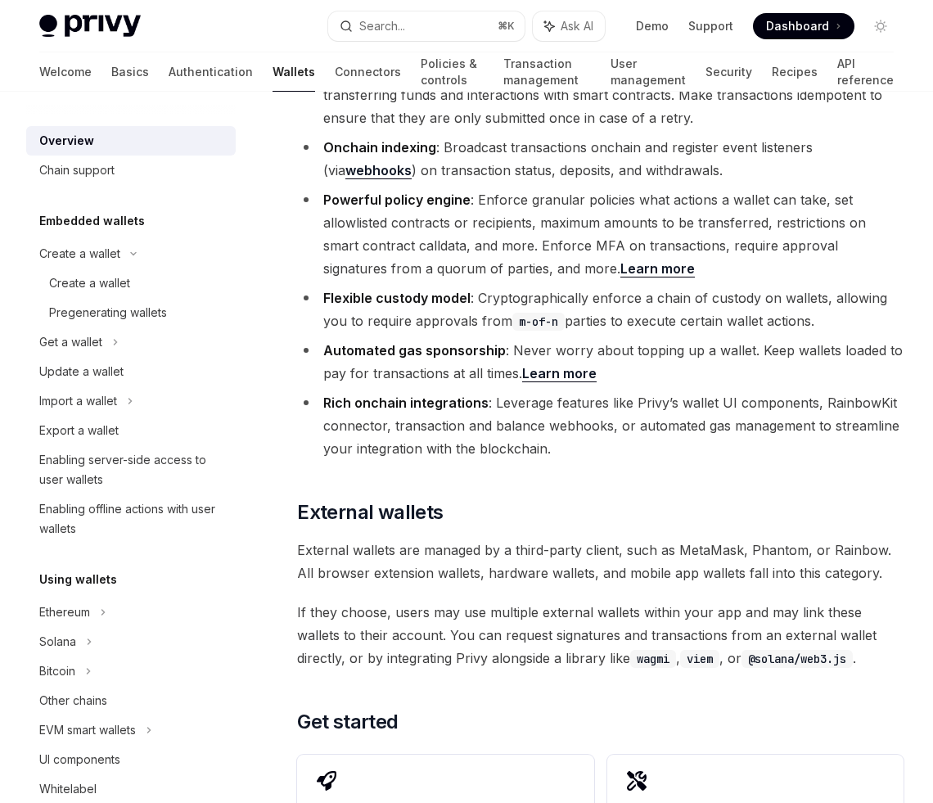
click at [794, 233] on li "Powerful policy engine : Enforce granular policies what actions a wallet can ta…" at bounding box center [600, 234] width 606 height 92
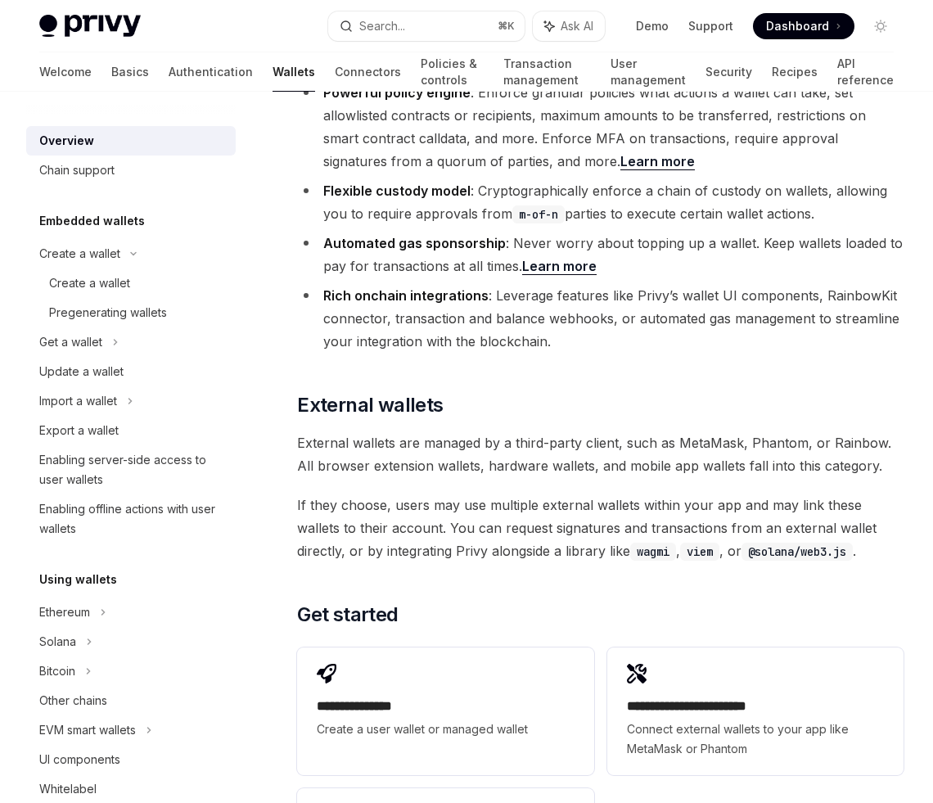
scroll to position [2131, 0]
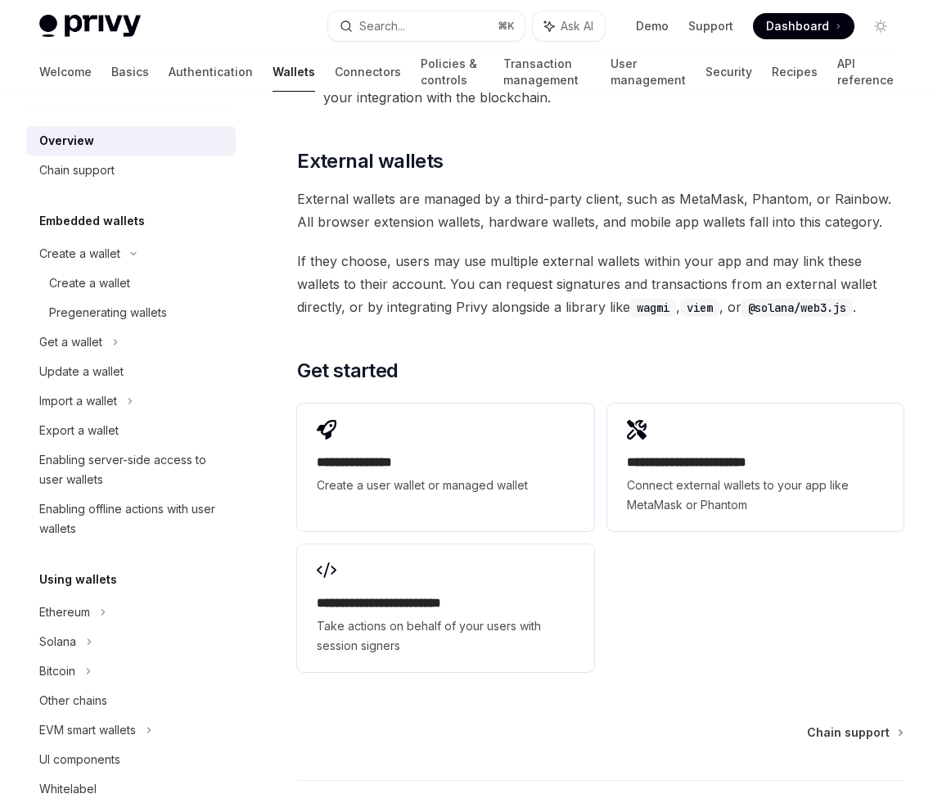
scroll to position [2368, 0]
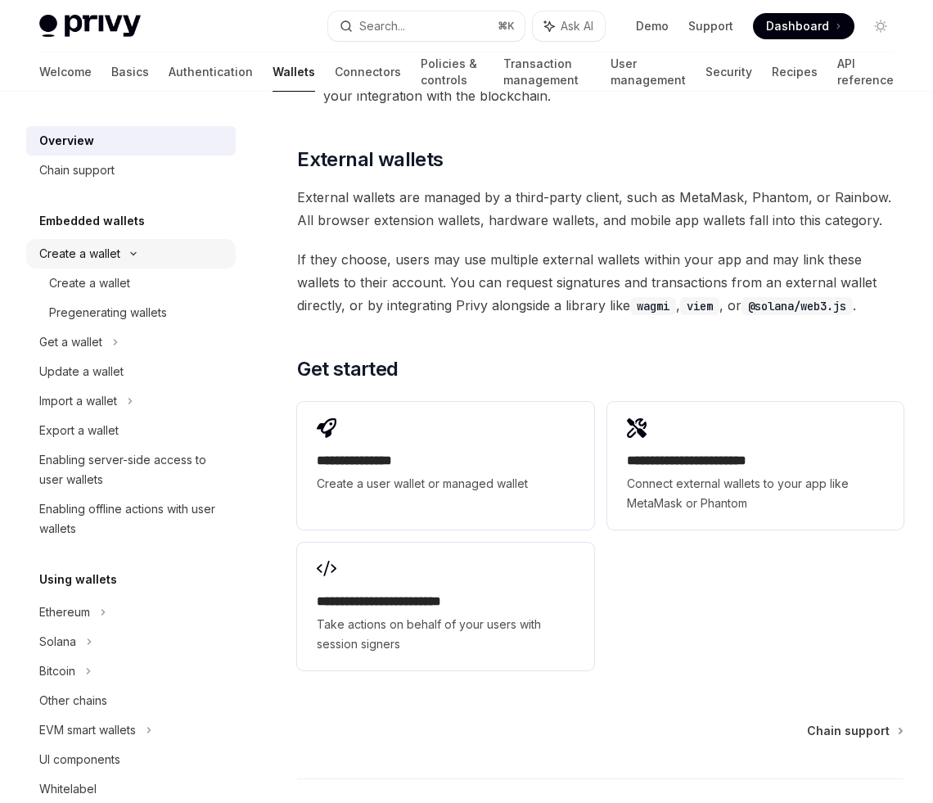
click at [103, 254] on div "Create a wallet" at bounding box center [79, 254] width 81 height 20
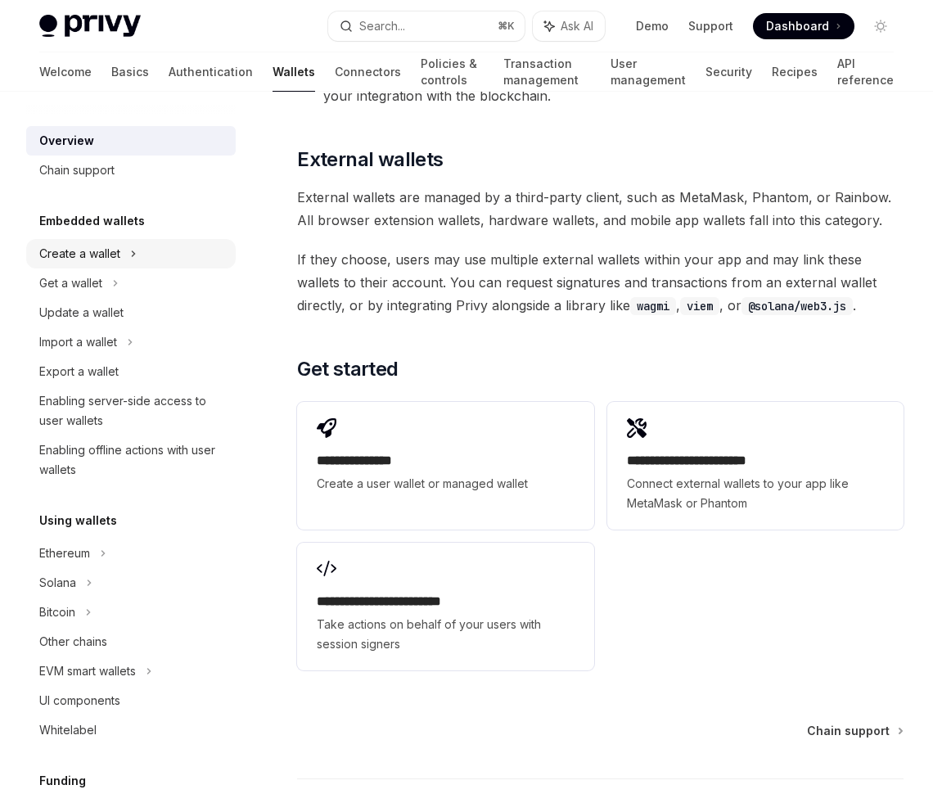
click at [103, 254] on div "Create a wallet" at bounding box center [79, 254] width 81 height 20
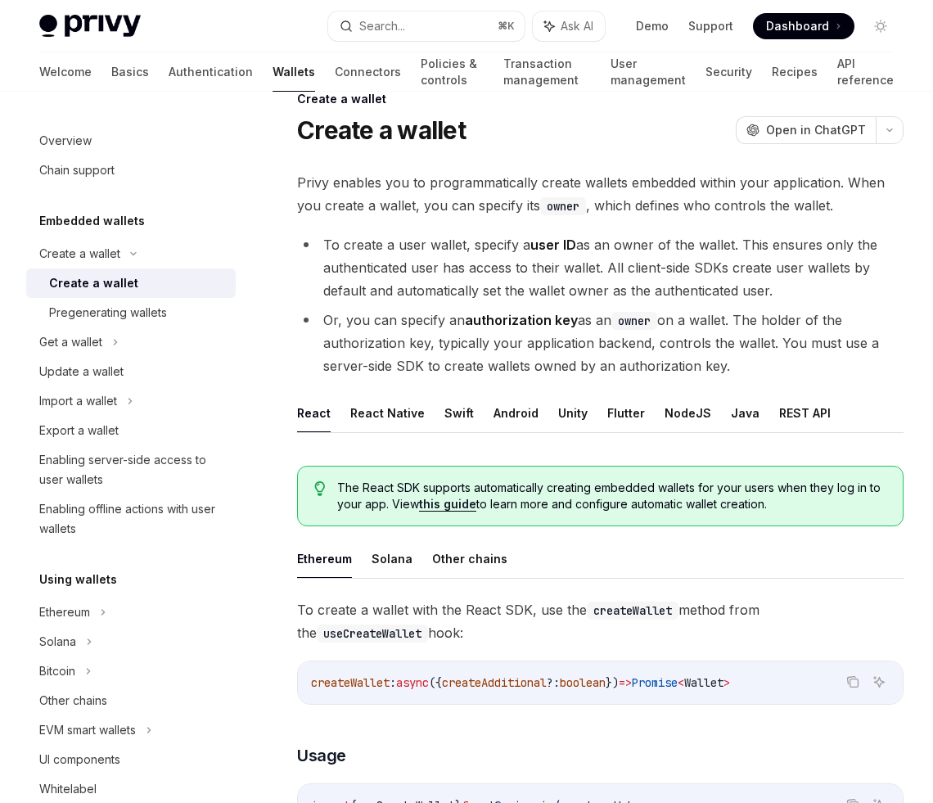
scroll to position [36, 0]
click at [670, 413] on button "NodeJS" at bounding box center [687, 412] width 47 height 38
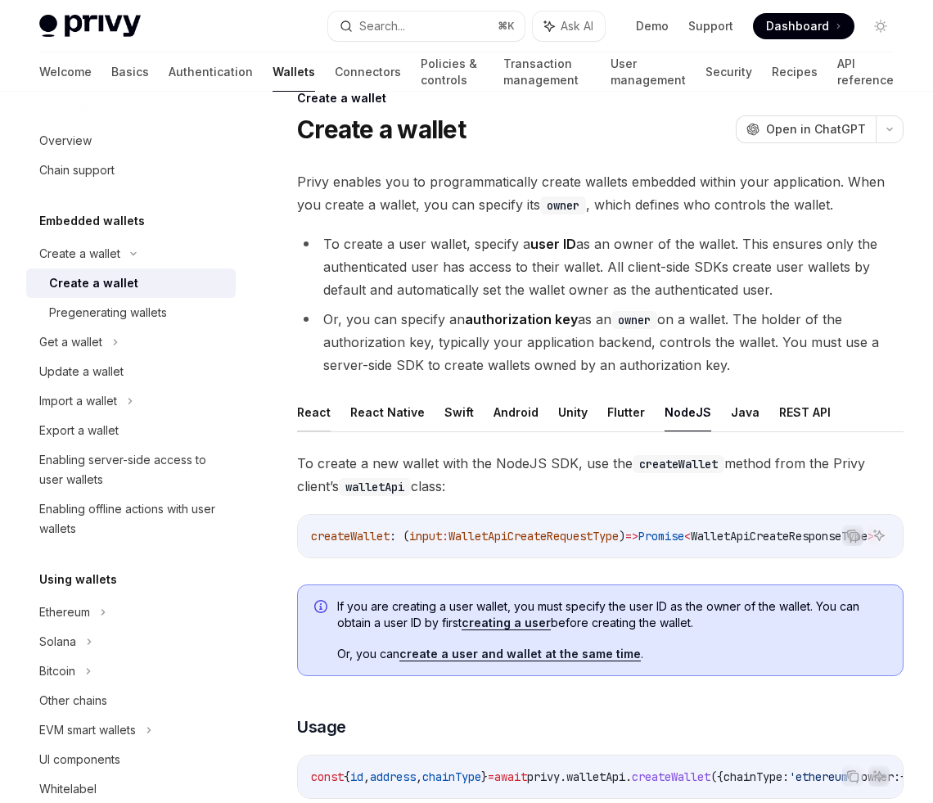
click at [321, 408] on button "React" at bounding box center [314, 412] width 34 height 38
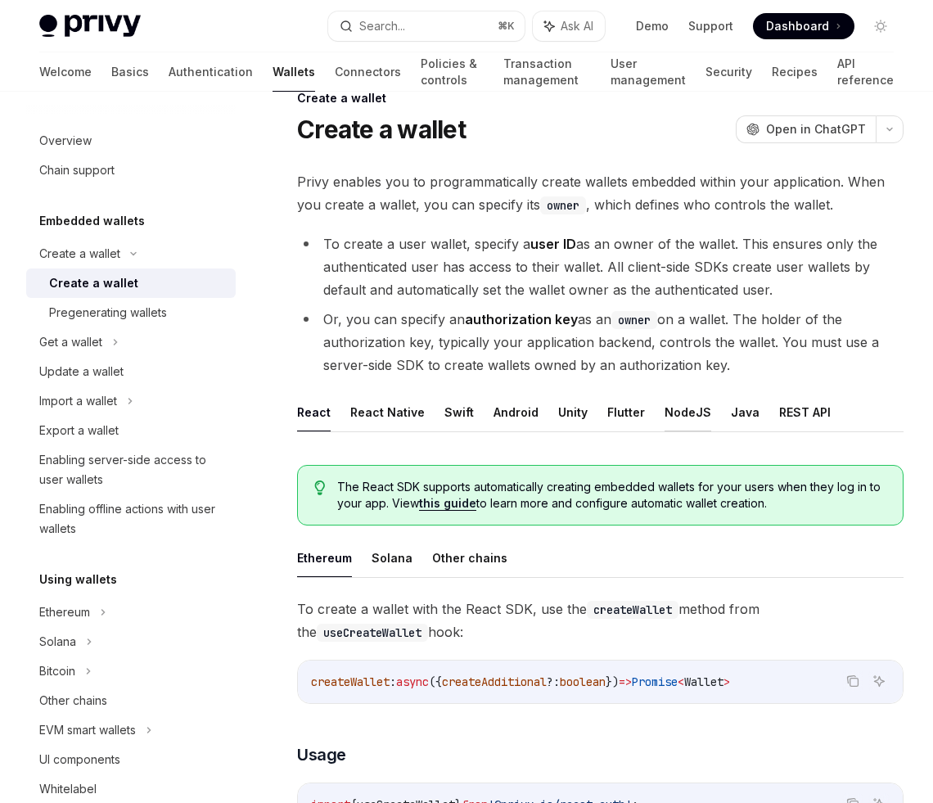
click at [686, 417] on button "NodeJS" at bounding box center [687, 412] width 47 height 38
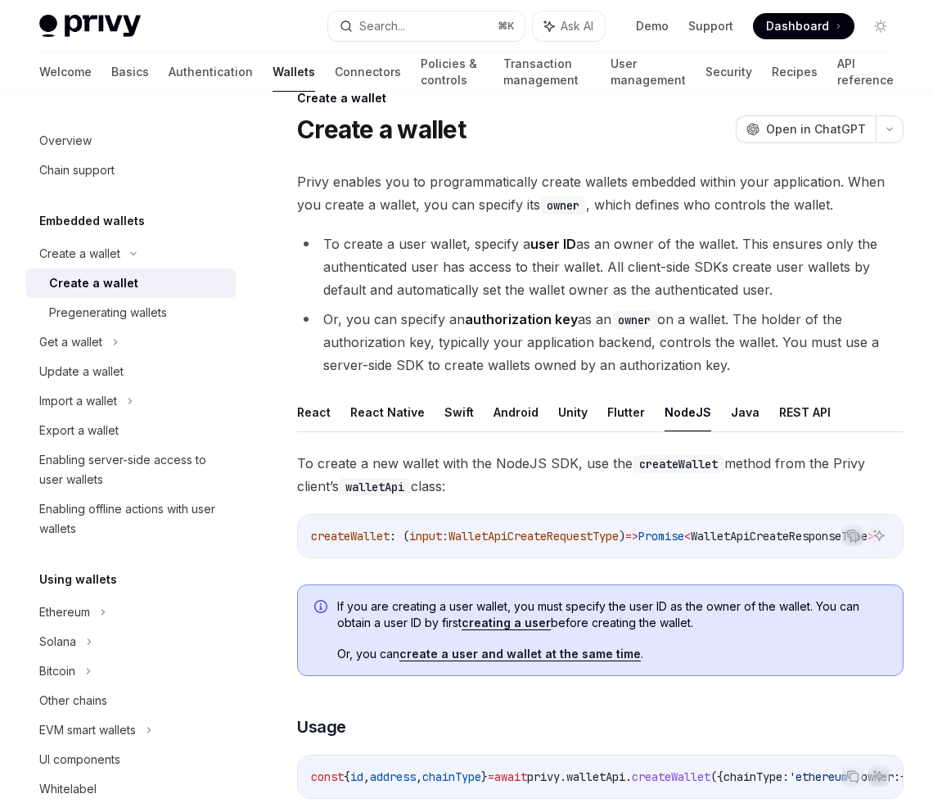
type textarea "*"
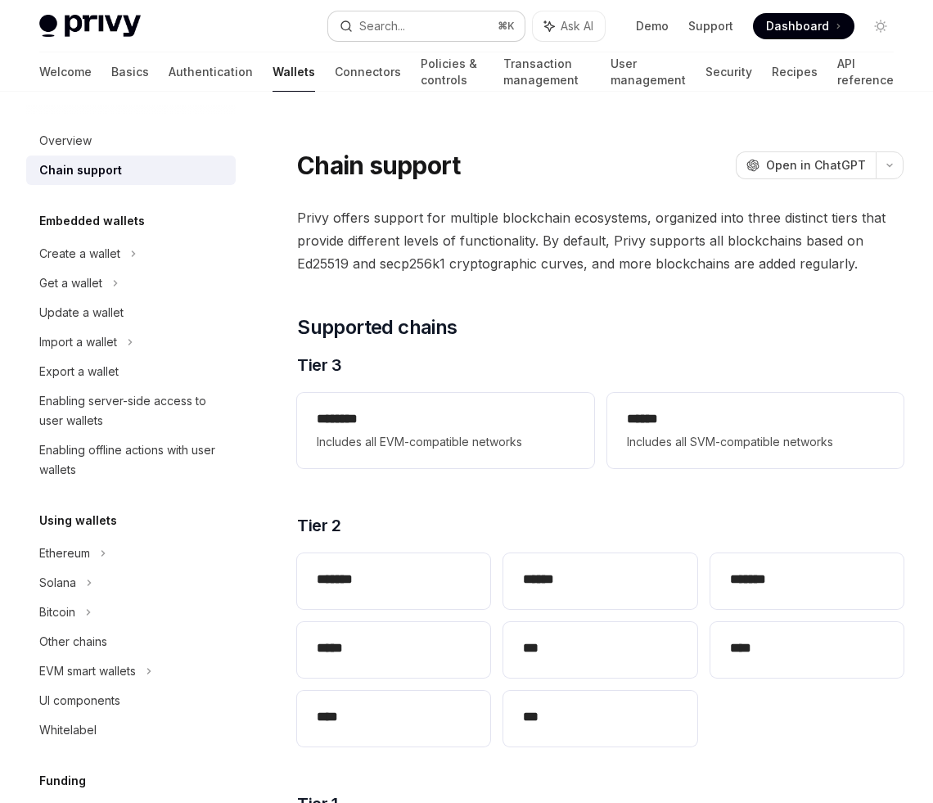
click at [414, 25] on button "Search... ⌘ K" at bounding box center [426, 25] width 196 height 29
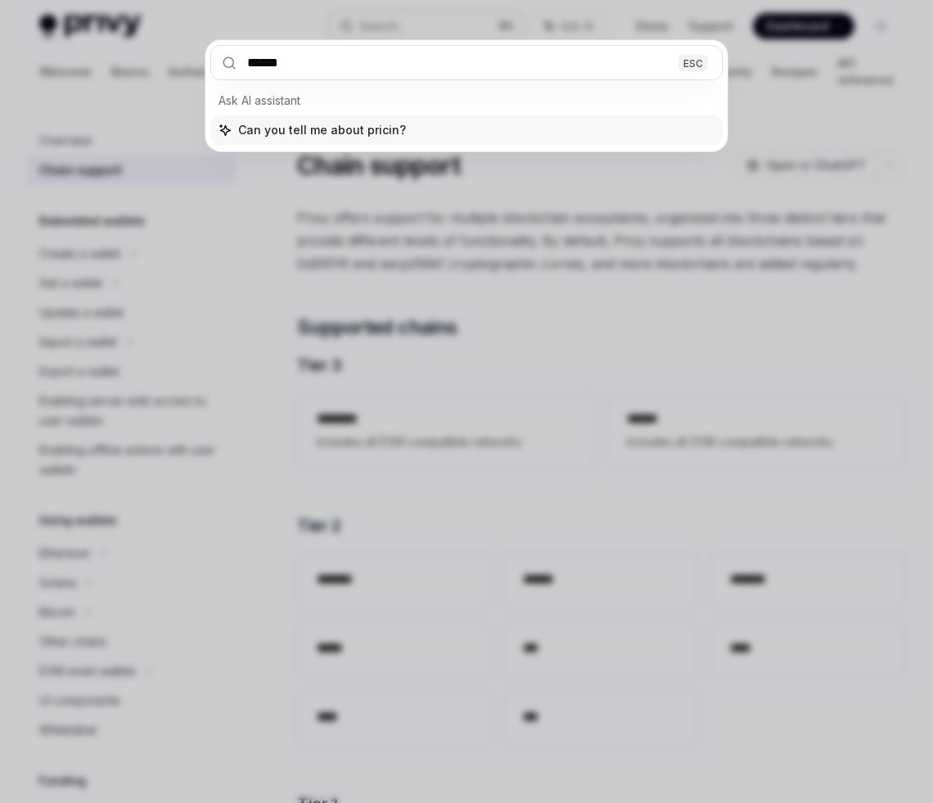
type input "*******"
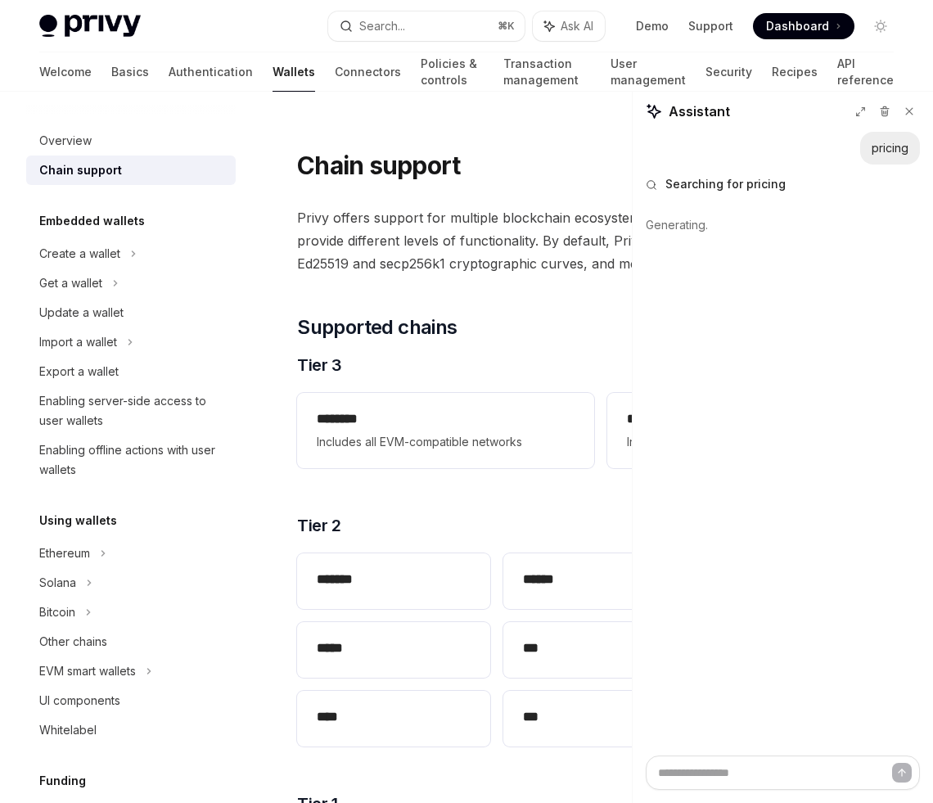
type textarea "*"
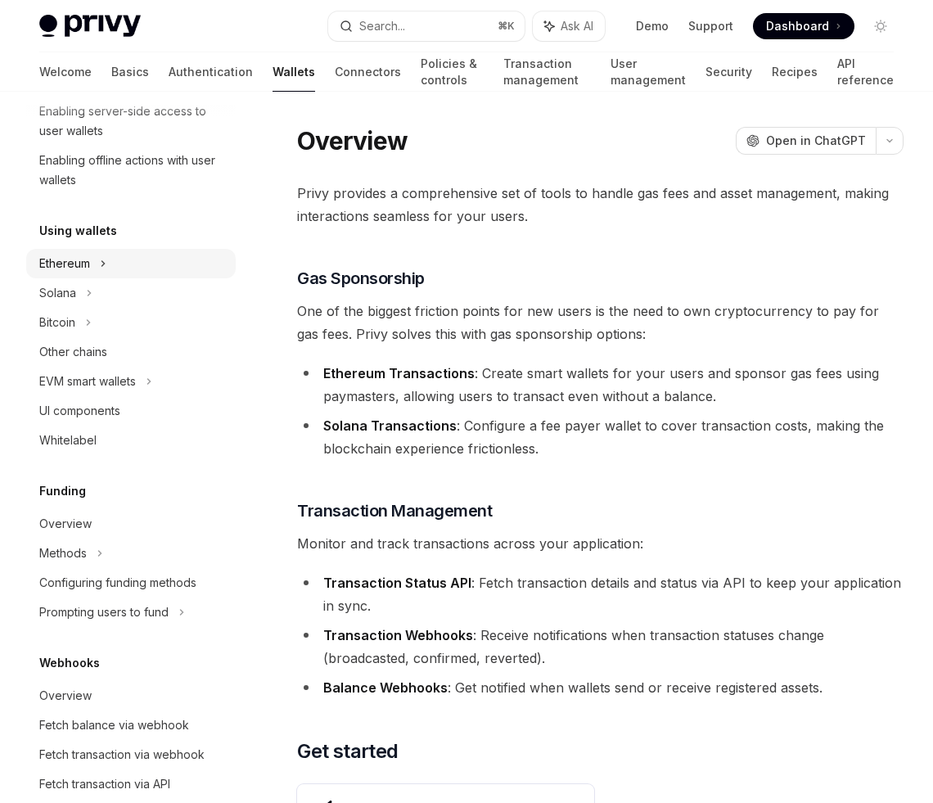
scroll to position [613, 0]
